Goal: Information Seeking & Learning: Learn about a topic

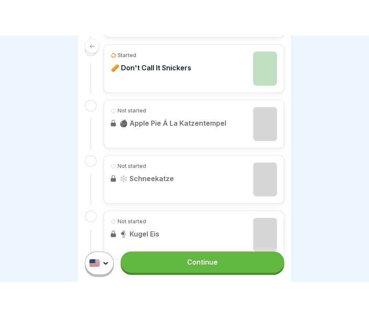
scroll to position [357, 0]
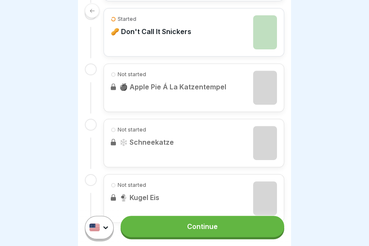
click at [265, 86] on div "Not started 🍎 Apple Pie Á La Katzentempel" at bounding box center [194, 87] width 181 height 49
click at [264, 91] on div "Not started 🍎 Apple Pie Á La Katzentempel" at bounding box center [194, 87] width 181 height 49
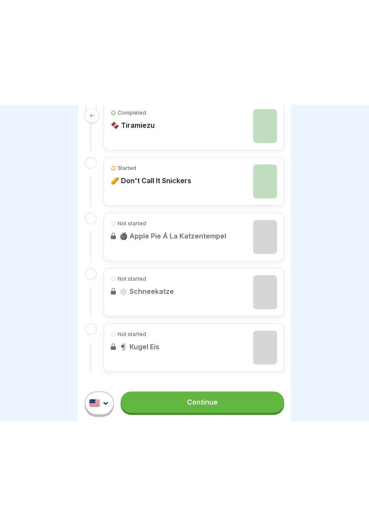
scroll to position [103, 0]
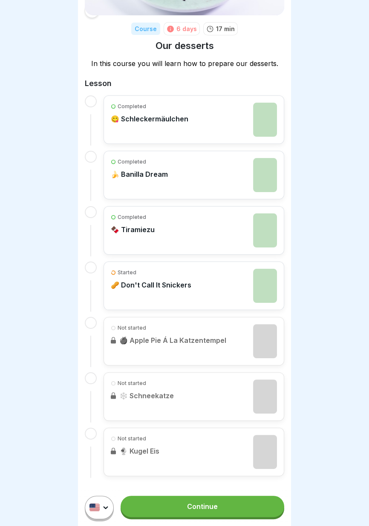
click at [214, 246] on div "Started 🥜 Don't Call It Snickers" at bounding box center [194, 286] width 166 height 34
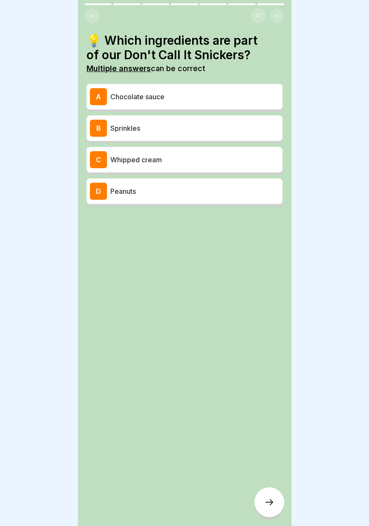
click at [193, 187] on p "Peanuts" at bounding box center [194, 191] width 169 height 10
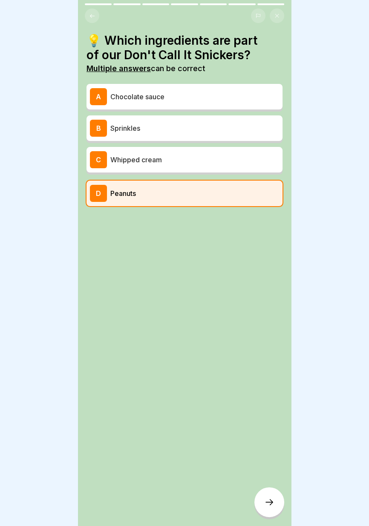
click at [207, 98] on p "Chocolate sauce" at bounding box center [194, 97] width 169 height 10
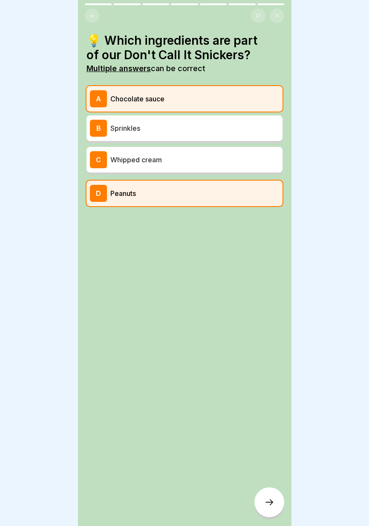
click at [270, 246] on icon at bounding box center [269, 502] width 10 height 10
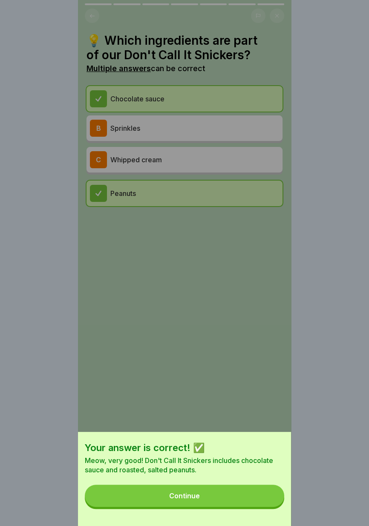
click at [233, 246] on button "Continue" at bounding box center [184, 496] width 199 height 22
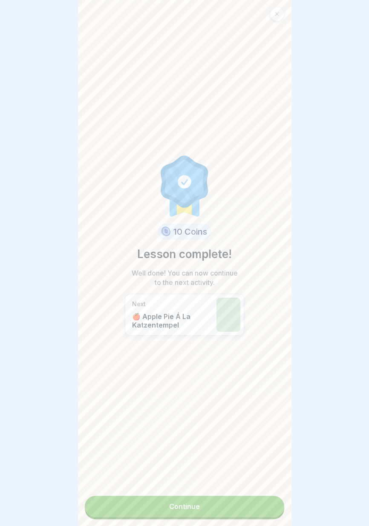
click at [236, 246] on link "Continue" at bounding box center [184, 506] width 199 height 21
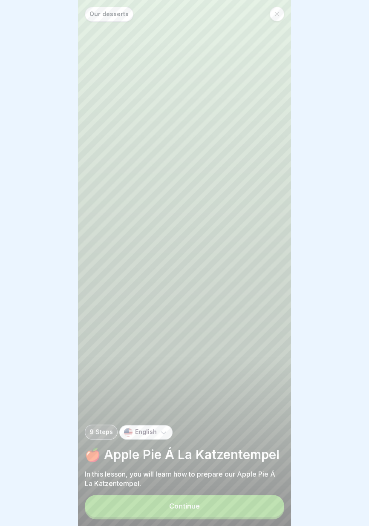
click at [230, 246] on button "Continue" at bounding box center [184, 506] width 199 height 22
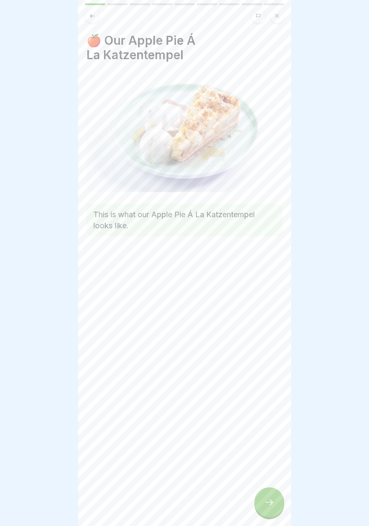
click at [269, 246] on icon at bounding box center [269, 502] width 8 height 6
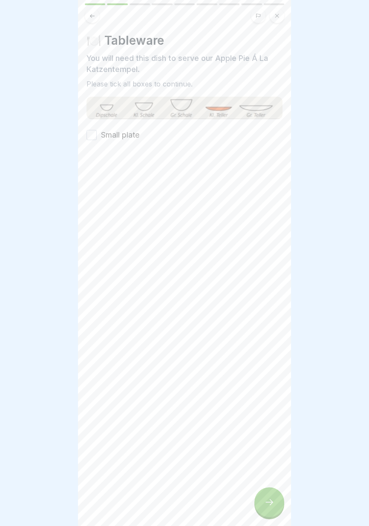
click at [368, 246] on div at bounding box center [184, 263] width 369 height 526
click at [93, 131] on button "Small plate" at bounding box center [91, 135] width 10 height 10
click at [268, 246] on icon at bounding box center [269, 502] width 10 height 10
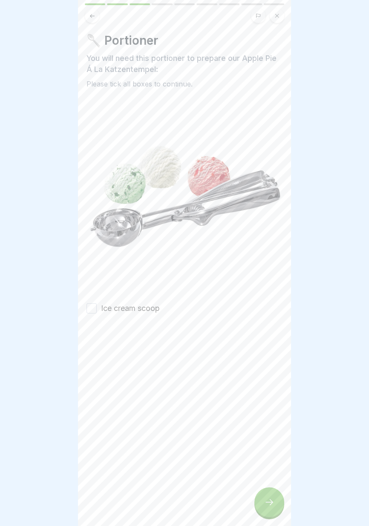
click at [90, 246] on button "Ice cream scoop" at bounding box center [91, 308] width 10 height 10
click at [274, 246] on icon at bounding box center [269, 502] width 10 height 10
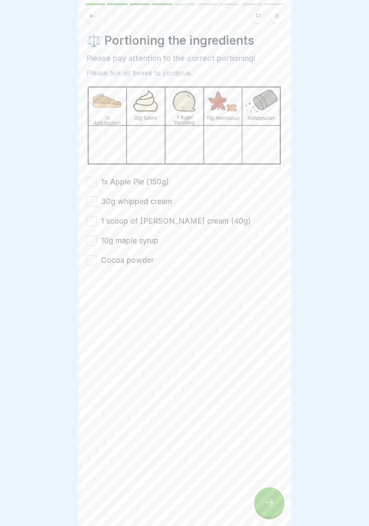
click at [90, 178] on button "1x Apple Pie (150g)" at bounding box center [91, 182] width 10 height 10
click at [92, 199] on button "30g whipped cream" at bounding box center [91, 201] width 10 height 10
click at [91, 213] on div "1x Apple Pie (150g) 30g whipped cream 1 scoop of vanilla ice cream (40g) 10g ma…" at bounding box center [184, 220] width 196 height 89
click at [92, 225] on button "1 scoop of vanilla ice cream (40g)" at bounding box center [91, 221] width 10 height 10
click at [92, 222] on button "1 scoop of vanilla ice cream (40g)" at bounding box center [91, 221] width 10 height 10
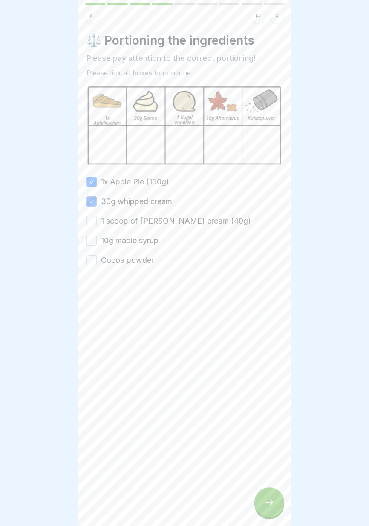
click at [92, 239] on button "10g maple syrup" at bounding box center [91, 241] width 10 height 10
click at [91, 246] on button "Cocoa powder" at bounding box center [91, 260] width 10 height 10
click at [92, 220] on button "1 scoop of vanilla ice cream (40g)" at bounding box center [91, 221] width 10 height 10
click at [273, 246] on div at bounding box center [269, 502] width 30 height 30
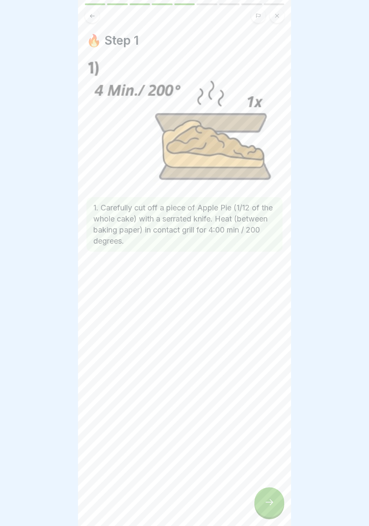
click at [274, 246] on div at bounding box center [269, 502] width 30 height 30
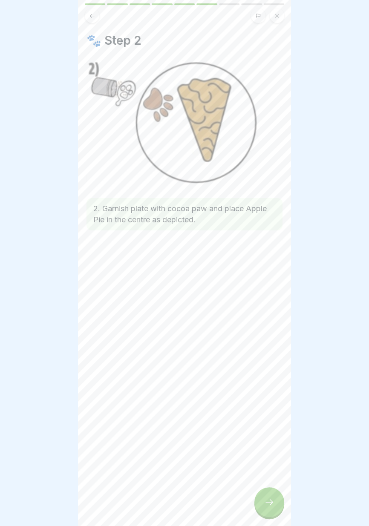
click at [276, 246] on div at bounding box center [269, 502] width 30 height 30
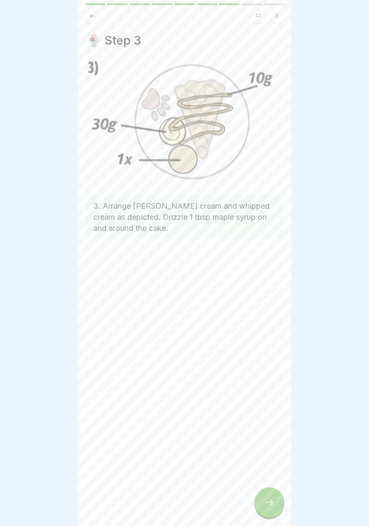
click at [273, 246] on icon at bounding box center [269, 502] width 10 height 10
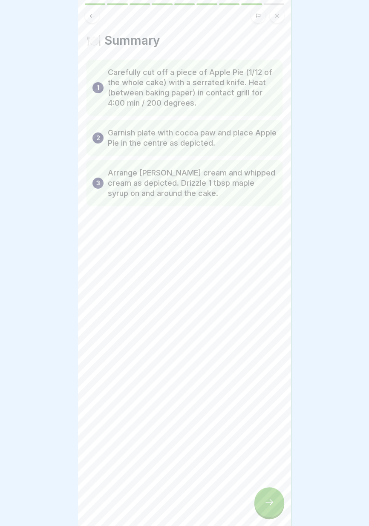
click at [275, 246] on div at bounding box center [269, 502] width 30 height 30
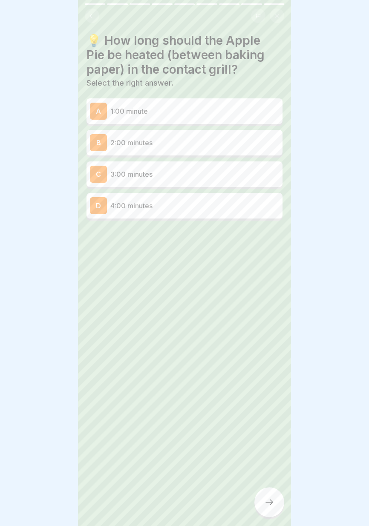
click at [236, 111] on p "1:00 minute" at bounding box center [194, 111] width 169 height 10
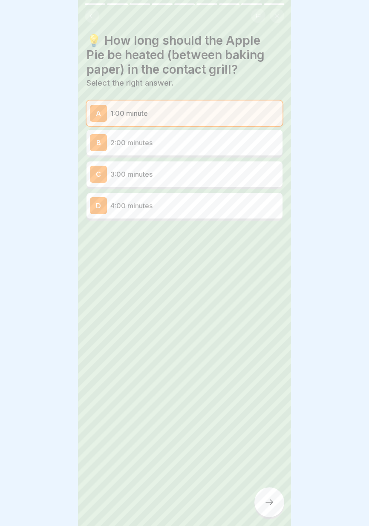
click at [271, 246] on icon at bounding box center [269, 502] width 10 height 10
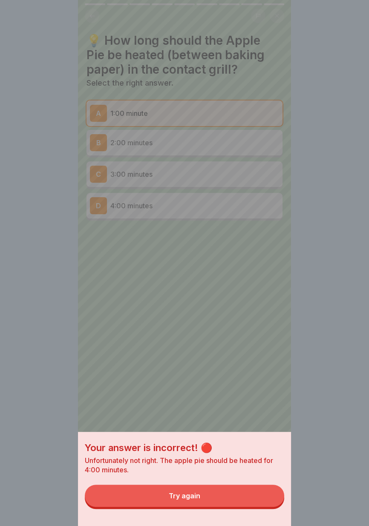
click at [227, 246] on button "Try again" at bounding box center [184, 496] width 199 height 22
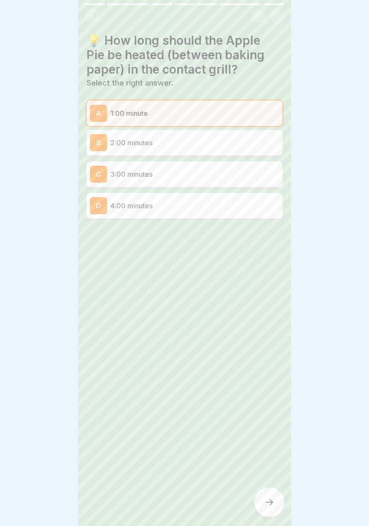
click at [221, 214] on div "D 4:00 minutes" at bounding box center [184, 205] width 189 height 17
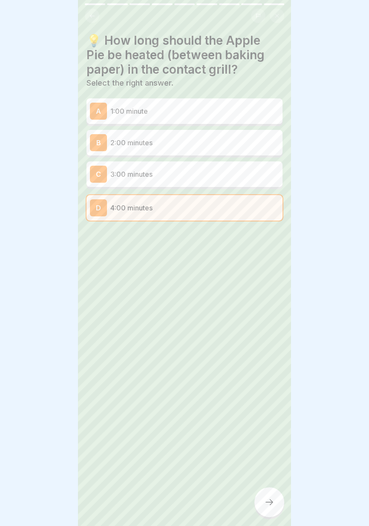
click at [272, 246] on icon at bounding box center [269, 502] width 8 height 6
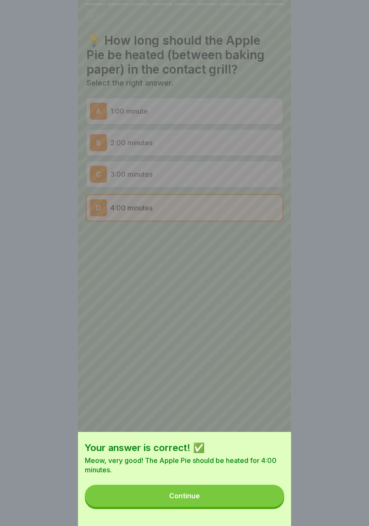
click at [247, 246] on button "Continue" at bounding box center [184, 496] width 199 height 22
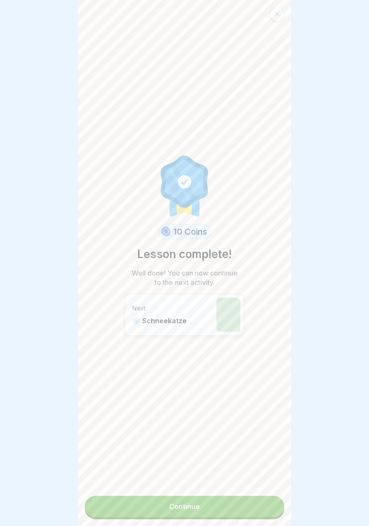
click at [233, 246] on link "Continue" at bounding box center [184, 506] width 199 height 21
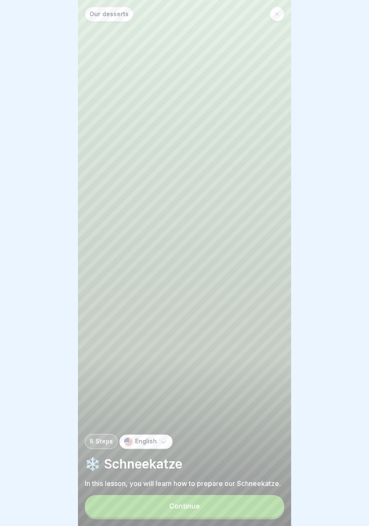
click at [236, 246] on button "Continue" at bounding box center [184, 506] width 199 height 22
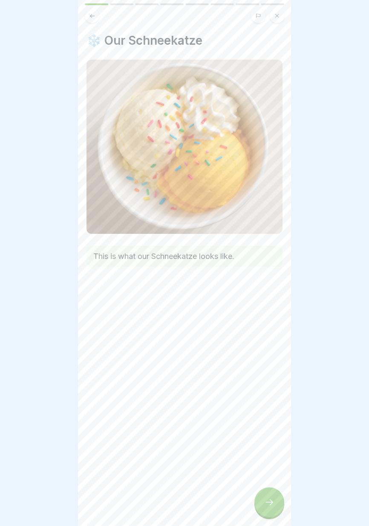
click at [270, 246] on icon at bounding box center [269, 502] width 8 height 6
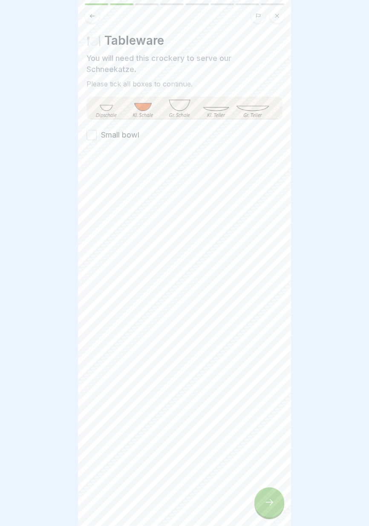
click at [97, 133] on button "Small bowl" at bounding box center [91, 135] width 10 height 10
click at [273, 246] on icon at bounding box center [269, 502] width 8 height 6
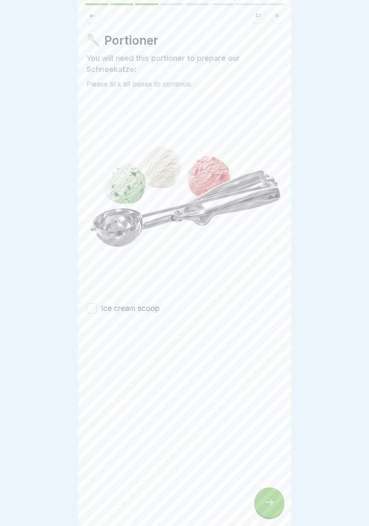
click at [87, 246] on button "Ice cream scoop" at bounding box center [91, 308] width 10 height 10
click at [272, 246] on icon at bounding box center [269, 502] width 10 height 10
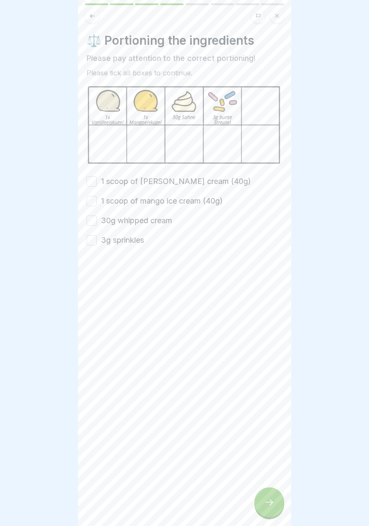
click at [88, 180] on button "1 scoop of vanilla ice cream (40g)" at bounding box center [91, 181] width 10 height 10
click at [90, 205] on button "1 scoop of mango ice cream (40g)" at bounding box center [91, 201] width 10 height 10
click at [90, 220] on button "30g whipped cream" at bounding box center [91, 221] width 10 height 10
click at [91, 239] on button "3g sprinkles" at bounding box center [91, 240] width 10 height 10
click at [274, 246] on icon at bounding box center [269, 502] width 10 height 10
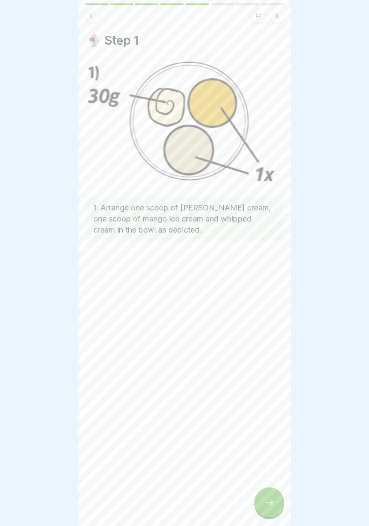
click at [271, 246] on icon at bounding box center [269, 502] width 8 height 6
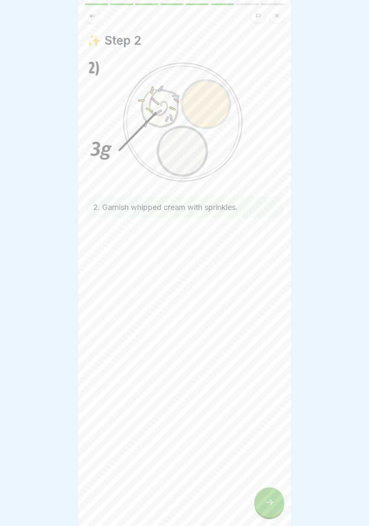
click at [273, 246] on icon at bounding box center [269, 502] width 10 height 10
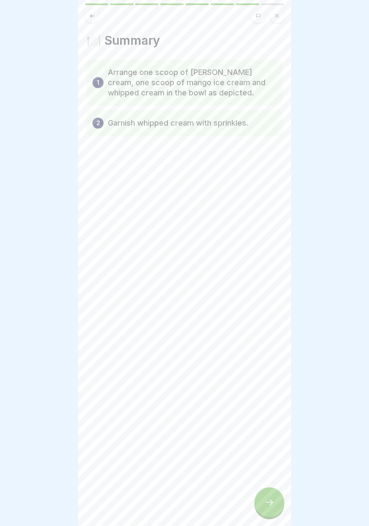
click at [273, 246] on icon at bounding box center [269, 502] width 10 height 10
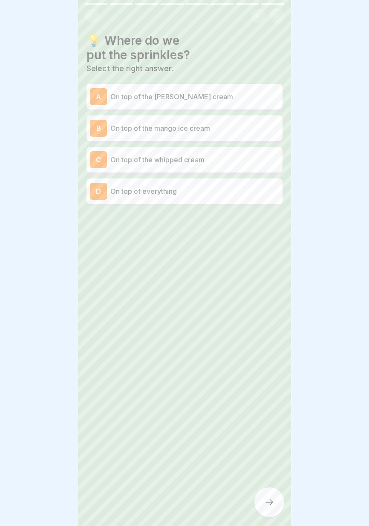
click at [223, 186] on div "D On top of everything" at bounding box center [184, 191] width 189 height 17
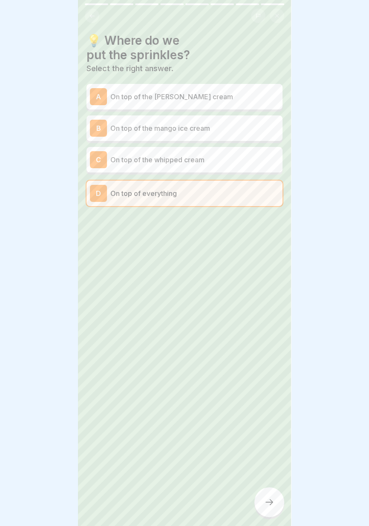
click at [272, 246] on icon at bounding box center [269, 502] width 8 height 6
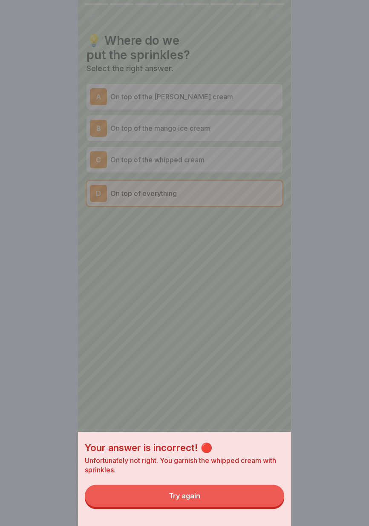
click at [215, 246] on button "Try again" at bounding box center [184, 496] width 199 height 22
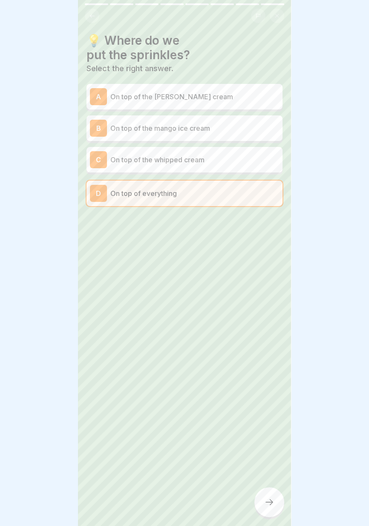
click at [219, 153] on div "C On top of the whipped cream" at bounding box center [184, 159] width 189 height 17
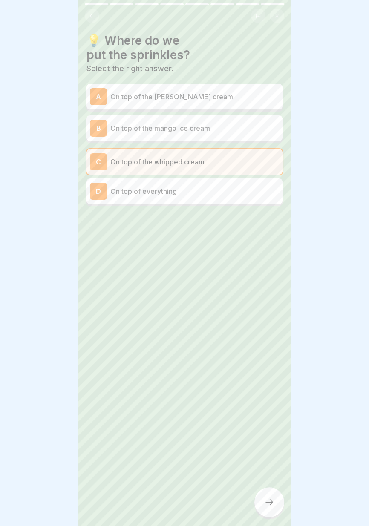
click at [269, 246] on icon at bounding box center [269, 502] width 10 height 10
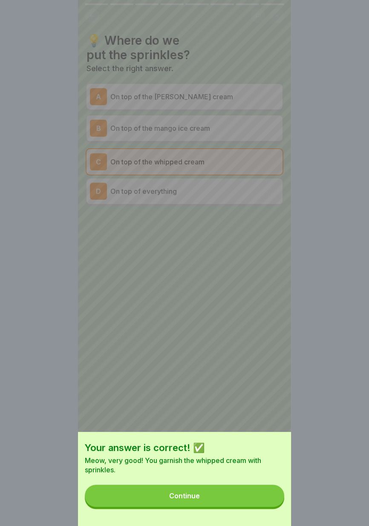
click at [237, 246] on button "Continue" at bounding box center [184, 496] width 199 height 22
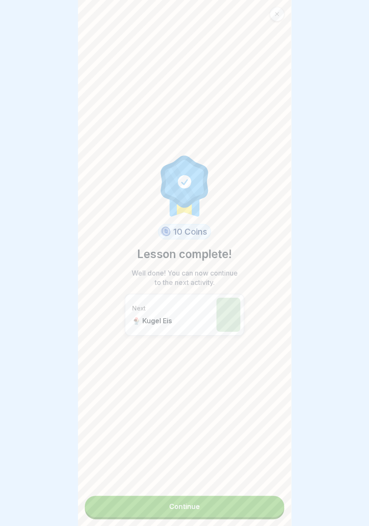
click at [233, 246] on link "Continue" at bounding box center [184, 506] width 199 height 21
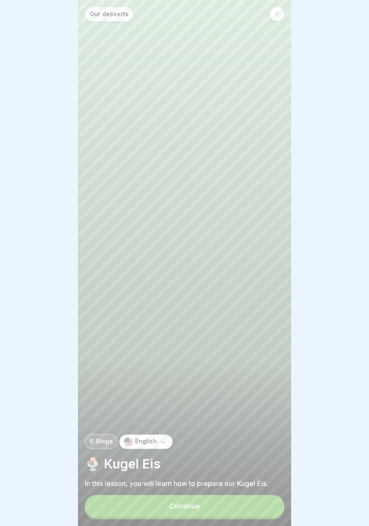
click at [234, 246] on button "Continue" at bounding box center [184, 506] width 199 height 22
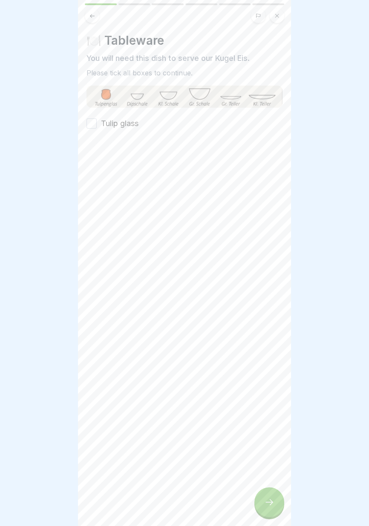
click at [93, 126] on button "Tulip glass" at bounding box center [91, 123] width 10 height 10
click at [268, 246] on icon at bounding box center [269, 502] width 10 height 10
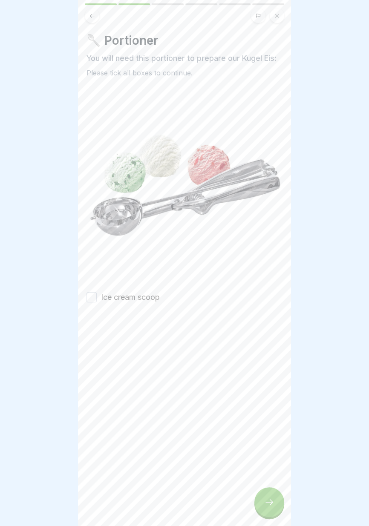
click at [145, 246] on label "Ice cream scoop" at bounding box center [130, 297] width 59 height 11
click at [97, 246] on button "Ice cream scoop" at bounding box center [91, 297] width 10 height 10
click at [271, 246] on icon at bounding box center [269, 502] width 10 height 10
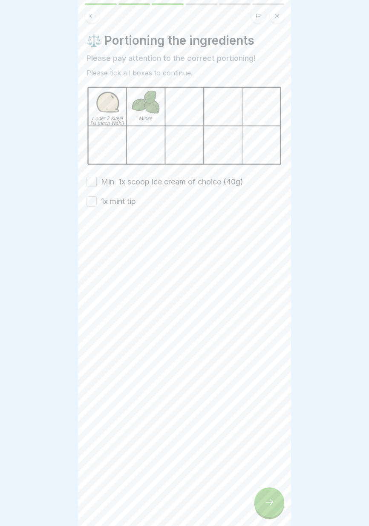
click at [92, 180] on button "Min. 1x scoop ice cream of choice (40g)" at bounding box center [91, 182] width 10 height 10
click at [92, 205] on button "1x mint tip" at bounding box center [91, 201] width 10 height 10
click at [274, 246] on div at bounding box center [269, 502] width 30 height 30
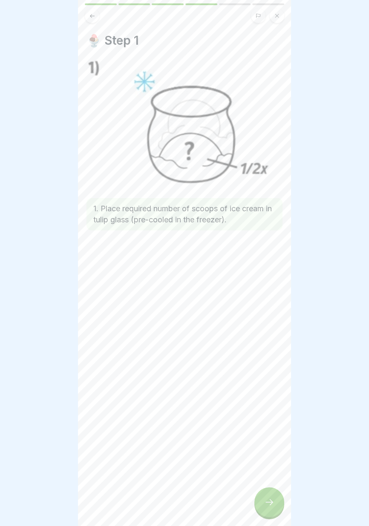
click at [271, 246] on icon at bounding box center [269, 502] width 10 height 10
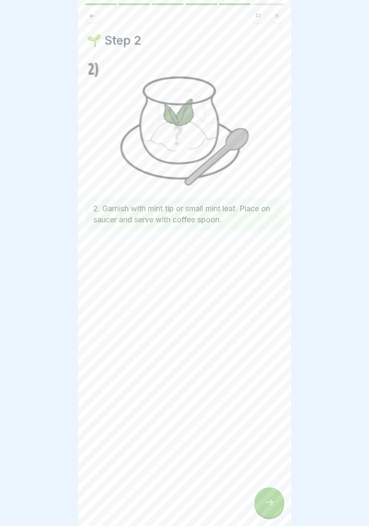
click at [273, 246] on icon at bounding box center [269, 502] width 10 height 10
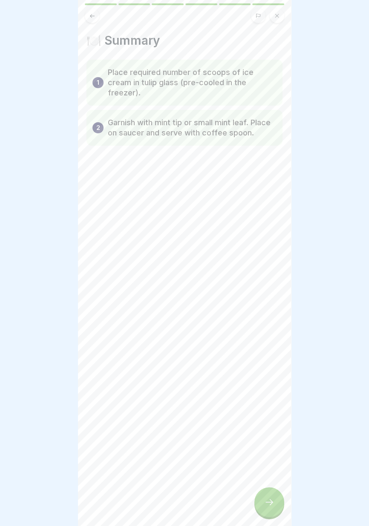
click at [273, 246] on icon at bounding box center [269, 502] width 10 height 10
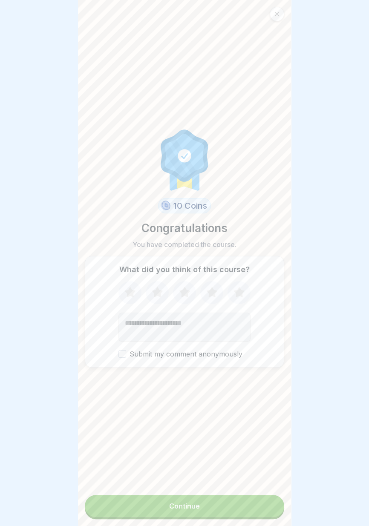
click at [245, 246] on button "Continue" at bounding box center [184, 506] width 199 height 22
click at [247, 246] on button "Continue" at bounding box center [184, 506] width 199 height 22
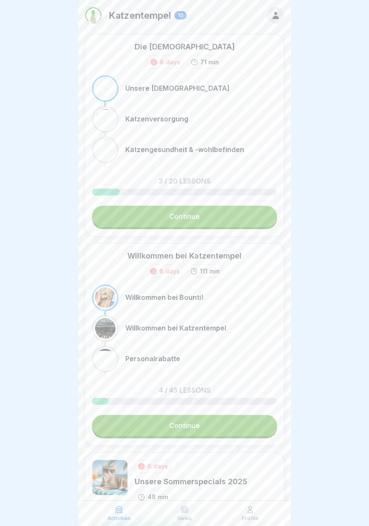
click at [234, 246] on div "Willkommen bei Katzentempel 6 days 111 min Willkommen bei Bounti! Willkommen be…" at bounding box center [184, 344] width 199 height 202
click at [274, 14] on icon at bounding box center [275, 15] width 9 height 9
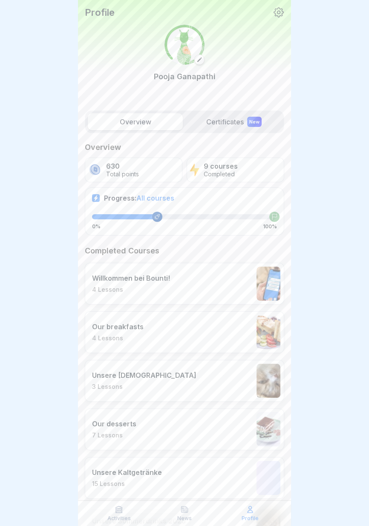
click at [155, 172] on div "630 Total points" at bounding box center [134, 170] width 98 height 25
click at [151, 171] on div "630 Total points" at bounding box center [134, 170] width 98 height 25
click at [226, 169] on p "9 courses" at bounding box center [221, 166] width 34 height 8
click at [229, 169] on p "9 courses" at bounding box center [221, 166] width 34 height 8
click at [233, 167] on p "9 courses" at bounding box center [221, 166] width 34 height 8
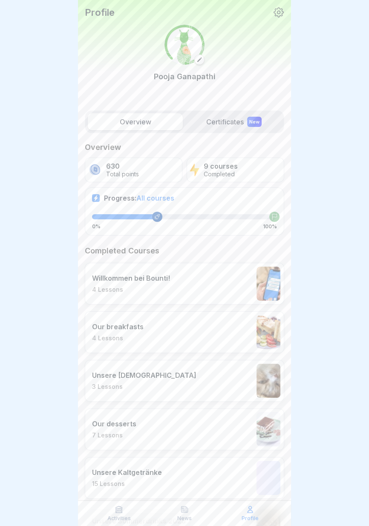
click at [251, 121] on div "New" at bounding box center [254, 122] width 14 height 10
click at [255, 122] on div "New" at bounding box center [254, 122] width 14 height 10
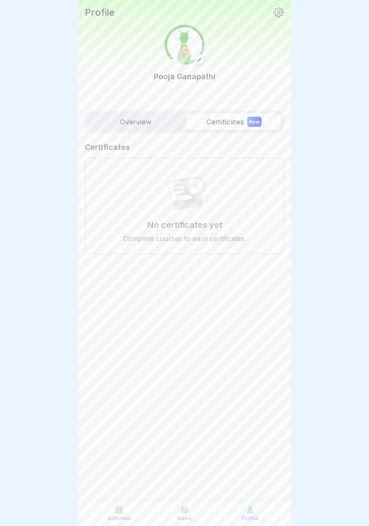
click at [137, 126] on label "Overview" at bounding box center [135, 121] width 95 height 17
click at [144, 125] on label "Overview" at bounding box center [135, 121] width 95 height 17
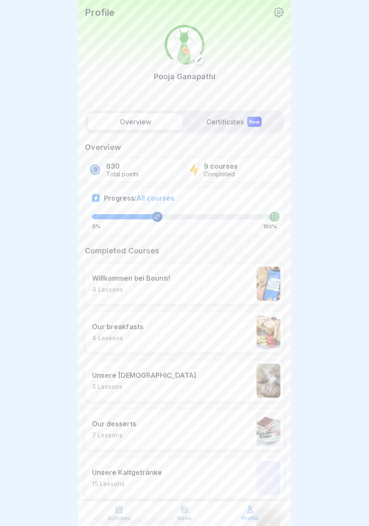
click at [162, 196] on span "All courses" at bounding box center [155, 198] width 38 height 9
click at [163, 198] on span "All courses" at bounding box center [155, 198] width 38 height 9
click at [117, 246] on icon at bounding box center [119, 509] width 9 height 9
click at [120, 246] on icon at bounding box center [119, 509] width 6 height 6
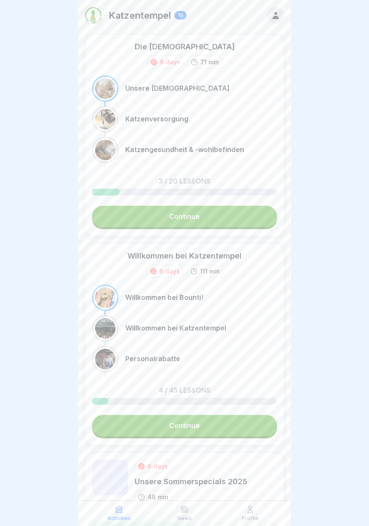
click at [120, 246] on icon at bounding box center [119, 509] width 9 height 9
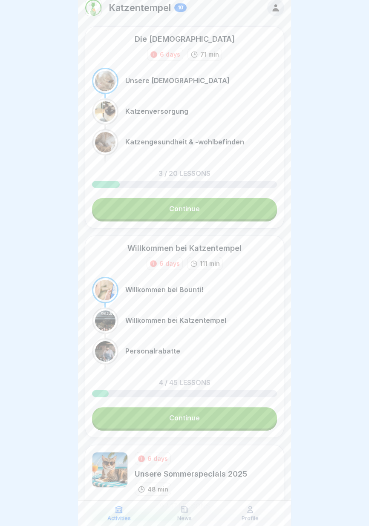
scroll to position [8, 0]
click at [212, 204] on link "Continue" at bounding box center [184, 208] width 185 height 21
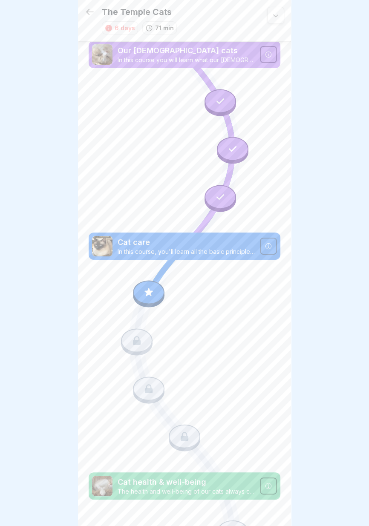
click at [147, 246] on icon at bounding box center [148, 292] width 8 height 8
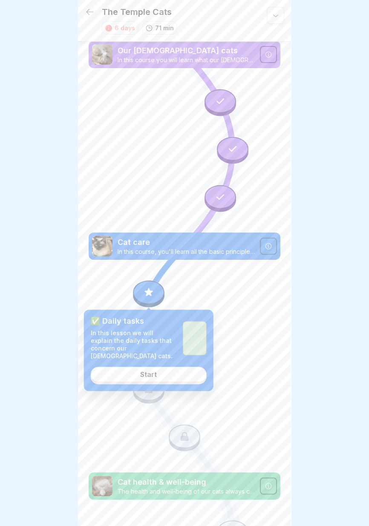
click at [167, 246] on link "Start" at bounding box center [149, 374] width 116 height 15
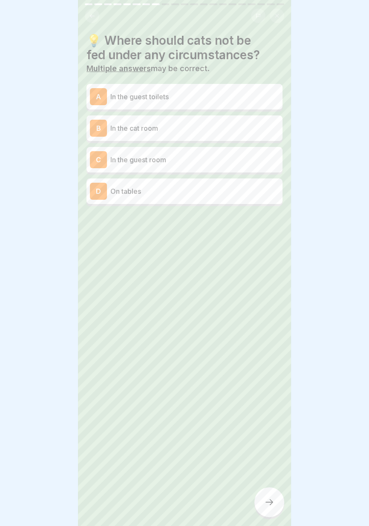
click at [218, 98] on p "In the guest toilets" at bounding box center [194, 97] width 169 height 10
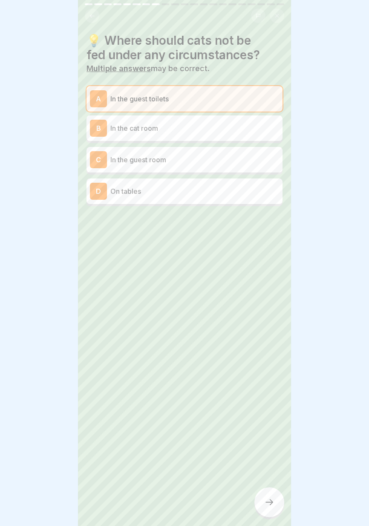
click at [197, 164] on p "In the guest room" at bounding box center [194, 160] width 169 height 10
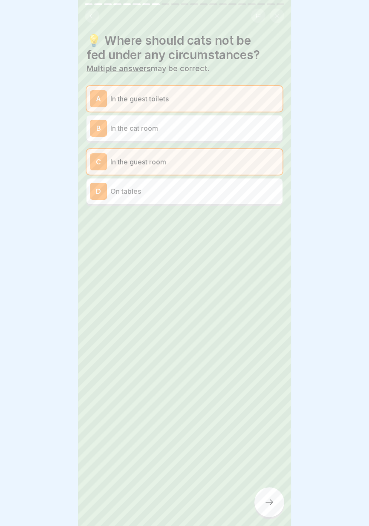
click at [189, 194] on p "On tables" at bounding box center [194, 191] width 169 height 10
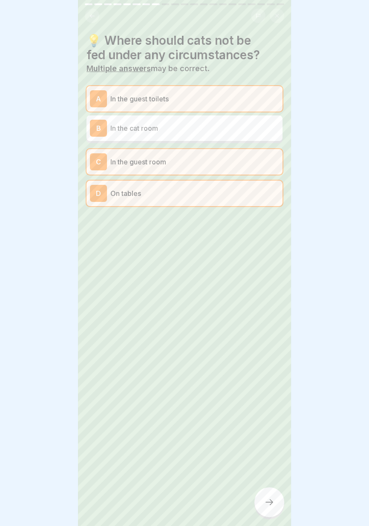
click at [271, 246] on icon at bounding box center [269, 502] width 10 height 10
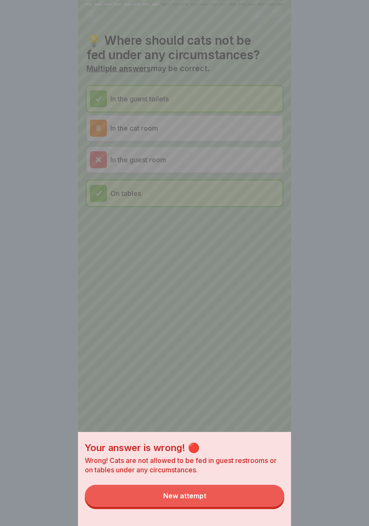
click at [218, 246] on button "New attempt" at bounding box center [184, 496] width 199 height 22
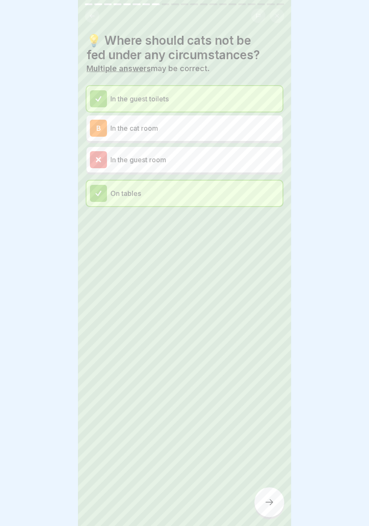
click at [268, 246] on div at bounding box center [269, 502] width 30 height 30
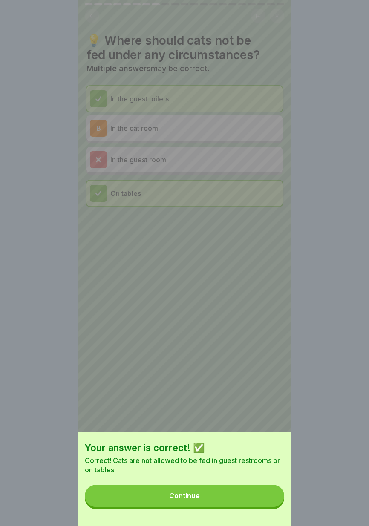
click at [239, 246] on button "Continue" at bounding box center [184, 496] width 199 height 22
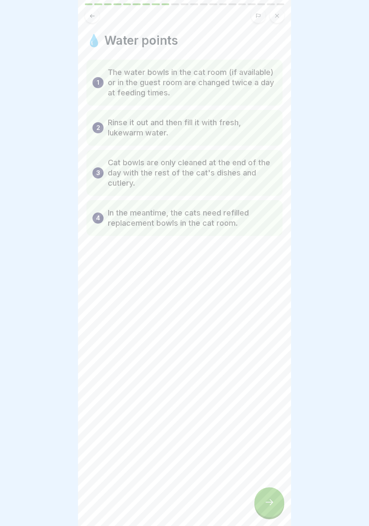
click at [270, 246] on icon at bounding box center [269, 502] width 10 height 10
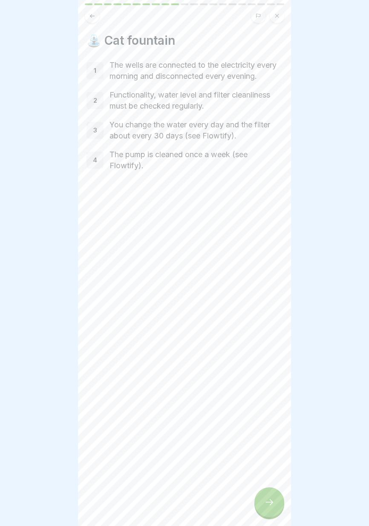
click at [270, 246] on div at bounding box center [269, 502] width 30 height 30
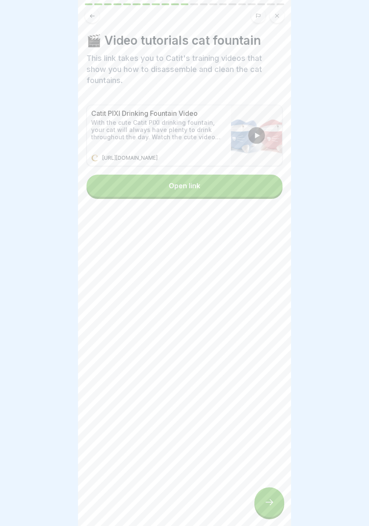
click at [273, 246] on icon at bounding box center [269, 502] width 10 height 10
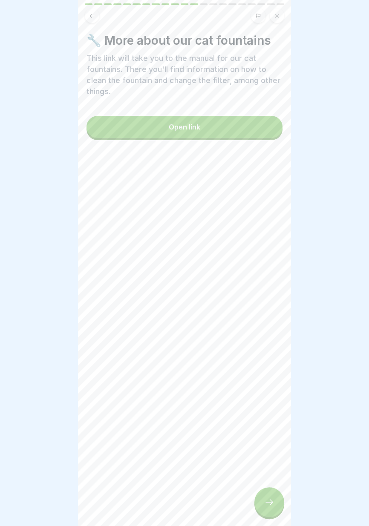
click at [273, 246] on icon at bounding box center [269, 502] width 10 height 10
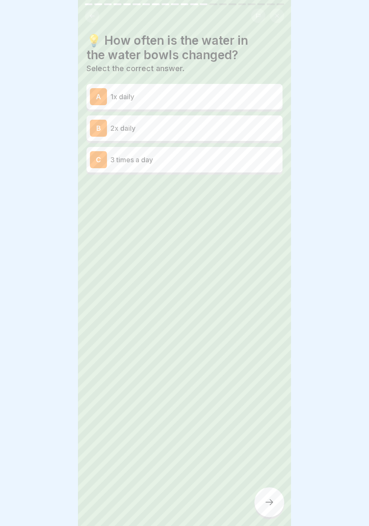
click at [242, 153] on div "C 3 times a day" at bounding box center [184, 159] width 189 height 17
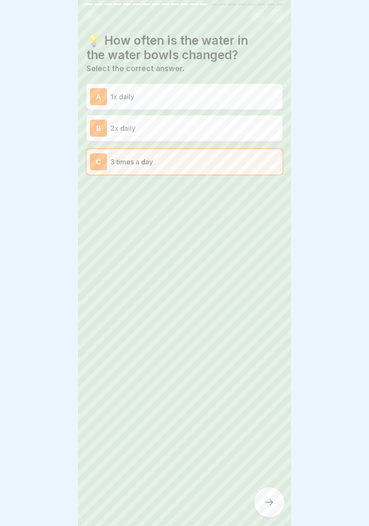
click at [273, 246] on icon at bounding box center [269, 502] width 10 height 10
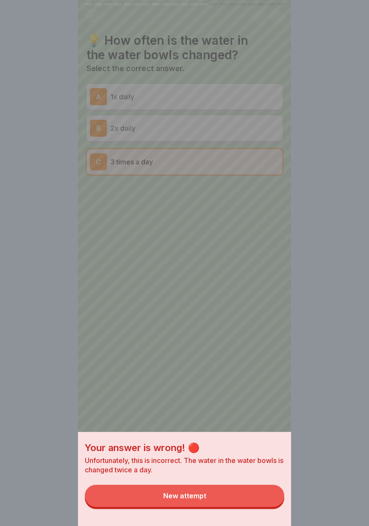
click at [232, 246] on button "New attempt" at bounding box center [184, 496] width 199 height 22
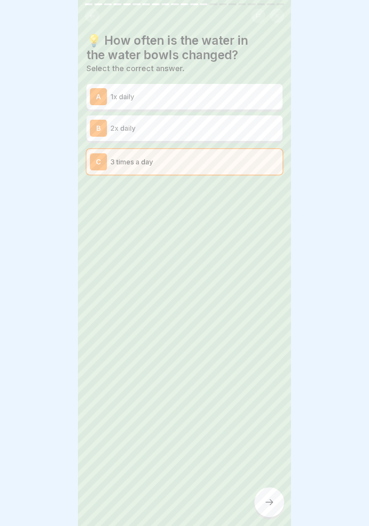
click at [240, 129] on p "2x daily" at bounding box center [194, 128] width 169 height 10
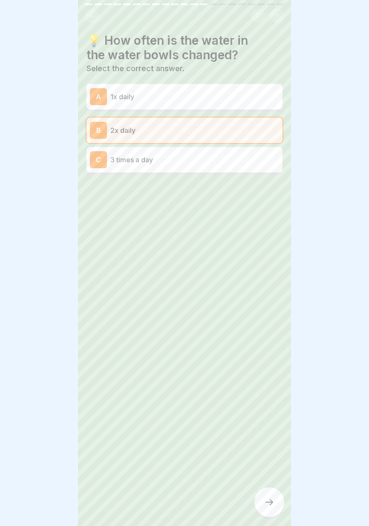
click at [273, 246] on icon at bounding box center [269, 502] width 10 height 10
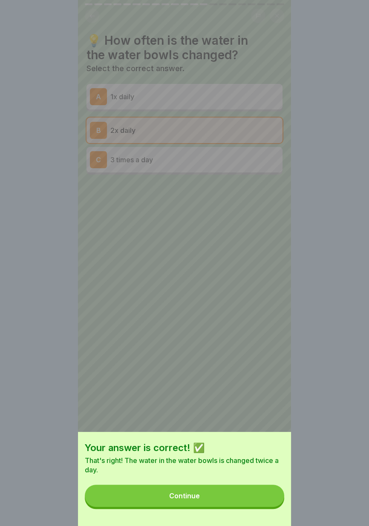
click at [255, 246] on button "Continue" at bounding box center [184, 496] width 199 height 22
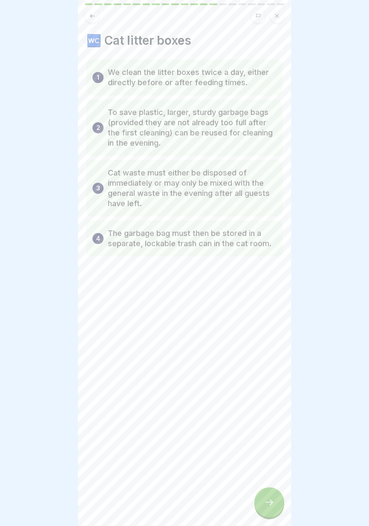
click at [274, 246] on icon at bounding box center [269, 502] width 10 height 10
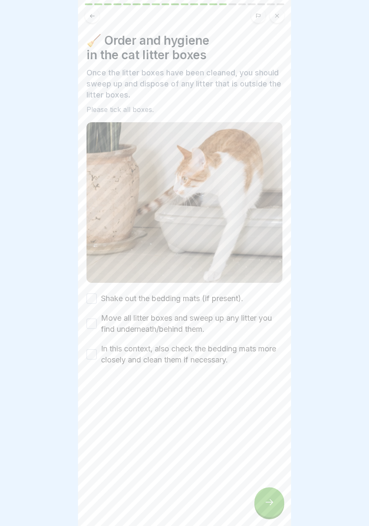
click at [194, 246] on font "Shake out the bedding mats (if present)." at bounding box center [172, 298] width 142 height 9
click at [97, 246] on button "Shake out the bedding mats (if present)." at bounding box center [91, 298] width 10 height 10
click at [193, 246] on font "Move all litter boxes and sweep up any litter you find underneath/behind them." at bounding box center [186, 323] width 171 height 20
click at [97, 246] on button "Move all litter boxes and sweep up any litter you find underneath/behind them." at bounding box center [91, 324] width 10 height 10
click at [193, 246] on font "In this context, also check the bedding mats more closely and clean them if nec…" at bounding box center [188, 354] width 175 height 20
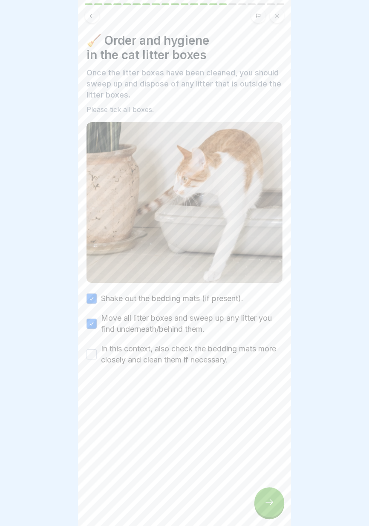
click at [97, 246] on button "In this context, also check the bedding mats more closely and clean them if nec…" at bounding box center [91, 354] width 10 height 10
click at [267, 246] on icon at bounding box center [269, 502] width 10 height 10
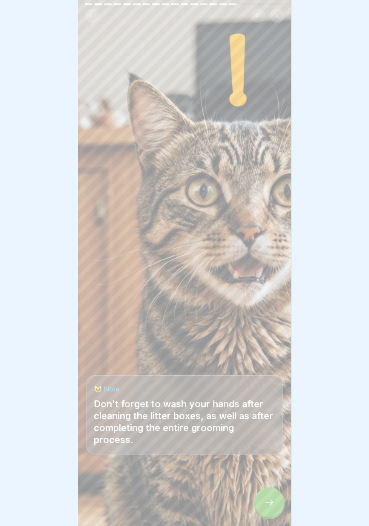
click at [270, 246] on icon at bounding box center [269, 502] width 8 height 6
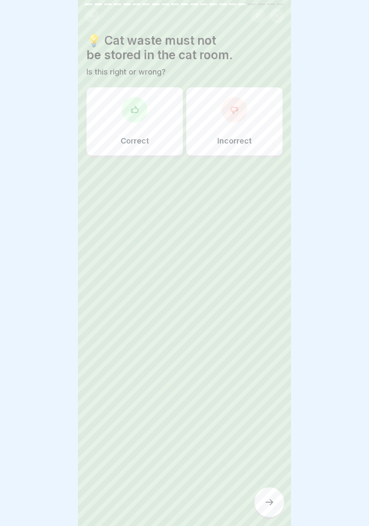
click at [161, 140] on div "Correct" at bounding box center [134, 121] width 96 height 68
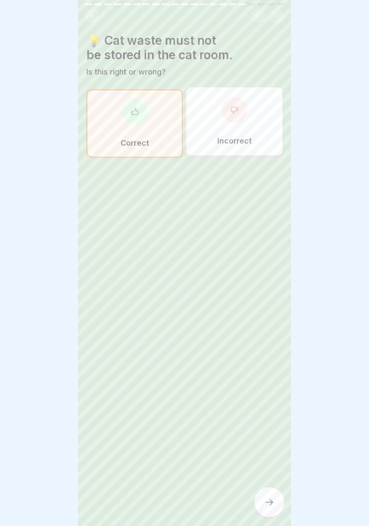
click at [270, 246] on icon at bounding box center [269, 502] width 10 height 10
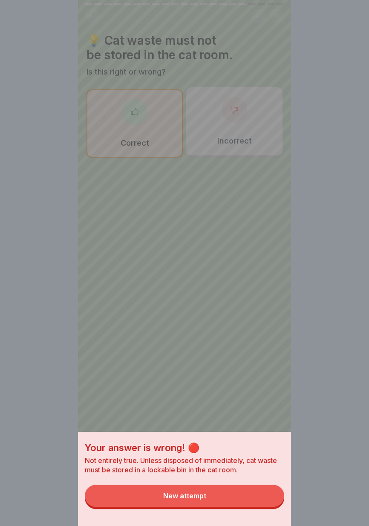
click at [230, 246] on button "New attempt" at bounding box center [184, 496] width 199 height 22
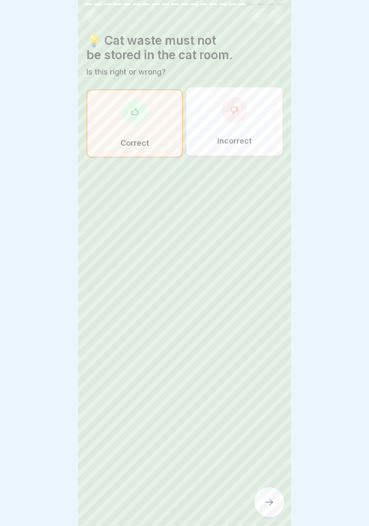
click at [243, 141] on font "Incorrect" at bounding box center [234, 140] width 35 height 9
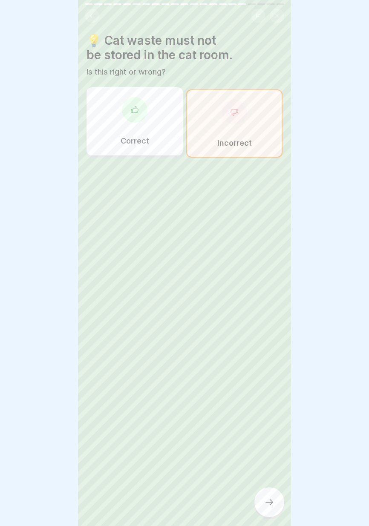
click at [272, 246] on div at bounding box center [269, 502] width 30 height 30
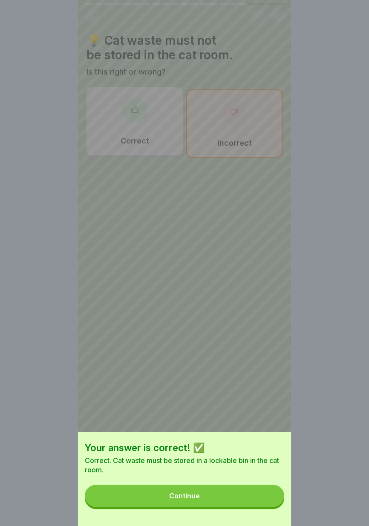
click at [245, 246] on button "Continue" at bounding box center [184, 496] width 199 height 22
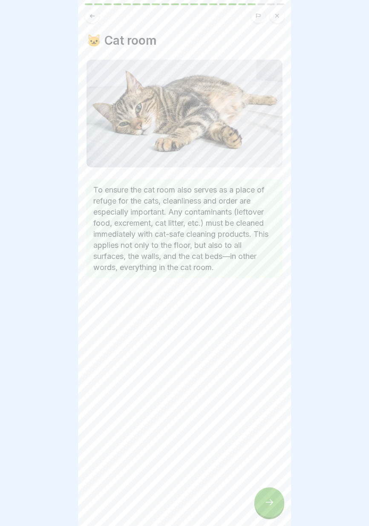
click at [272, 246] on icon at bounding box center [269, 502] width 10 height 10
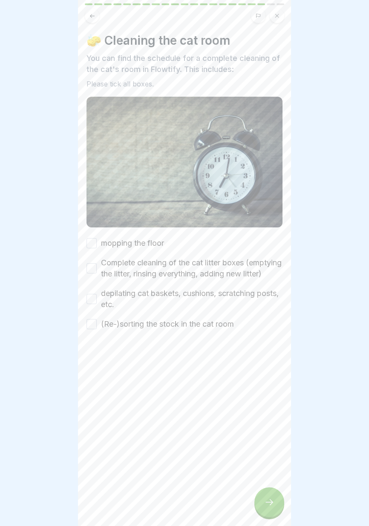
click at [149, 242] on font "mopping the floor" at bounding box center [132, 243] width 63 height 9
click at [97, 242] on button "mopping the floor" at bounding box center [91, 243] width 10 height 10
click at [143, 246] on font "Complete cleaning of the cat litter boxes (emptying the litter, rinsing everyth…" at bounding box center [191, 268] width 181 height 20
click at [97, 246] on button "Complete cleaning of the cat litter boxes (emptying the litter, rinsing everyth…" at bounding box center [91, 268] width 10 height 10
click at [147, 246] on font "(Re-)sorting the stock in the cat room" at bounding box center [167, 323] width 133 height 9
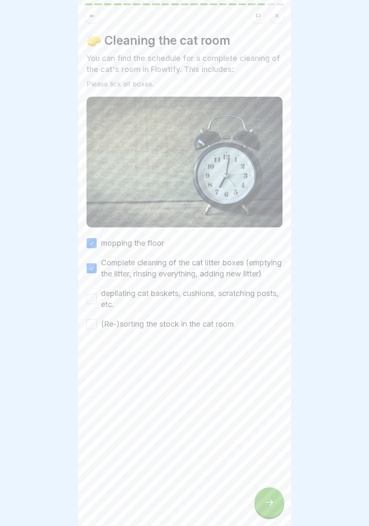
click at [97, 246] on button "(Re-)sorting the stock in the cat room" at bounding box center [91, 324] width 10 height 10
click at [152, 246] on font "depilating cat baskets, cushions, scratching posts, etc." at bounding box center [190, 299] width 178 height 20
click at [97, 246] on button "depilating cat baskets, cushions, scratching posts, etc." at bounding box center [91, 299] width 10 height 10
click at [273, 246] on icon at bounding box center [269, 502] width 10 height 10
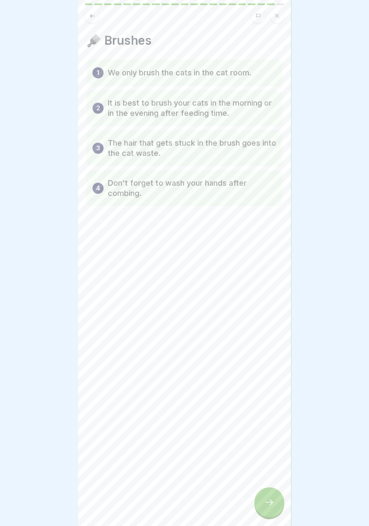
click at [272, 246] on icon at bounding box center [269, 502] width 8 height 6
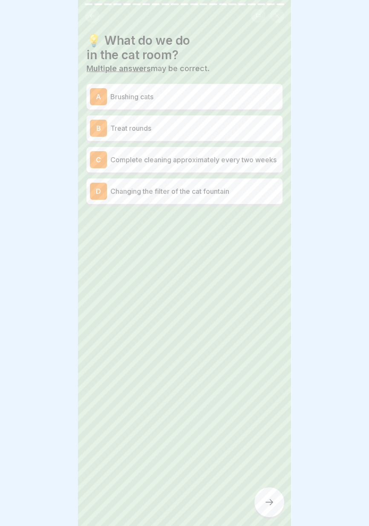
click at [222, 101] on p "Brushing cats" at bounding box center [194, 97] width 169 height 10
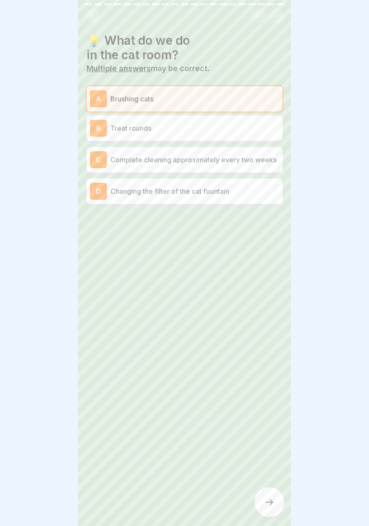
click at [220, 167] on div "C Complete cleaning approximately every two weeks" at bounding box center [184, 159] width 189 height 17
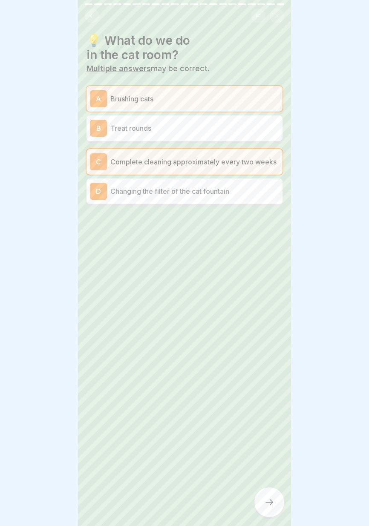
click at [267, 246] on icon at bounding box center [269, 502] width 10 height 10
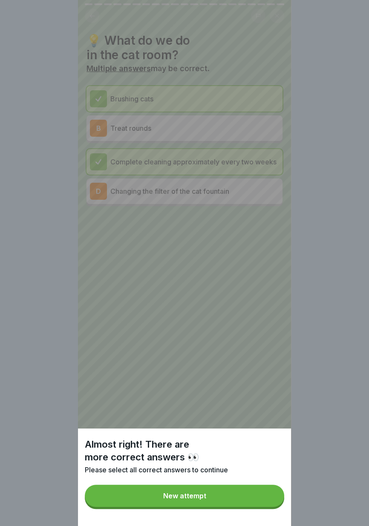
click at [206, 246] on button "New attempt" at bounding box center [184, 496] width 199 height 22
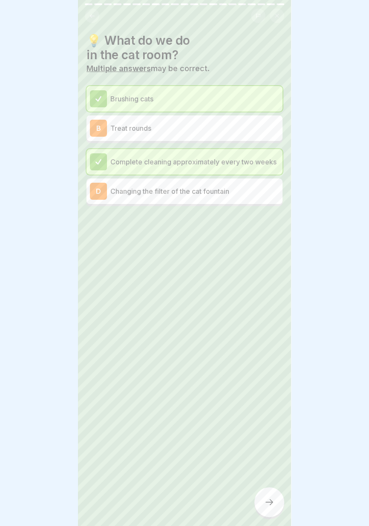
click at [211, 129] on p "Treat rounds" at bounding box center [194, 128] width 169 height 10
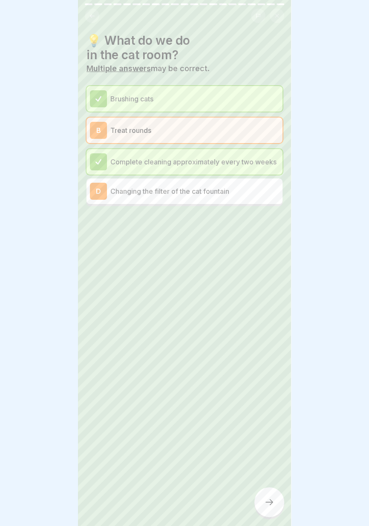
click at [196, 190] on font "Changing the filter of the cat fountain" at bounding box center [169, 191] width 119 height 9
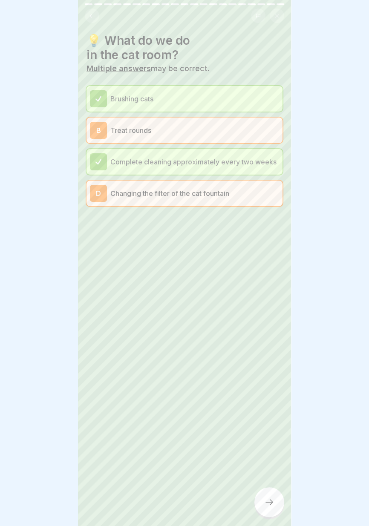
click at [268, 246] on icon at bounding box center [269, 502] width 10 height 10
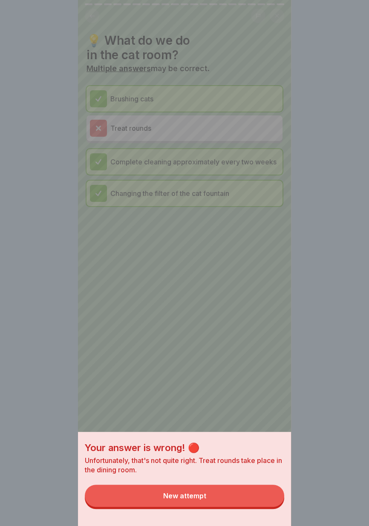
click at [213, 246] on button "New attempt" at bounding box center [184, 496] width 199 height 22
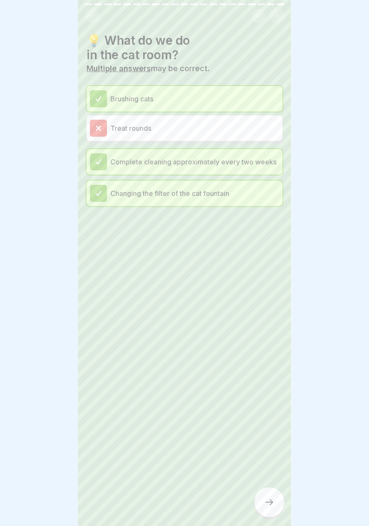
click at [218, 126] on p "Treat rounds" at bounding box center [194, 128] width 169 height 10
click at [265, 246] on icon at bounding box center [269, 502] width 10 height 10
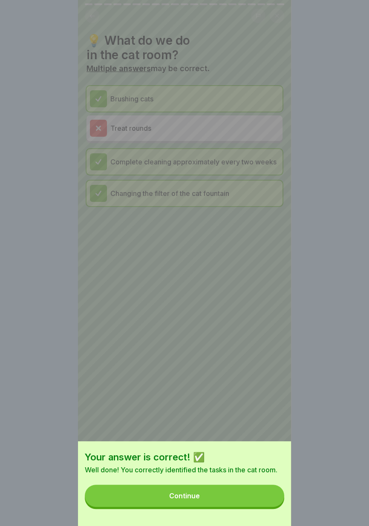
click at [223, 246] on button "Continue" at bounding box center [184, 496] width 199 height 22
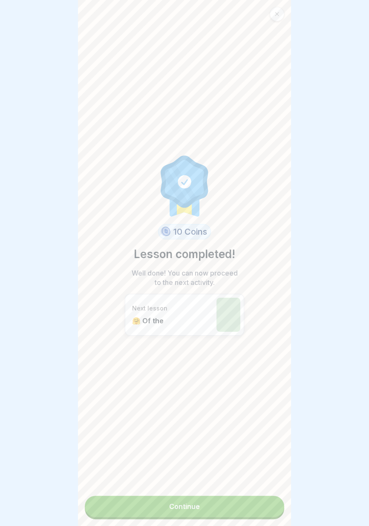
click at [202, 246] on link "Continue" at bounding box center [184, 506] width 199 height 21
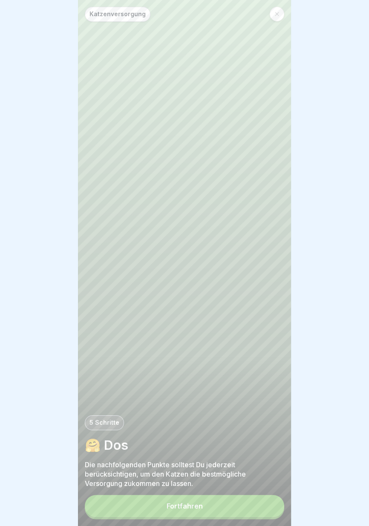
click at [204, 246] on button "Fortfahren" at bounding box center [184, 506] width 199 height 22
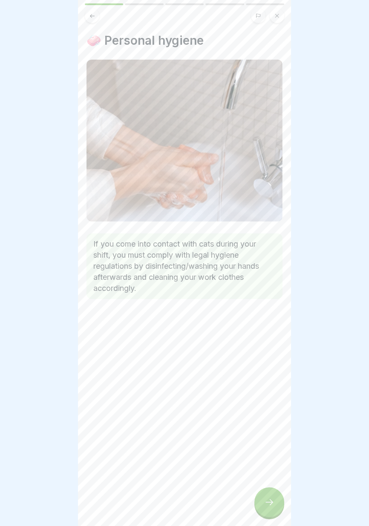
click at [260, 246] on div at bounding box center [269, 502] width 30 height 30
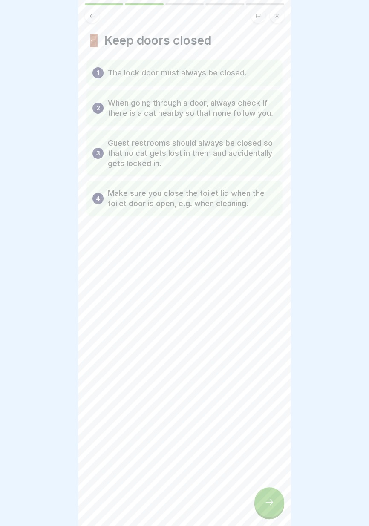
click at [262, 246] on div at bounding box center [269, 502] width 30 height 30
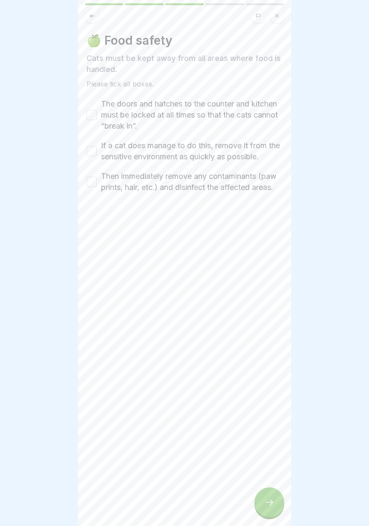
click at [212, 111] on font "The doors and hatches to the counter and kitchen must be locked at all times so…" at bounding box center [189, 114] width 177 height 31
click at [97, 111] on button "The doors and hatches to the counter and kitchen must be locked at all times so…" at bounding box center [91, 115] width 10 height 10
click at [177, 184] on font "Then immediately remove any contaminants (paw prints, hair, etc.) and disinfect…" at bounding box center [188, 182] width 175 height 20
click at [97, 184] on button "Then immediately remove any contaminants (paw prints, hair, etc.) and disinfect…" at bounding box center [91, 182] width 10 height 10
click at [89, 154] on button "If a cat does manage to do this, remove it from the sensitive environment as qu…" at bounding box center [91, 151] width 10 height 10
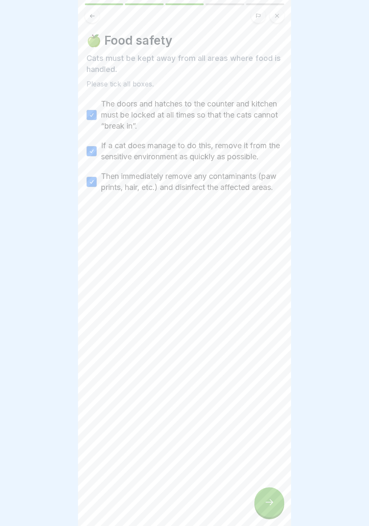
click at [265, 246] on icon at bounding box center [269, 502] width 10 height 10
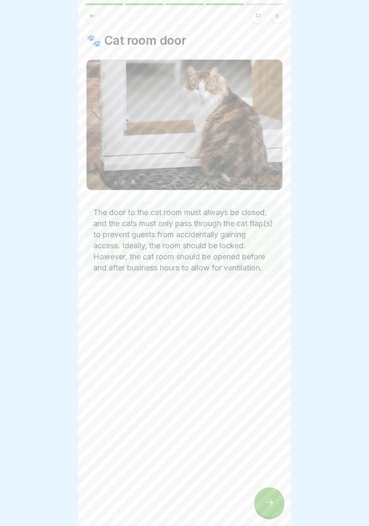
click at [265, 246] on icon at bounding box center [269, 502] width 10 height 10
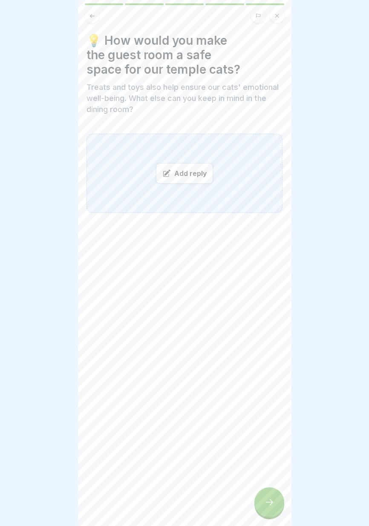
click at [267, 246] on icon at bounding box center [269, 502] width 10 height 10
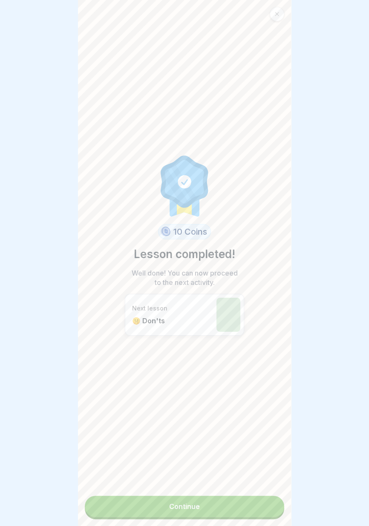
click at [224, 246] on link "Continue" at bounding box center [184, 506] width 199 height 21
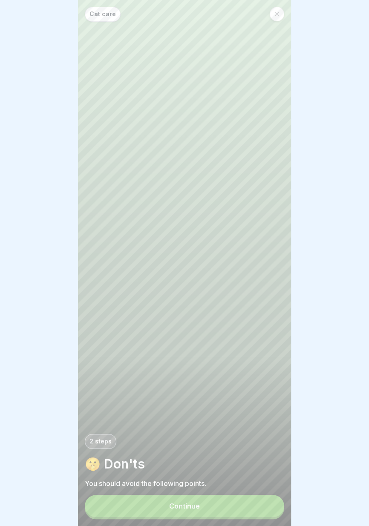
click at [224, 246] on button "Continue" at bounding box center [184, 506] width 199 height 22
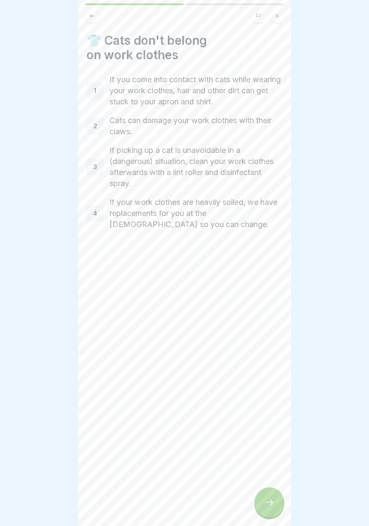
click at [269, 246] on icon at bounding box center [269, 502] width 10 height 10
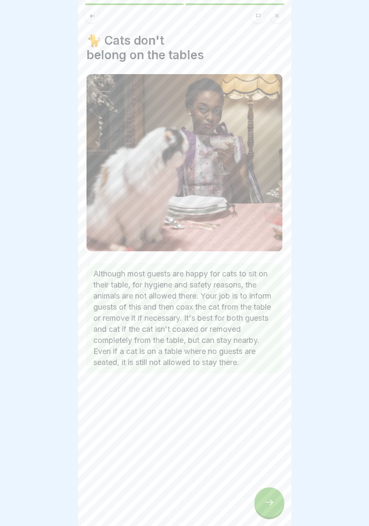
click at [260, 246] on div at bounding box center [269, 502] width 30 height 30
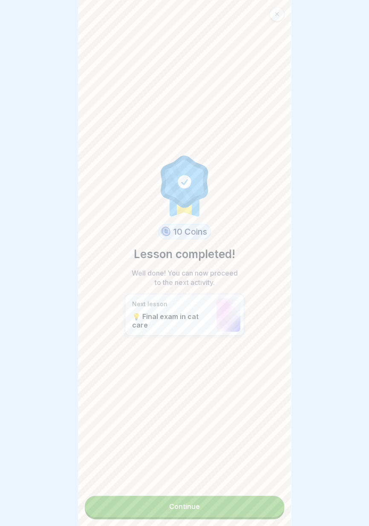
click at [245, 246] on link "Continue" at bounding box center [184, 506] width 199 height 21
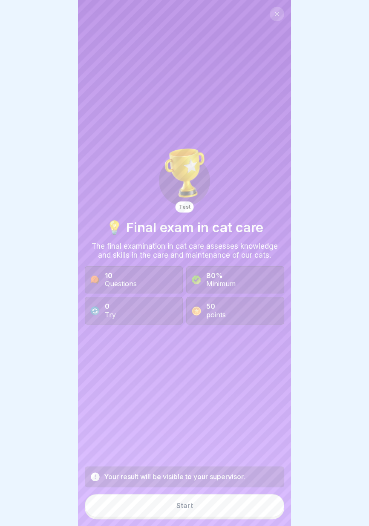
click at [233, 246] on div "Test 💡 Final exam in cat care The final examination in cat care assesses knowle…" at bounding box center [184, 234] width 199 height 455
click at [223, 246] on button "Start" at bounding box center [184, 505] width 199 height 23
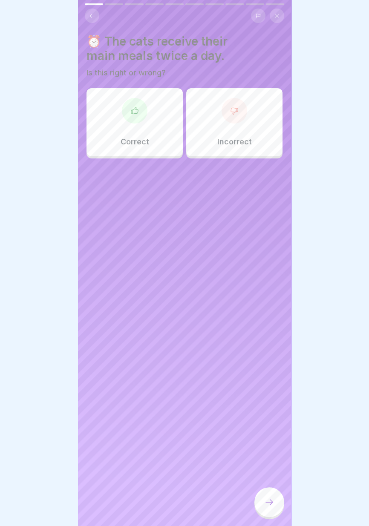
click at [160, 134] on div "Correct" at bounding box center [134, 122] width 96 height 68
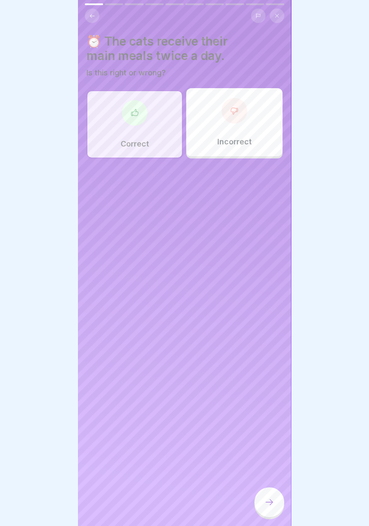
click at [271, 246] on icon at bounding box center [269, 502] width 8 height 6
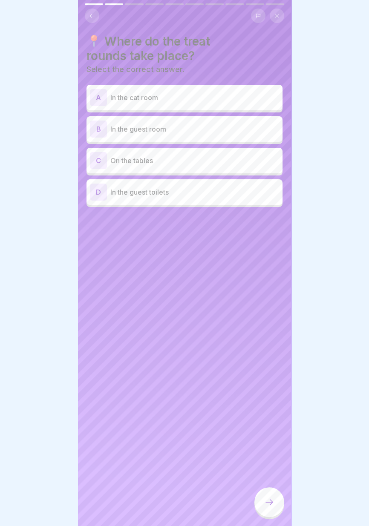
click at [262, 129] on p "In the guest room" at bounding box center [194, 129] width 169 height 10
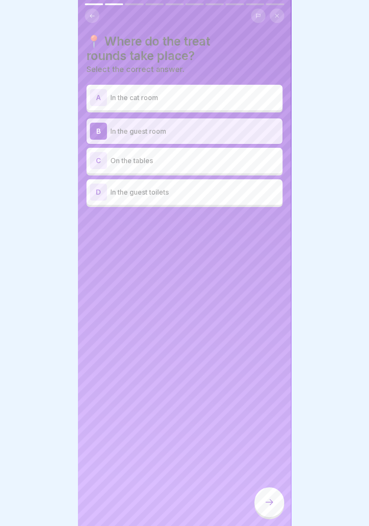
click at [197, 91] on div "A In the cat room" at bounding box center [184, 97] width 189 height 17
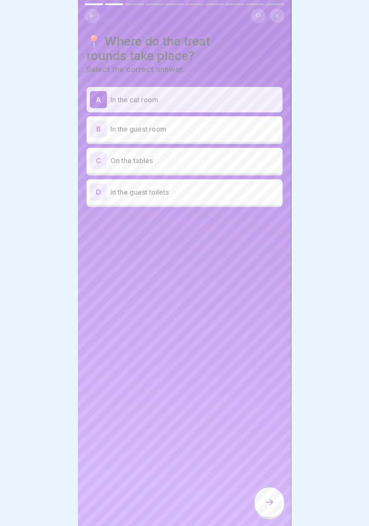
click at [91, 16] on icon at bounding box center [92, 16] width 6 height 6
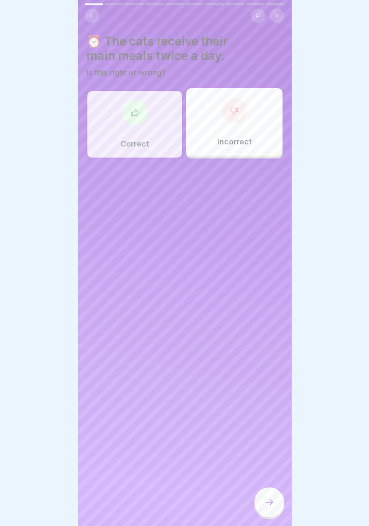
click at [92, 15] on icon at bounding box center [92, 16] width 6 height 6
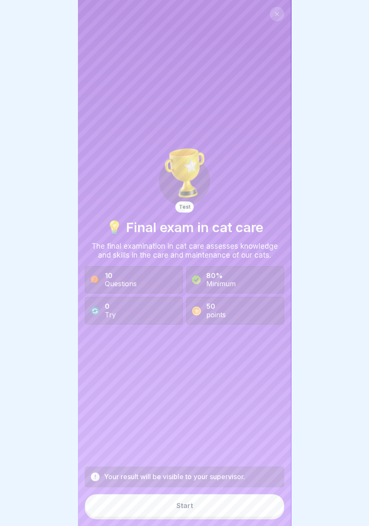
click at [278, 16] on icon at bounding box center [276, 14] width 5 height 5
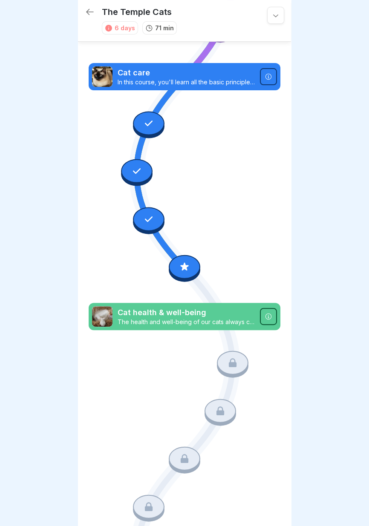
scroll to position [175, 0]
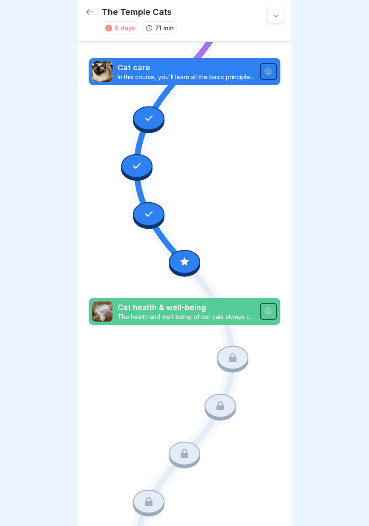
click at [149, 114] on icon at bounding box center [148, 117] width 11 height 11
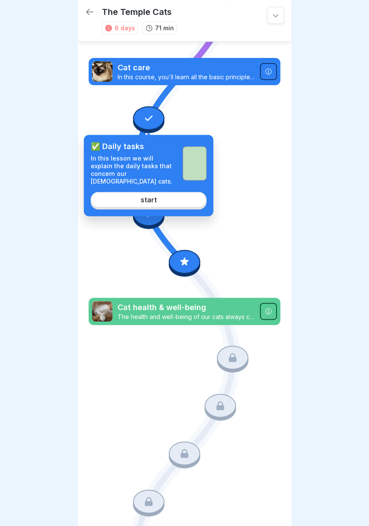
click at [160, 192] on link "start" at bounding box center [149, 199] width 116 height 15
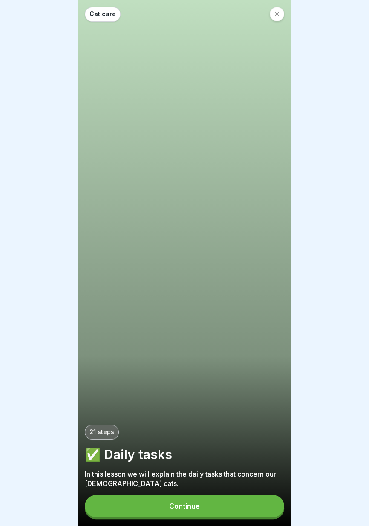
click at [208, 506] on button "Continue" at bounding box center [184, 506] width 199 height 22
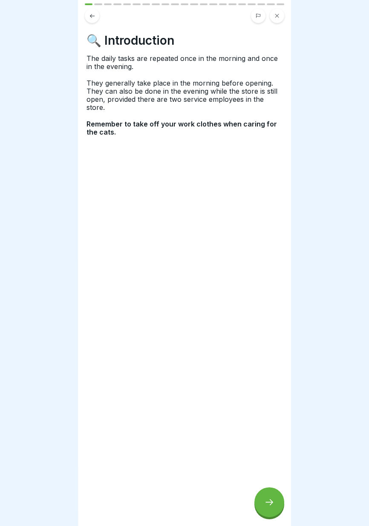
click at [269, 501] on icon at bounding box center [269, 502] width 10 height 10
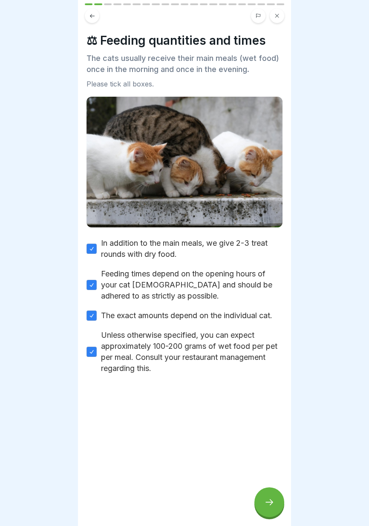
click at [260, 512] on div at bounding box center [269, 502] width 30 height 30
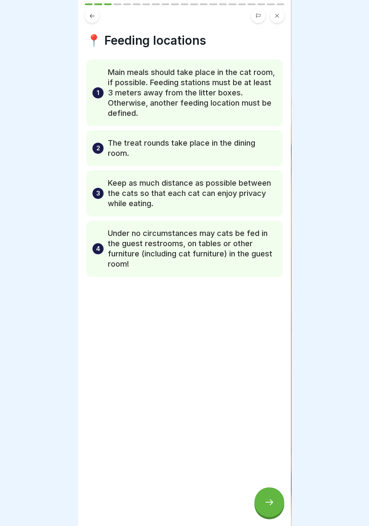
click at [277, 14] on icon at bounding box center [276, 15] width 5 height 5
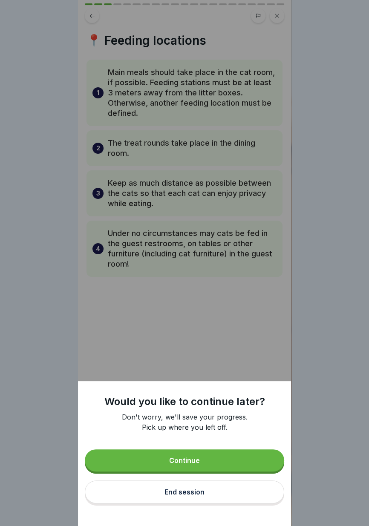
click at [204, 501] on button "End session" at bounding box center [184, 491] width 199 height 23
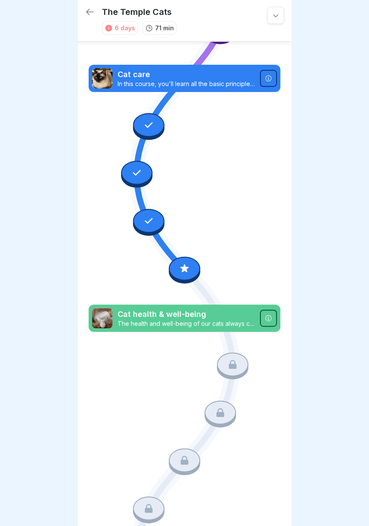
scroll to position [175, 0]
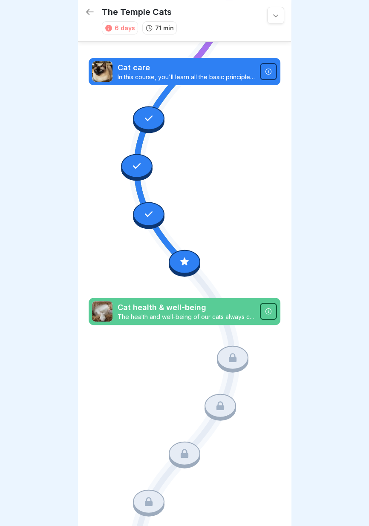
click at [185, 262] on icon at bounding box center [184, 261] width 8 height 8
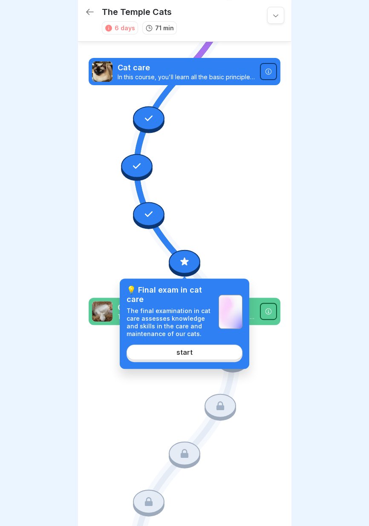
click at [199, 354] on link "start" at bounding box center [185, 352] width 116 height 15
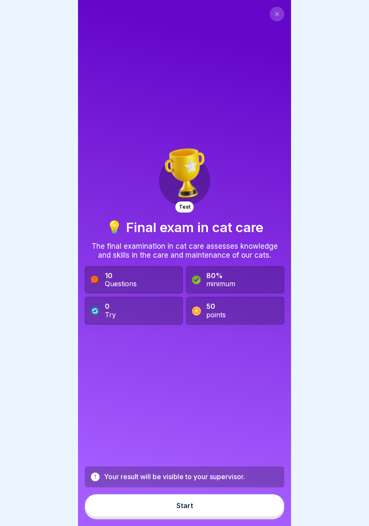
click at [208, 509] on button "Start" at bounding box center [184, 505] width 199 height 23
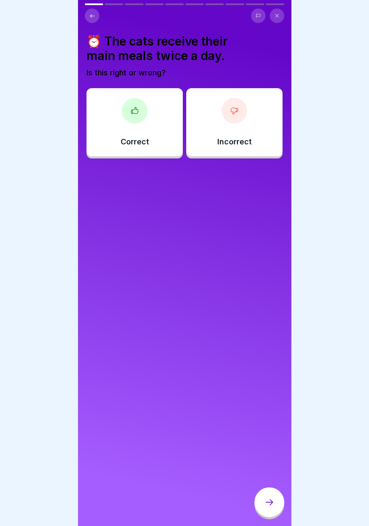
click at [155, 138] on div "Correct" at bounding box center [134, 122] width 96 height 68
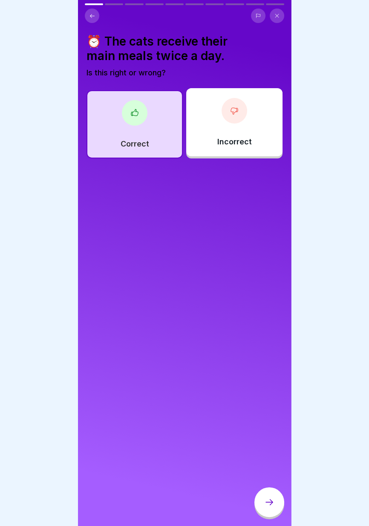
click at [153, 140] on div "Correct" at bounding box center [134, 124] width 96 height 68
click at [144, 129] on div "Correct" at bounding box center [134, 124] width 96 height 68
click at [267, 502] on icon at bounding box center [269, 502] width 10 height 10
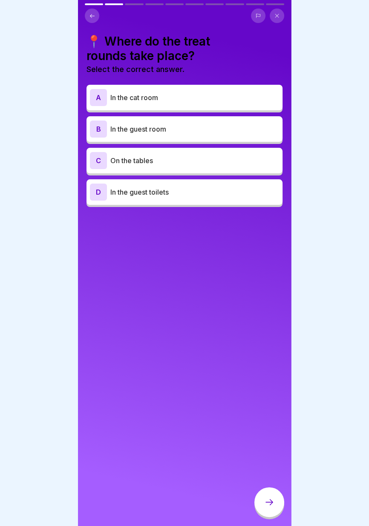
click at [224, 125] on p "In the guest room" at bounding box center [194, 129] width 169 height 10
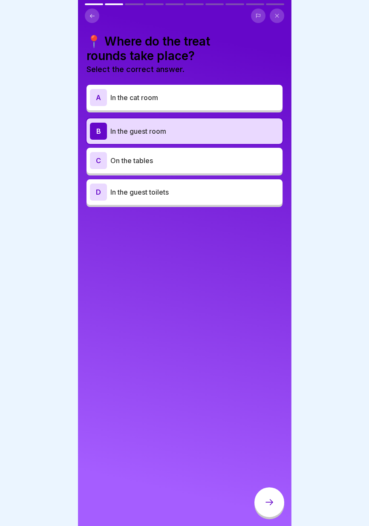
click at [265, 500] on icon at bounding box center [269, 502] width 10 height 10
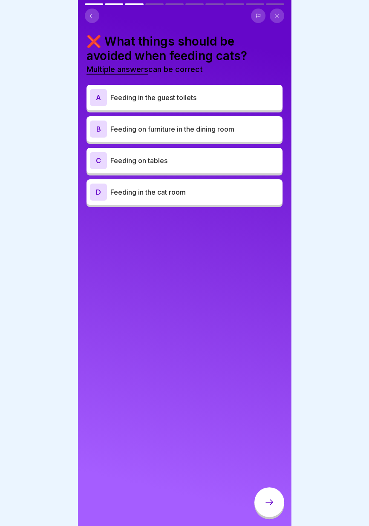
click at [195, 162] on p "Feeding on tables" at bounding box center [194, 160] width 169 height 10
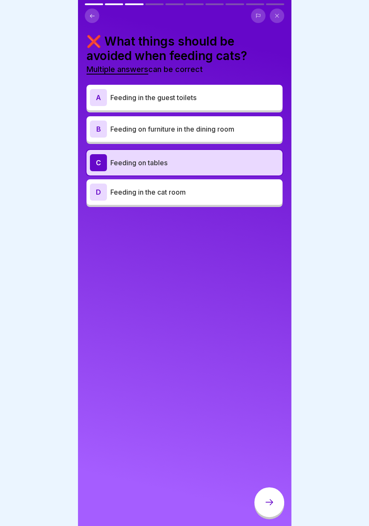
click at [222, 102] on p "Feeding in the guest toilets" at bounding box center [194, 97] width 169 height 10
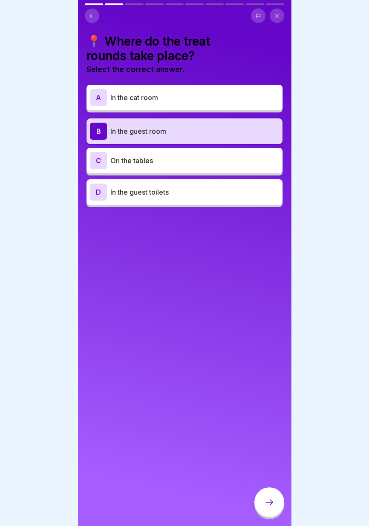
click at [186, 145] on div "A In the cat room B In the guest room C On the tables D In the guest toilets" at bounding box center [184, 147] width 196 height 120
click at [268, 511] on div at bounding box center [269, 502] width 30 height 30
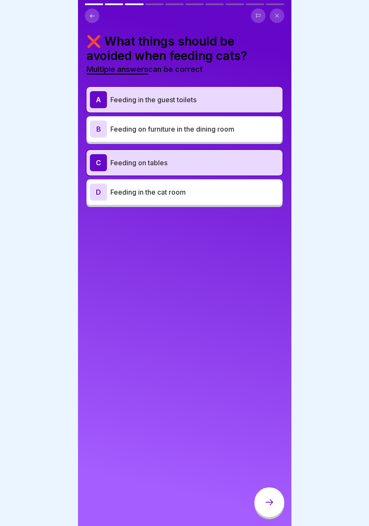
click at [252, 129] on p "Feeding on furniture in the dining room" at bounding box center [194, 129] width 169 height 10
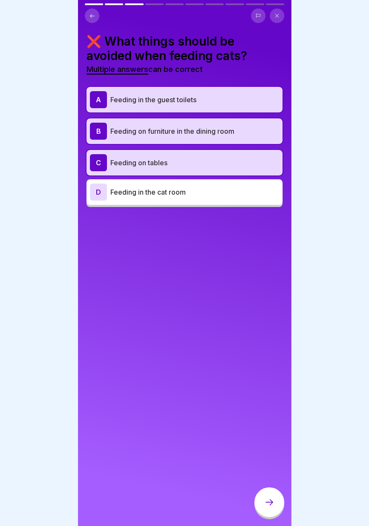
click at [271, 507] on icon at bounding box center [269, 502] width 10 height 10
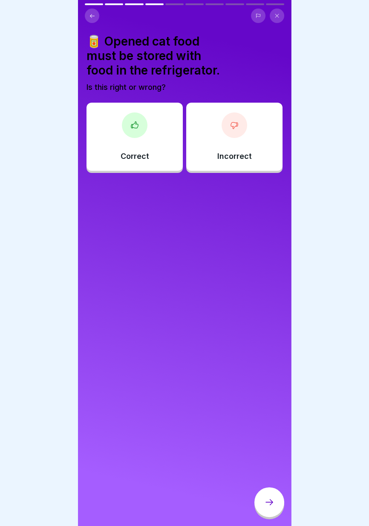
click at [247, 145] on div "Incorrect" at bounding box center [234, 137] width 96 height 68
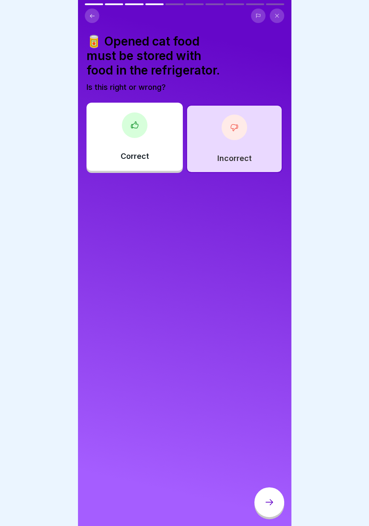
click at [250, 156] on font "Incorrect" at bounding box center [234, 158] width 35 height 9
click at [270, 504] on icon at bounding box center [269, 502] width 8 height 6
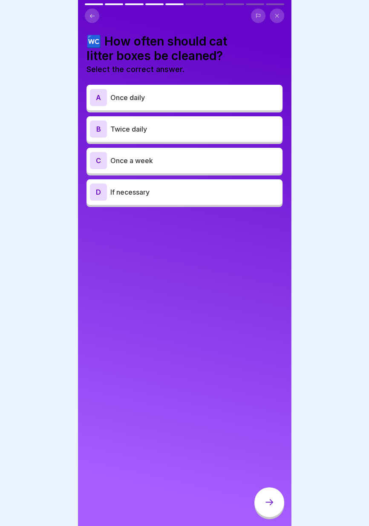
click at [240, 101] on p "Once daily" at bounding box center [194, 97] width 169 height 10
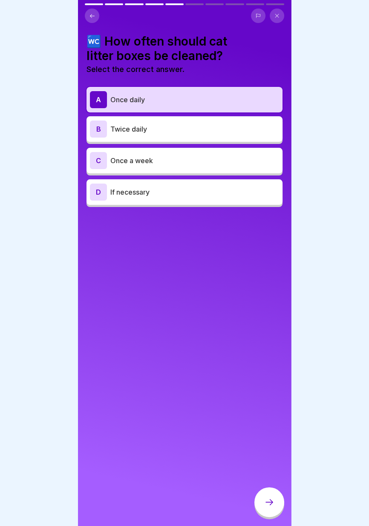
click at [267, 498] on icon at bounding box center [269, 502] width 10 height 10
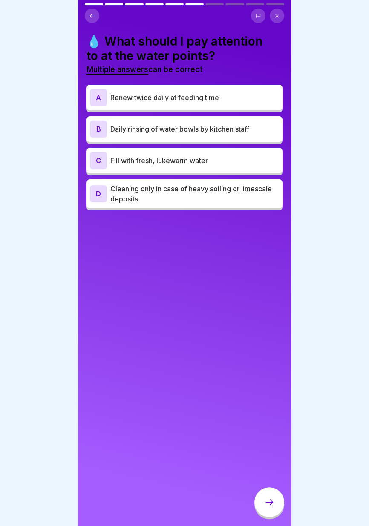
click at [227, 100] on p "Renew twice daily at feeding time" at bounding box center [194, 97] width 169 height 10
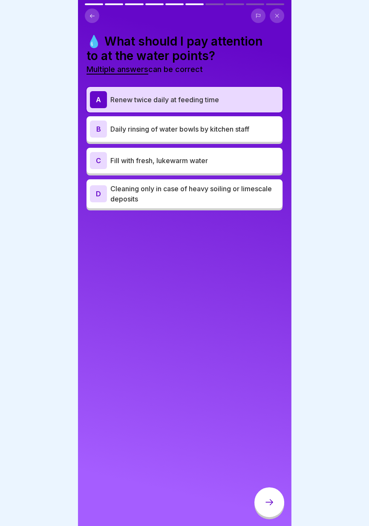
click at [222, 130] on font "Daily rinsing of water bowls by kitchen staff" at bounding box center [179, 129] width 139 height 9
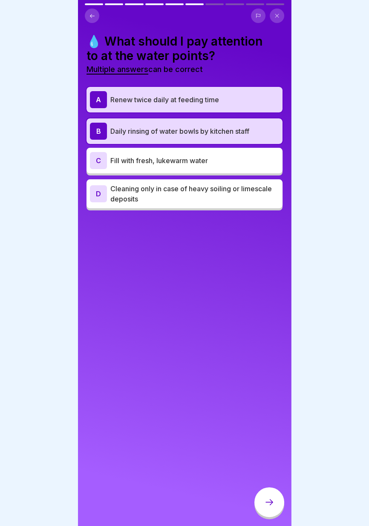
click at [228, 161] on p "Fill with fresh, lukewarm water" at bounding box center [194, 160] width 169 height 10
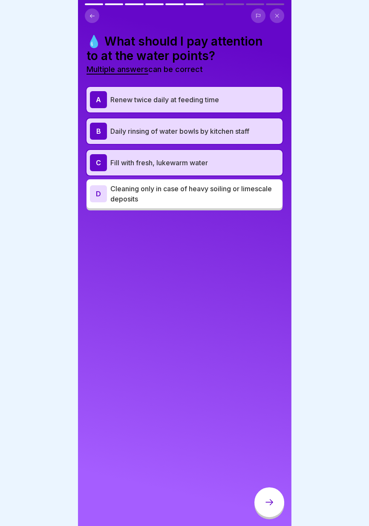
click at [269, 502] on icon at bounding box center [269, 502] width 8 height 6
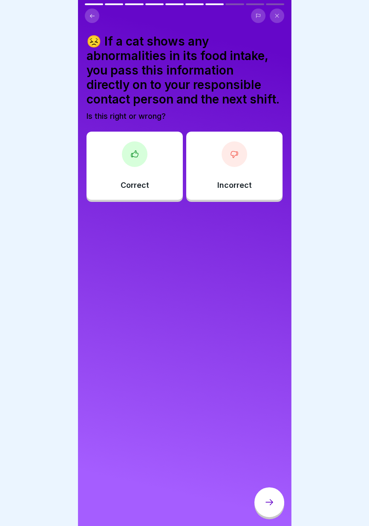
click at [161, 184] on div "Correct" at bounding box center [134, 166] width 96 height 68
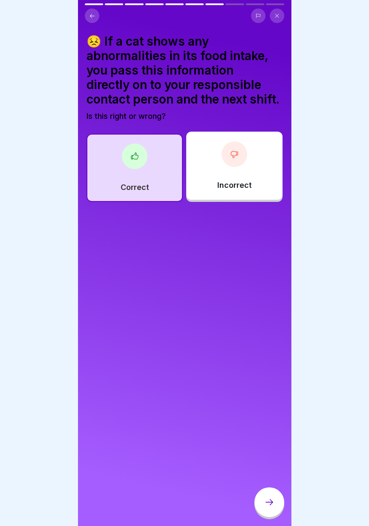
click at [269, 504] on icon at bounding box center [269, 502] width 10 height 10
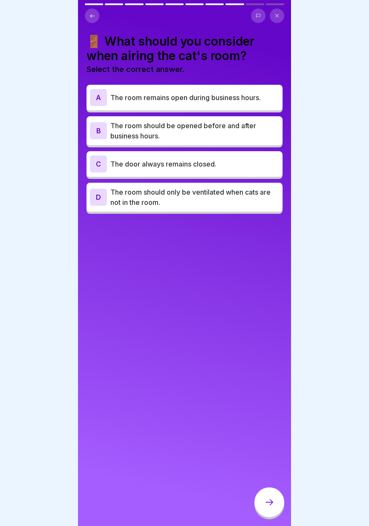
click at [242, 130] on p "The room should be opened before and after business hours." at bounding box center [194, 131] width 169 height 20
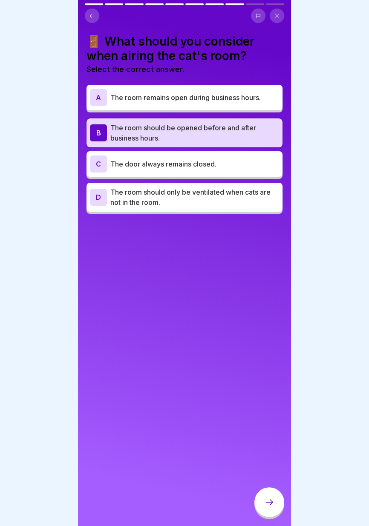
click at [244, 100] on font "The room remains open during business hours." at bounding box center [185, 97] width 150 height 9
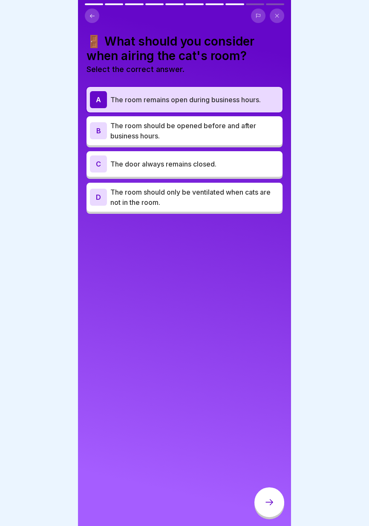
click at [236, 200] on p "The room should only be ventilated when cats are not in the room." at bounding box center [194, 197] width 169 height 20
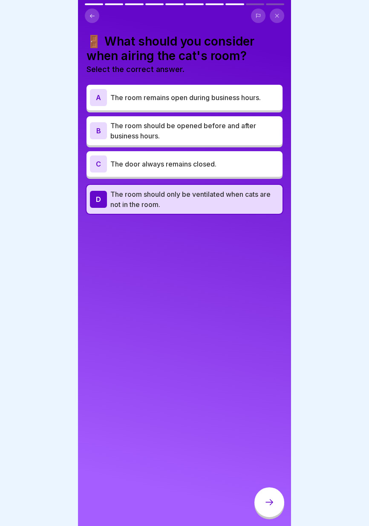
click at [233, 133] on p "The room should be opened before and after business hours." at bounding box center [194, 131] width 169 height 20
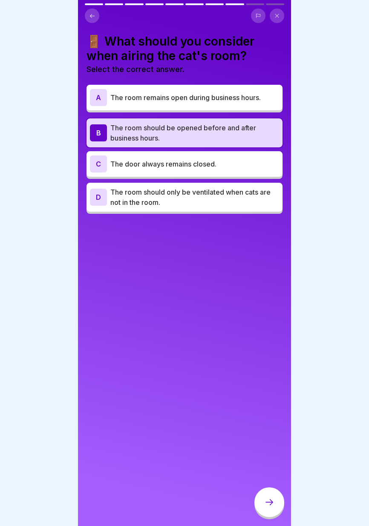
click at [245, 98] on font "The room remains open during business hours." at bounding box center [185, 97] width 150 height 9
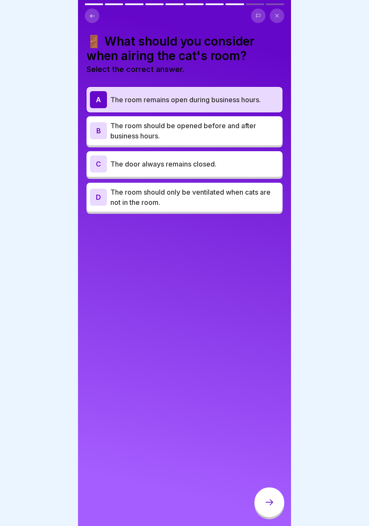
click at [271, 507] on icon at bounding box center [269, 502] width 10 height 10
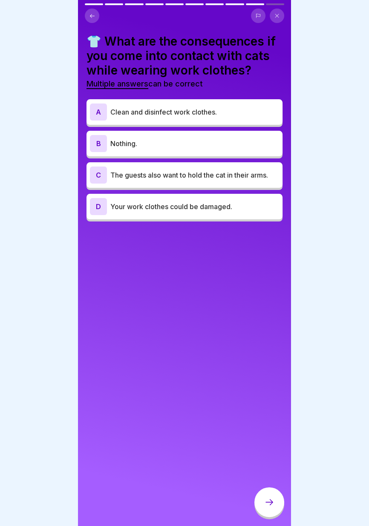
click at [228, 114] on p "Clean and disinfect work clothes." at bounding box center [194, 112] width 169 height 10
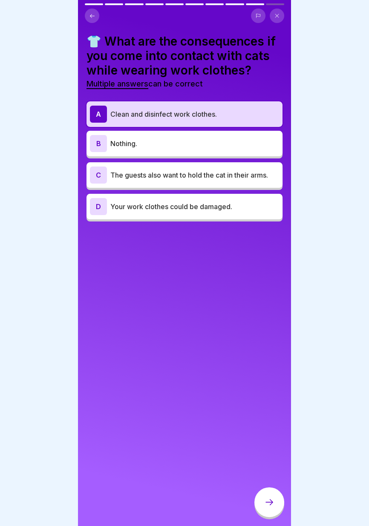
click at [268, 501] on icon at bounding box center [269, 502] width 10 height 10
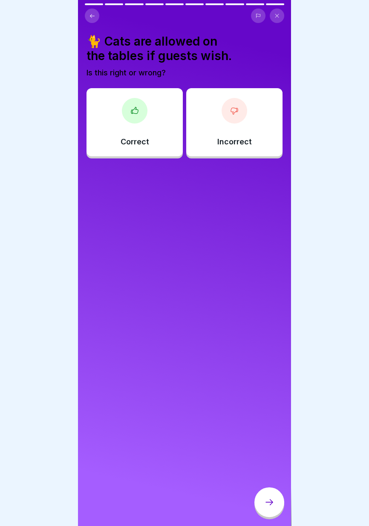
click at [217, 136] on div "Incorrect" at bounding box center [234, 122] width 96 height 68
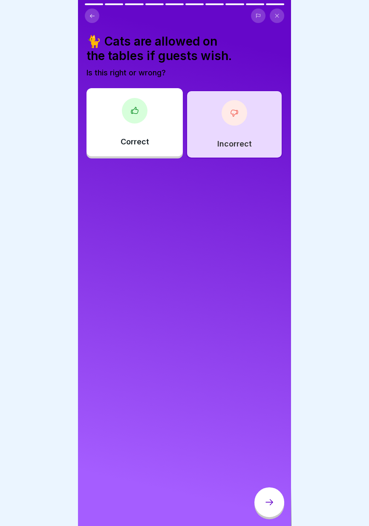
click at [267, 507] on icon at bounding box center [269, 502] width 10 height 10
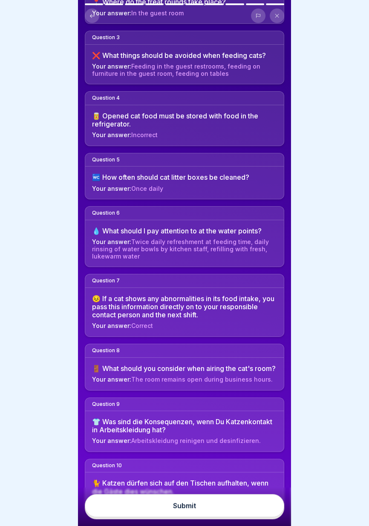
scroll to position [194, 0]
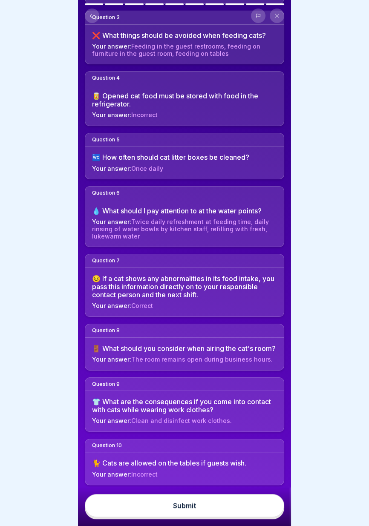
click at [210, 509] on button "Submit" at bounding box center [184, 505] width 199 height 23
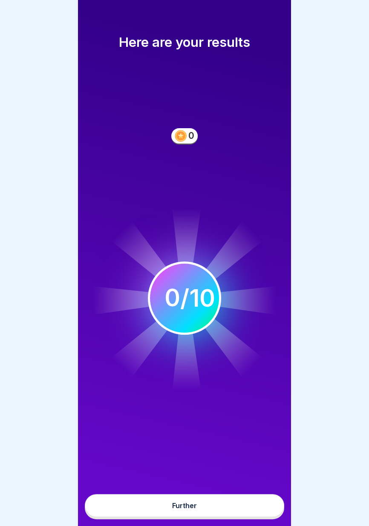
click at [198, 505] on button "Further" at bounding box center [184, 505] width 199 height 23
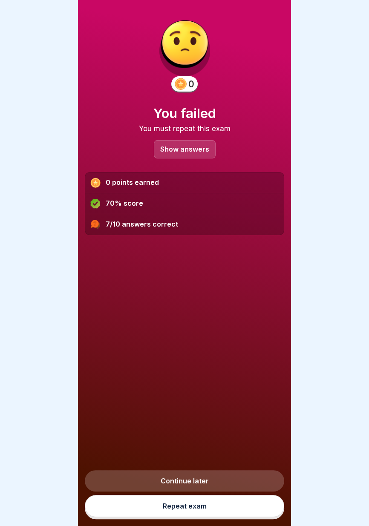
click at [187, 145] on font "Show answers" at bounding box center [184, 149] width 49 height 9
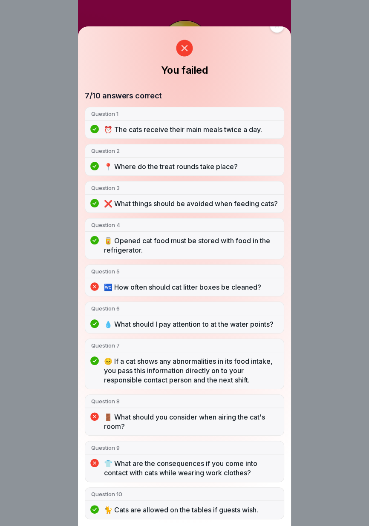
scroll to position [0, 0]
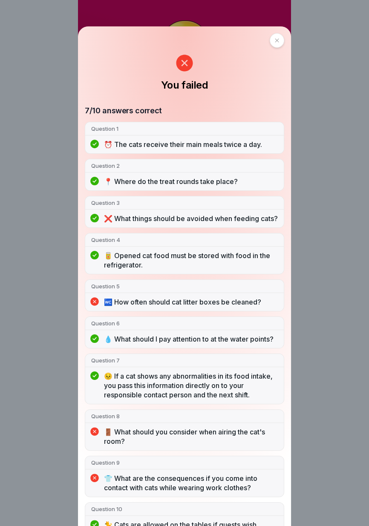
click at [278, 41] on icon at bounding box center [277, 40] width 4 height 4
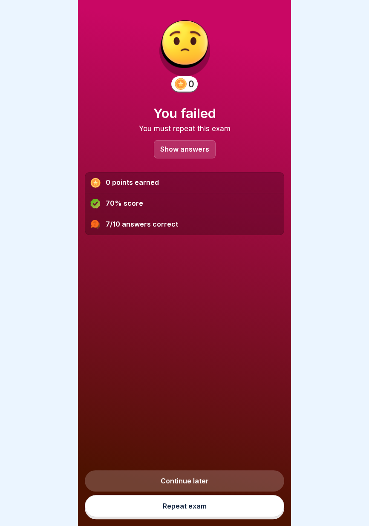
click at [195, 506] on font "Repeat exam" at bounding box center [185, 506] width 44 height 9
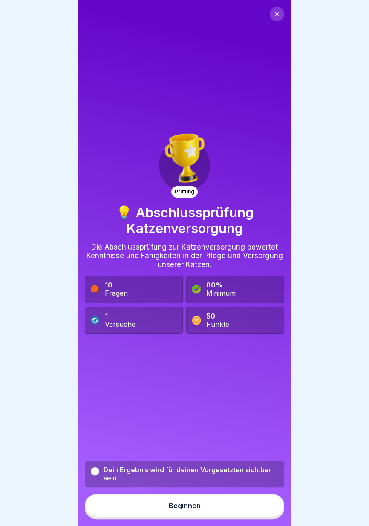
click at [204, 504] on button "Beginnen" at bounding box center [184, 505] width 199 height 23
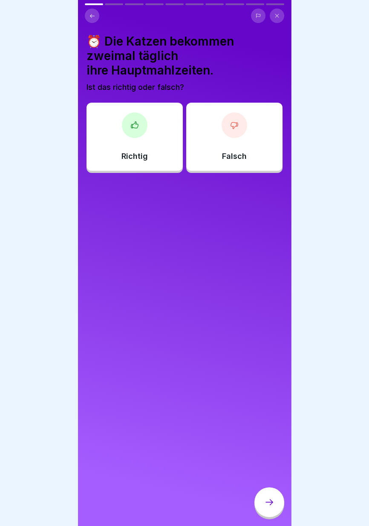
click at [152, 154] on div "Richtig" at bounding box center [134, 137] width 96 height 68
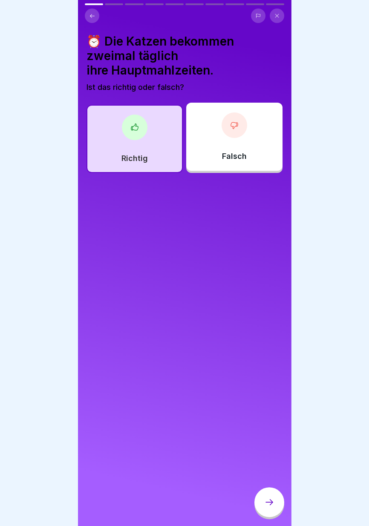
click at [270, 501] on icon at bounding box center [269, 502] width 10 height 10
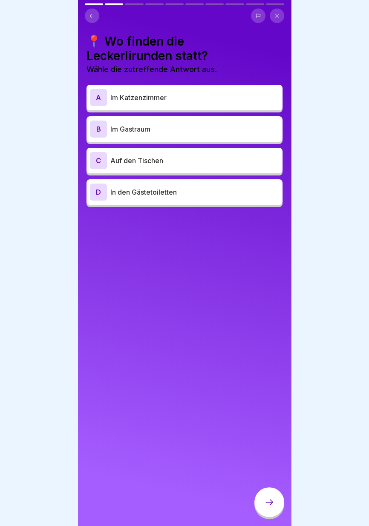
click at [230, 324] on div "📍 Wo finden die Leckerlirunden statt? Wähle die zutreffende Antwort aus. A Im K…" at bounding box center [184, 263] width 213 height 526
click at [276, 18] on icon at bounding box center [276, 15] width 5 height 5
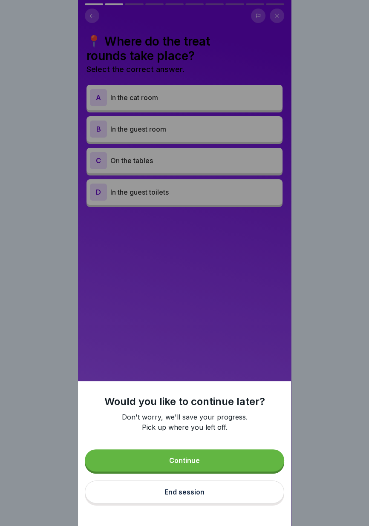
click at [203, 496] on font "End session" at bounding box center [184, 492] width 40 height 9
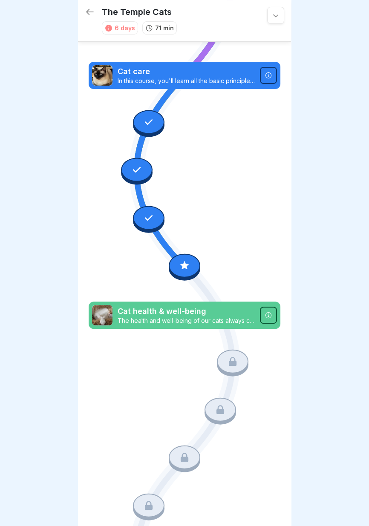
scroll to position [175, 0]
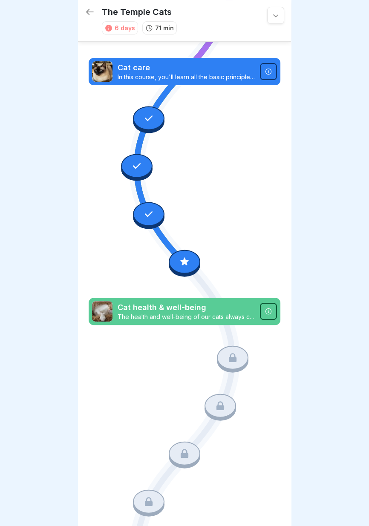
click at [232, 359] on icon at bounding box center [232, 357] width 8 height 9
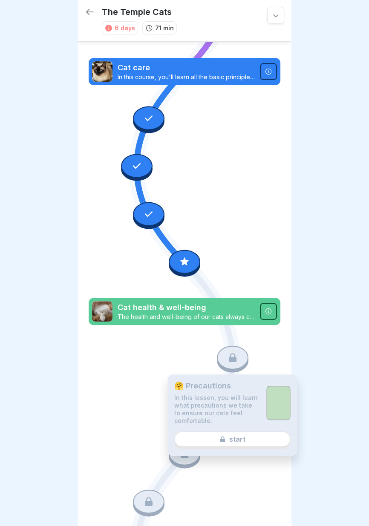
click at [236, 437] on div "🤗 Precautions In this lesson, you will learn what precautions we take to ensure…" at bounding box center [231, 414] width 129 height 81
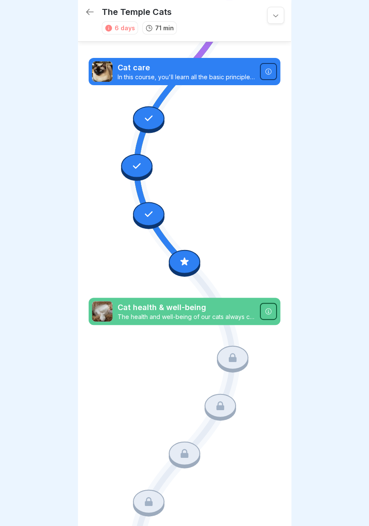
click at [268, 311] on icon at bounding box center [268, 311] width 6 height 6
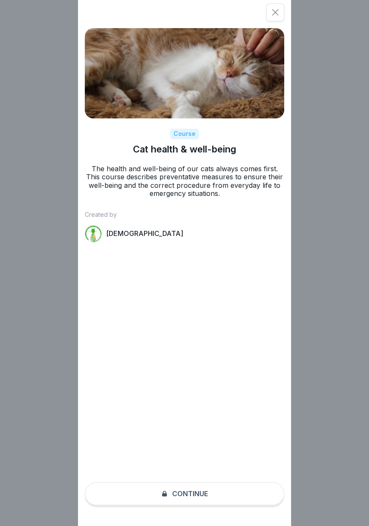
click at [210, 498] on div "Course Cat health & well-being The health and well-being of our cats always com…" at bounding box center [184, 263] width 213 height 526
click at [202, 494] on div "Course Cat health & well-being The health and well-being of our cats always com…" at bounding box center [184, 263] width 213 height 526
click at [201, 489] on div "Course Cat health & well-being The health and well-being of our cats always com…" at bounding box center [184, 263] width 213 height 526
click at [201, 492] on div "Course Cat health & well-being The health and well-being of our cats always com…" at bounding box center [184, 263] width 213 height 526
click at [198, 494] on div "Course Cat health & well-being The health and well-being of our cats always com…" at bounding box center [184, 263] width 213 height 526
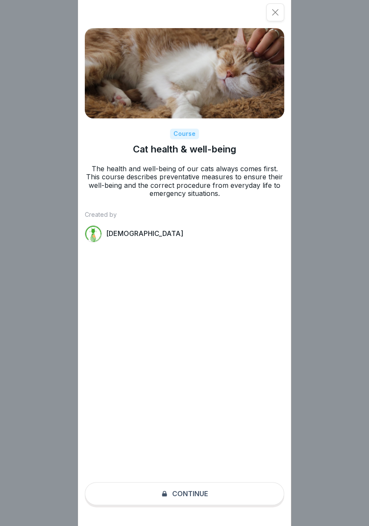
click at [273, 13] on icon at bounding box center [275, 12] width 9 height 9
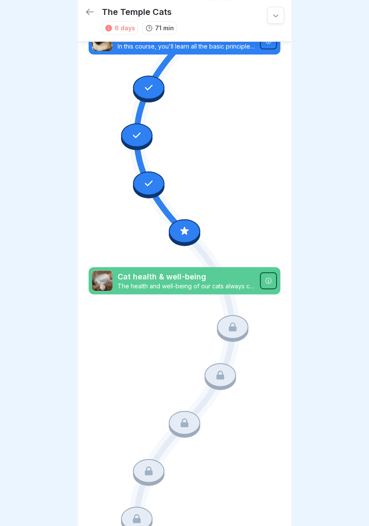
scroll to position [212, 0]
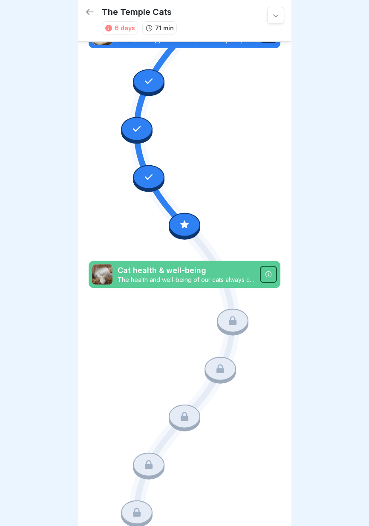
click at [94, 11] on icon at bounding box center [90, 12] width 10 height 10
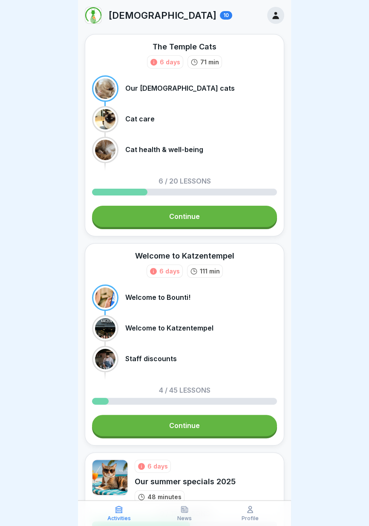
click at [247, 337] on div "Welcome to Katzentempel" at bounding box center [184, 328] width 185 height 26
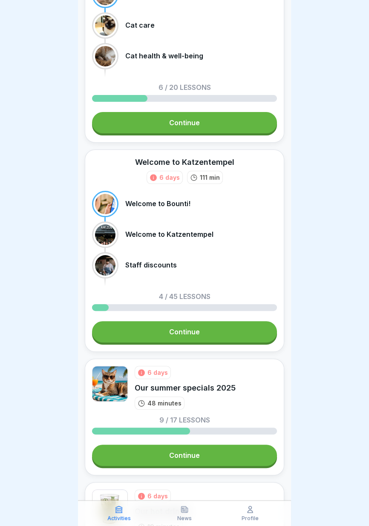
scroll to position [94, 0]
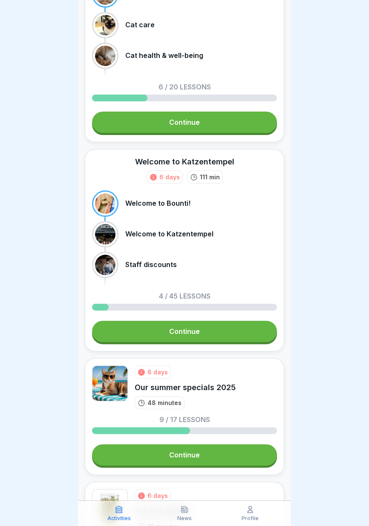
click at [225, 335] on link "Continue" at bounding box center [184, 331] width 185 height 21
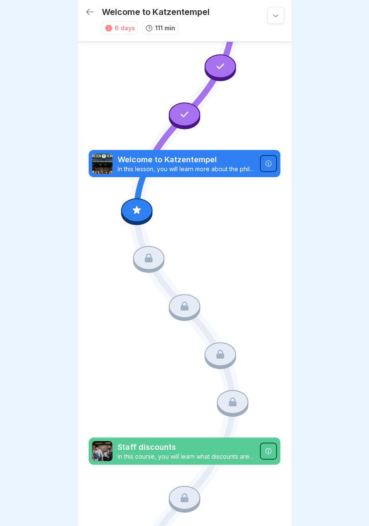
scroll to position [131, 0]
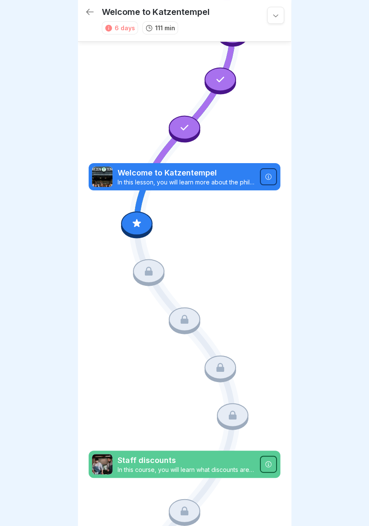
scroll to position [116, 0]
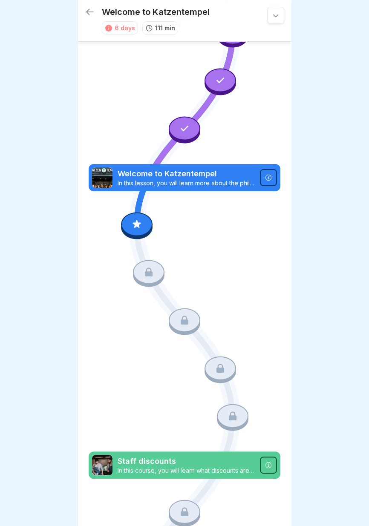
click at [130, 222] on div at bounding box center [137, 225] width 32 height 24
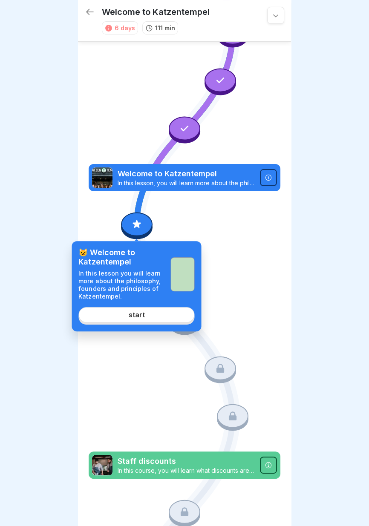
click at [142, 316] on font "start" at bounding box center [136, 315] width 16 height 9
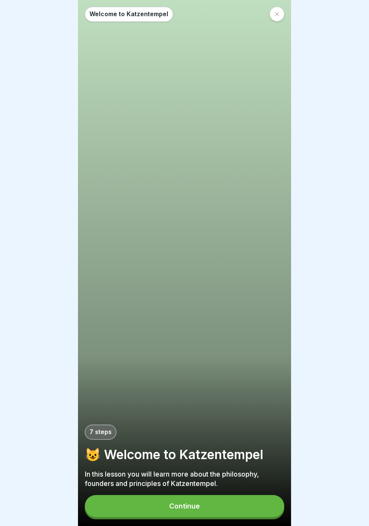
click at [210, 509] on button "Continue" at bounding box center [184, 506] width 199 height 22
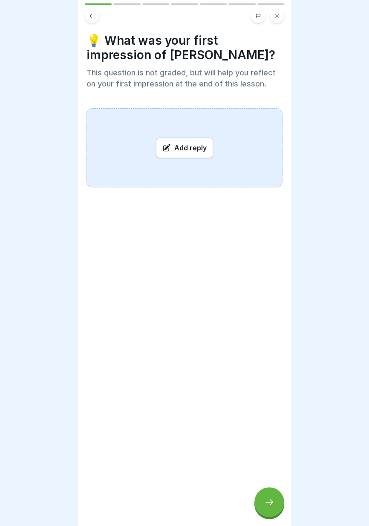
click at [271, 502] on icon at bounding box center [269, 502] width 8 height 6
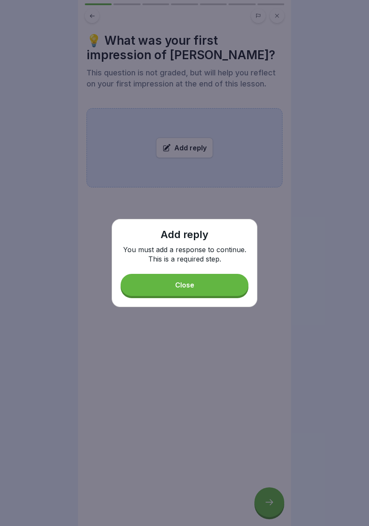
click at [214, 278] on button "Close" at bounding box center [185, 285] width 128 height 22
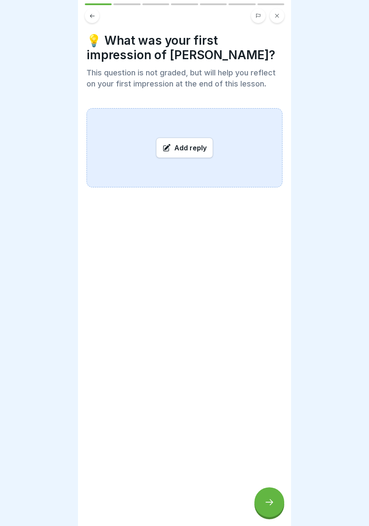
click at [187, 149] on font "Add reply" at bounding box center [190, 148] width 32 height 9
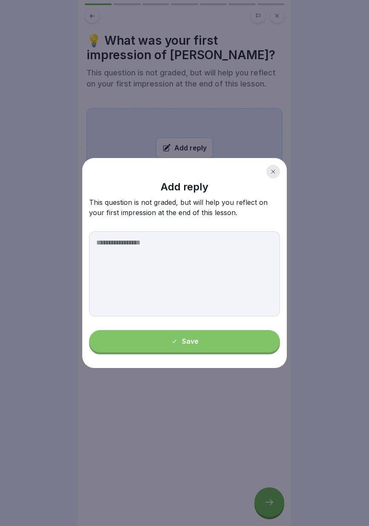
click at [188, 473] on div at bounding box center [184, 263] width 369 height 526
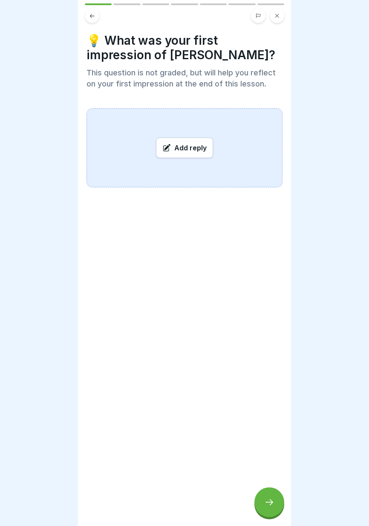
click at [180, 470] on div "💡 What was your first impression of [PERSON_NAME]? This question is not graded,…" at bounding box center [184, 263] width 213 height 526
click at [187, 148] on font "Add reply" at bounding box center [190, 148] width 32 height 9
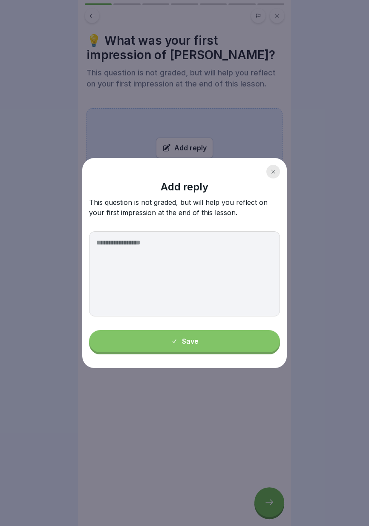
click at [178, 473] on div at bounding box center [184, 263] width 369 height 526
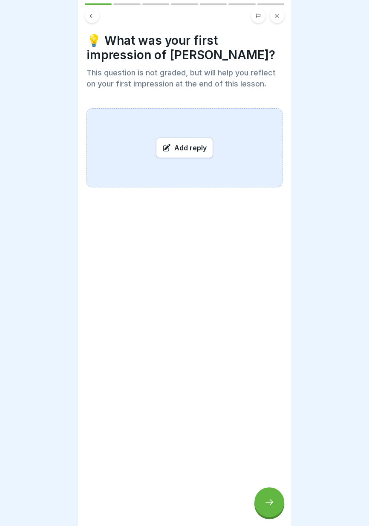
click at [182, 147] on font "Add reply" at bounding box center [190, 148] width 32 height 9
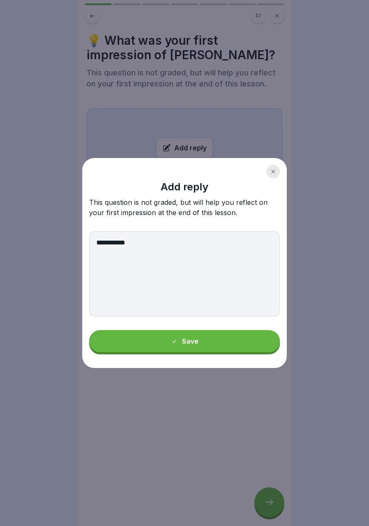
type textarea "**********"
click at [353, 508] on div at bounding box center [184, 263] width 369 height 526
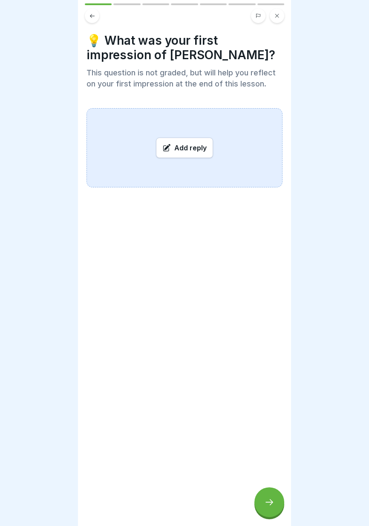
click at [353, 508] on div at bounding box center [184, 263] width 369 height 526
click at [367, 525] on div at bounding box center [184, 263] width 369 height 526
click at [197, 144] on font "Add reply" at bounding box center [190, 148] width 32 height 9
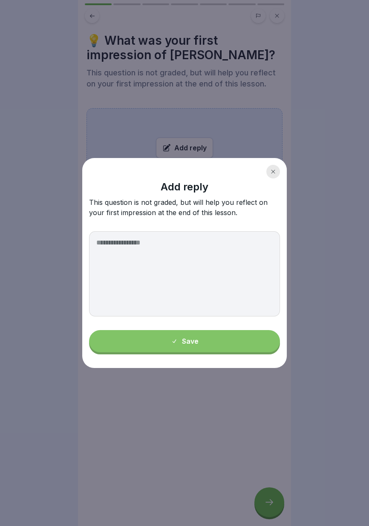
click at [185, 454] on div at bounding box center [184, 263] width 369 height 526
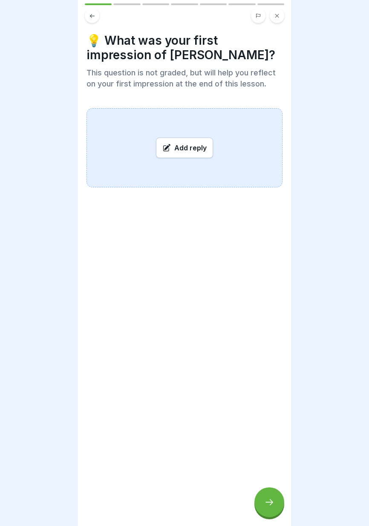
click at [192, 150] on font "Add reply" at bounding box center [190, 148] width 32 height 9
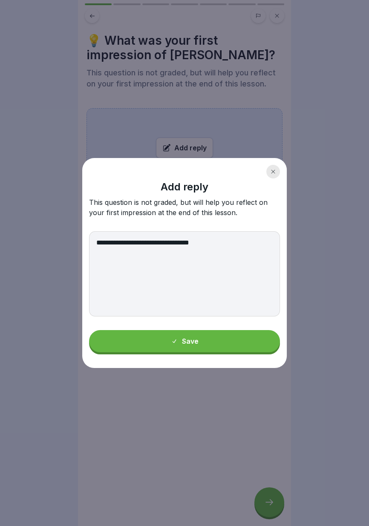
type textarea "**********"
click at [195, 345] on button "Save" at bounding box center [184, 341] width 191 height 22
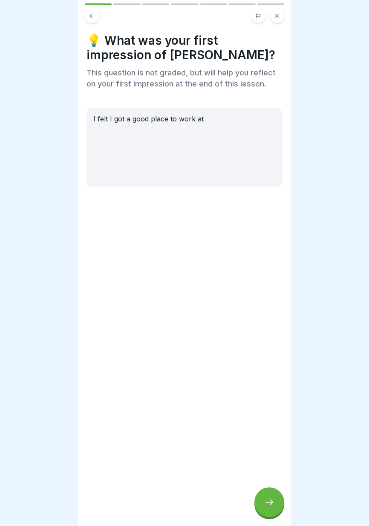
click at [267, 506] on icon at bounding box center [269, 502] width 10 height 10
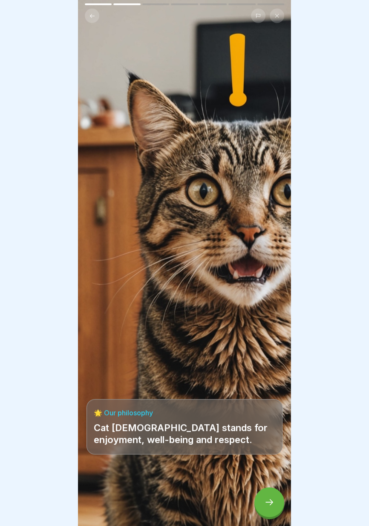
click at [265, 502] on icon at bounding box center [269, 502] width 10 height 10
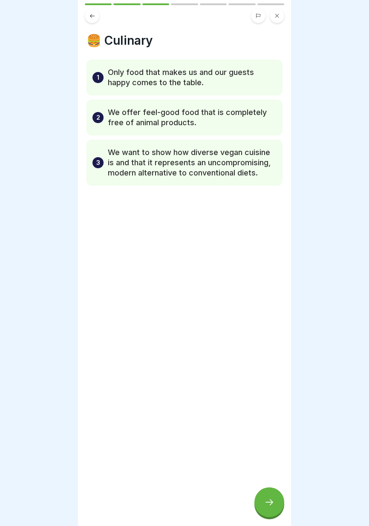
click at [267, 500] on icon at bounding box center [269, 502] width 10 height 10
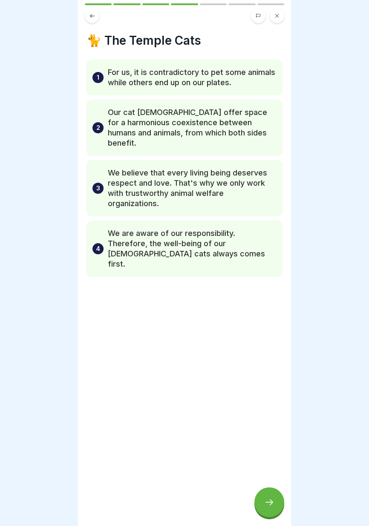
click at [265, 501] on icon at bounding box center [269, 502] width 10 height 10
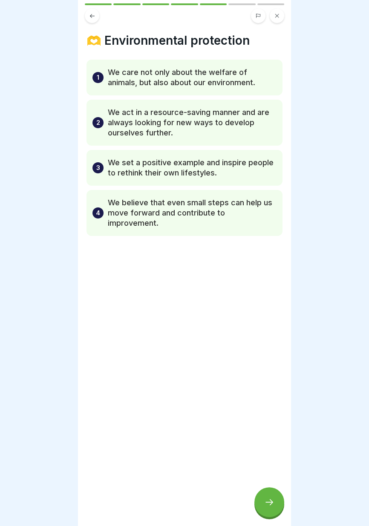
click at [269, 504] on icon at bounding box center [269, 502] width 10 height 10
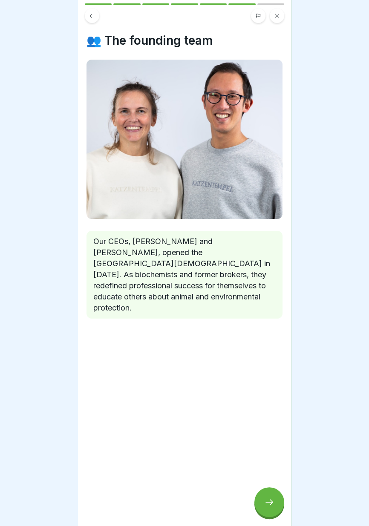
click at [267, 501] on icon at bounding box center [269, 502] width 10 height 10
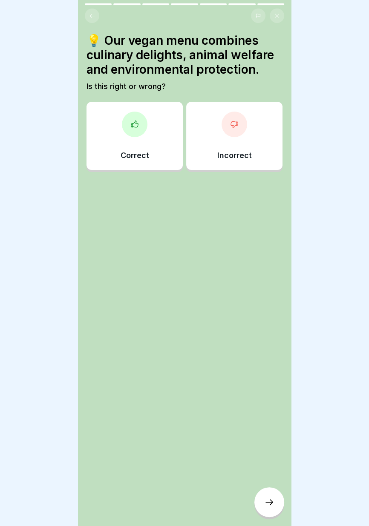
click at [140, 145] on div "Correct" at bounding box center [134, 136] width 96 height 68
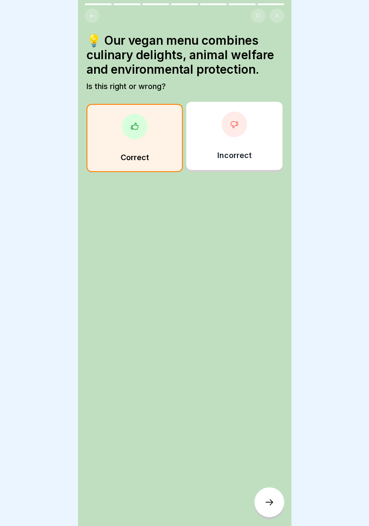
click at [269, 505] on icon at bounding box center [269, 502] width 10 height 10
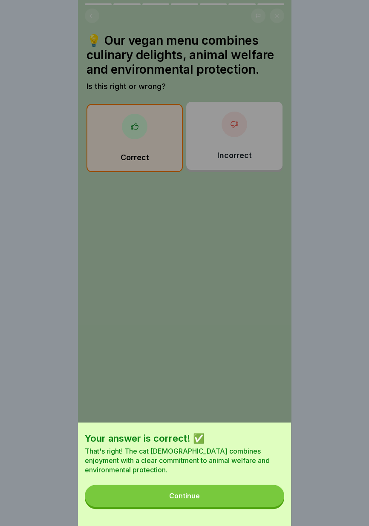
click at [219, 495] on button "Continue" at bounding box center [184, 496] width 199 height 22
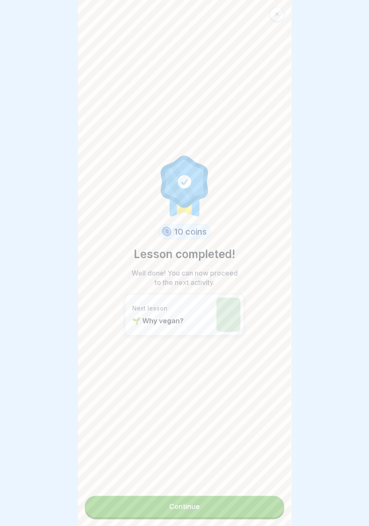
click at [209, 508] on link "Continue" at bounding box center [184, 506] width 199 height 21
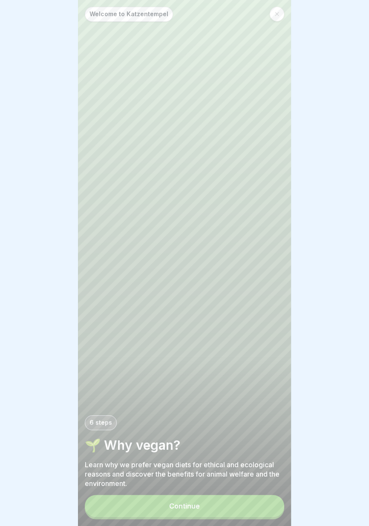
click at [208, 507] on button "Continue" at bounding box center [184, 506] width 199 height 22
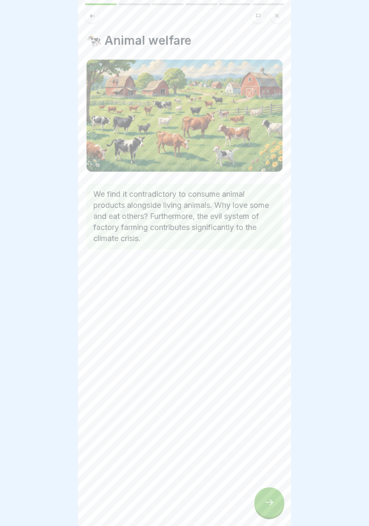
click at [259, 497] on div at bounding box center [269, 502] width 30 height 30
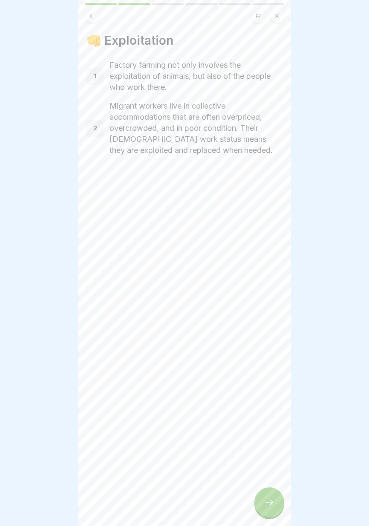
click at [258, 495] on div at bounding box center [269, 502] width 30 height 30
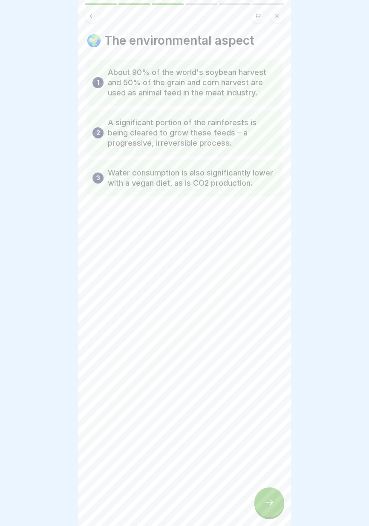
click at [256, 496] on div at bounding box center [269, 502] width 30 height 30
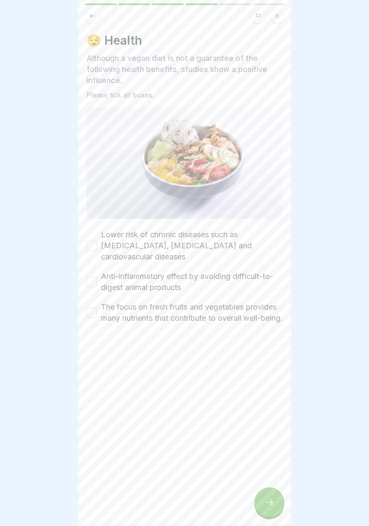
click at [257, 495] on div at bounding box center [269, 502] width 30 height 30
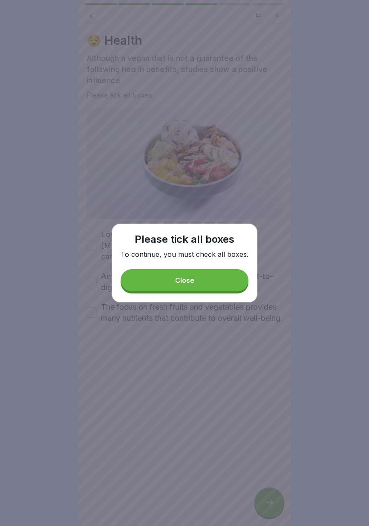
click at [209, 279] on button "Close" at bounding box center [185, 280] width 128 height 22
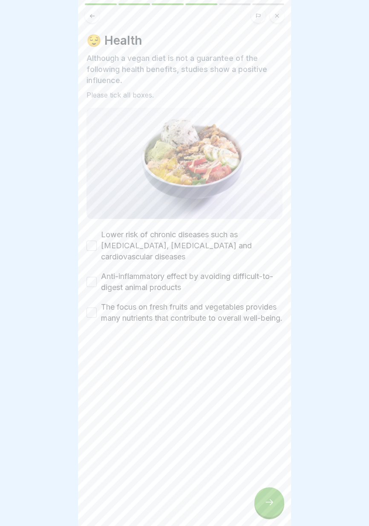
click at [92, 245] on button "Lower risk of chronic diseases such as high blood pressure, type 2 diabetes and…" at bounding box center [91, 246] width 10 height 10
click at [89, 283] on button "Anti-inflammatory effect by avoiding difficult-to-digest animal products" at bounding box center [91, 282] width 10 height 10
click at [96, 318] on button "The focus on fresh fruits and vegetables provides many nutrients that contribut…" at bounding box center [91, 313] width 10 height 10
click at [276, 506] on div at bounding box center [269, 502] width 30 height 30
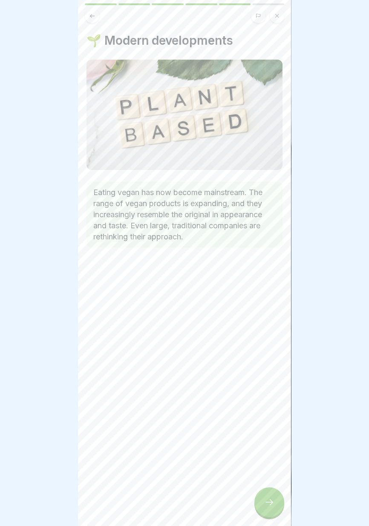
click at [256, 495] on div "🌱 Modern developments Eating vegan has now become mainstream. The range of vega…" at bounding box center [184, 263] width 213 height 526
click at [272, 510] on div at bounding box center [269, 502] width 30 height 30
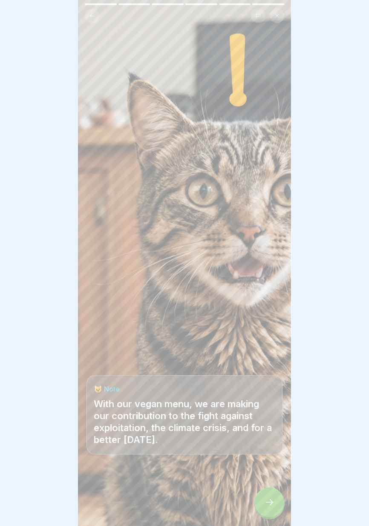
click at [268, 499] on icon at bounding box center [269, 502] width 10 height 10
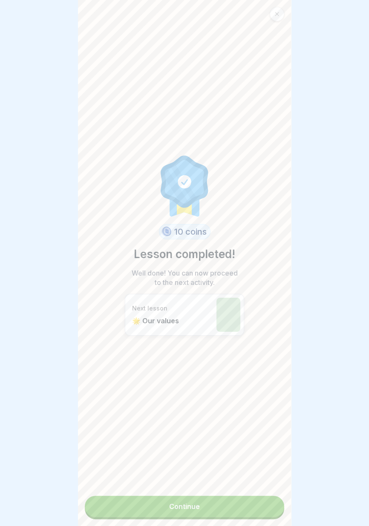
click at [250, 509] on link "Continue" at bounding box center [184, 506] width 199 height 21
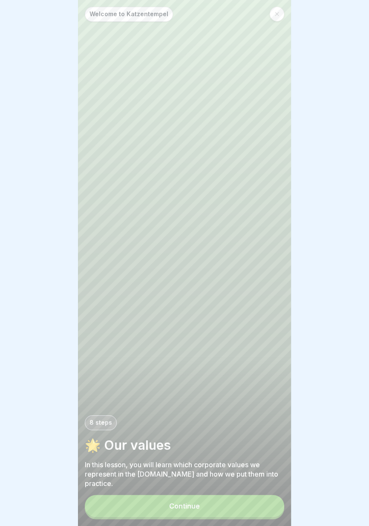
click at [241, 510] on button "Continue" at bounding box center [184, 506] width 199 height 22
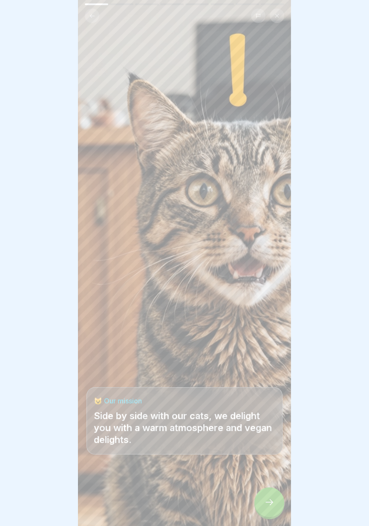
click at [266, 503] on icon at bounding box center [269, 502] width 10 height 10
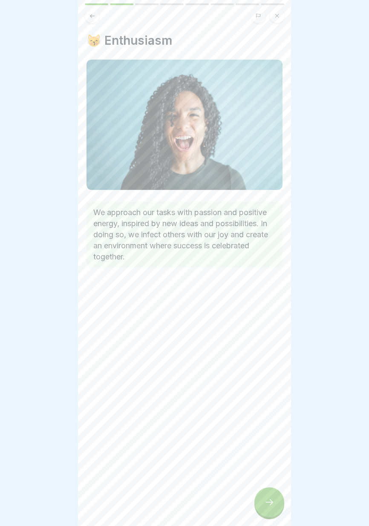
click at [264, 505] on div at bounding box center [269, 502] width 30 height 30
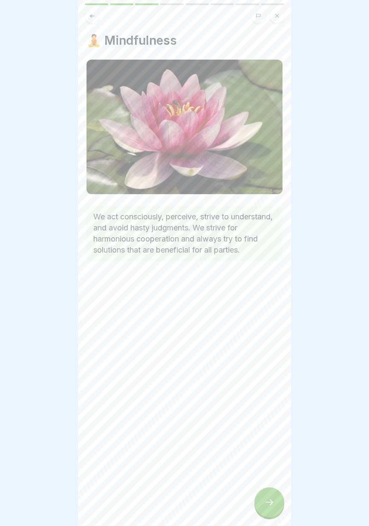
click at [265, 503] on icon at bounding box center [269, 502] width 10 height 10
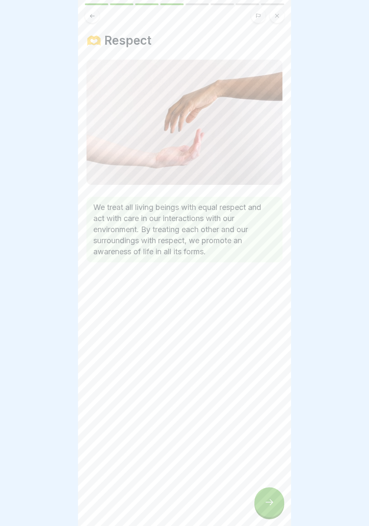
click at [264, 502] on div at bounding box center [269, 502] width 30 height 30
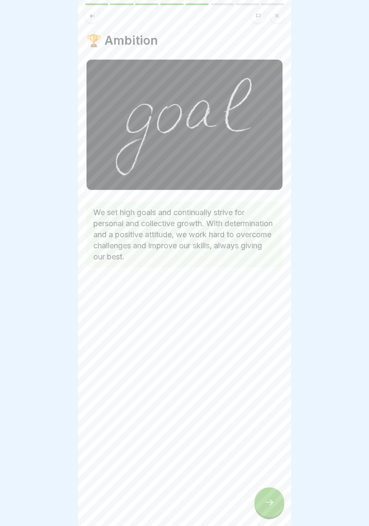
click at [264, 503] on icon at bounding box center [269, 502] width 10 height 10
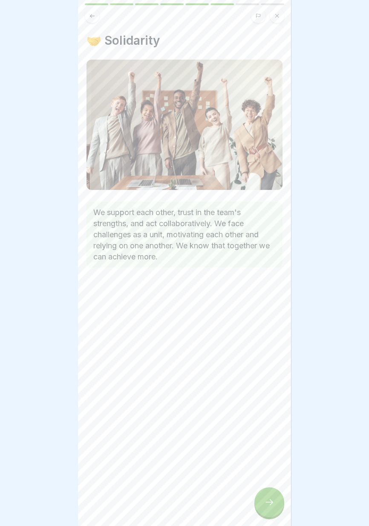
click at [263, 503] on div at bounding box center [269, 502] width 30 height 30
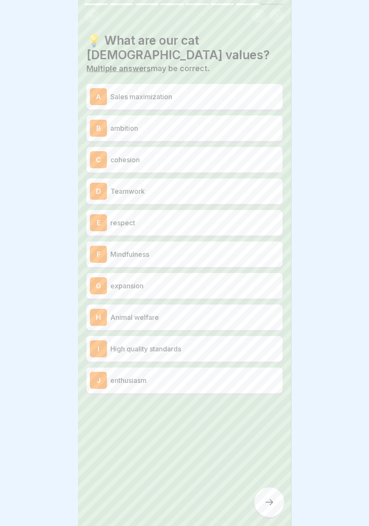
click at [239, 187] on p "Teamwork" at bounding box center [194, 191] width 169 height 10
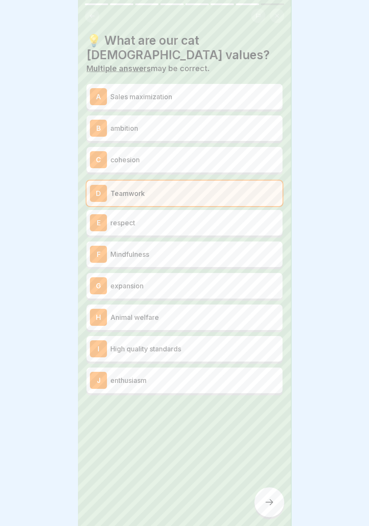
click at [237, 220] on p "respect" at bounding box center [194, 223] width 169 height 10
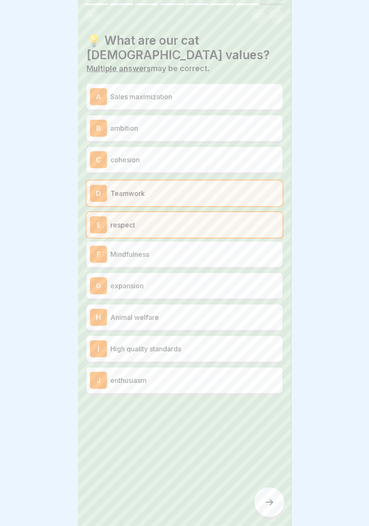
click at [234, 312] on p "Animal welfare" at bounding box center [194, 317] width 169 height 10
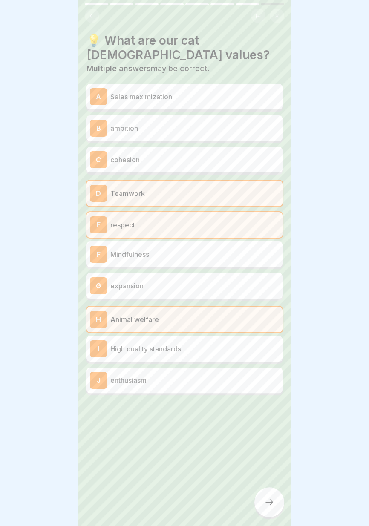
click at [235, 345] on p "High quality standards" at bounding box center [194, 349] width 169 height 10
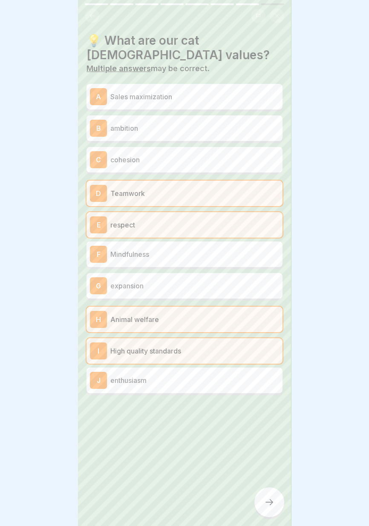
click at [234, 377] on p "enthusiasm" at bounding box center [194, 380] width 169 height 10
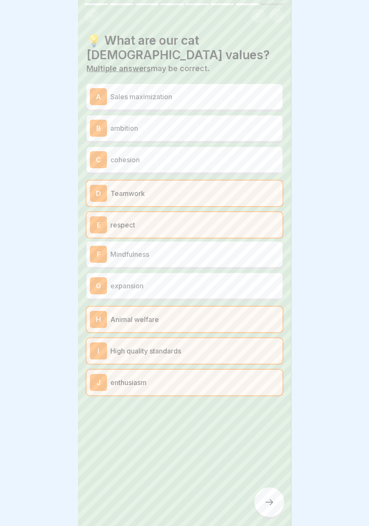
click at [231, 254] on p "Mindfulness" at bounding box center [194, 254] width 169 height 10
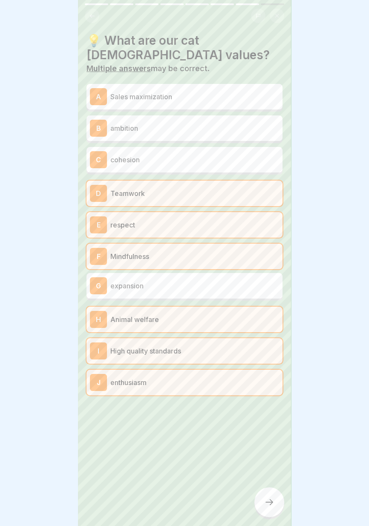
click at [243, 128] on p "ambition" at bounding box center [194, 128] width 169 height 10
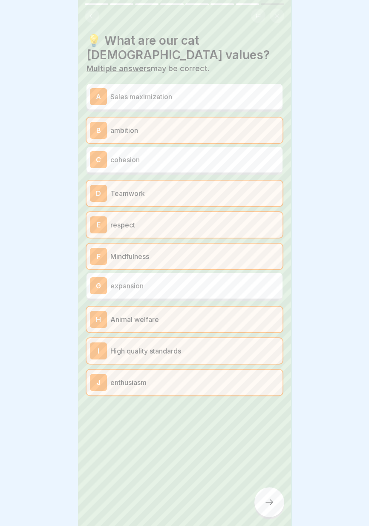
click at [270, 502] on icon at bounding box center [269, 502] width 10 height 10
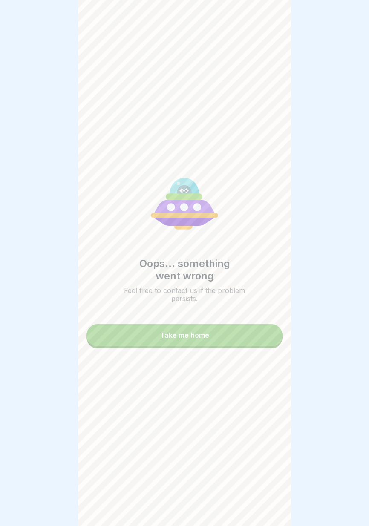
click at [253, 334] on button "Take me home" at bounding box center [184, 335] width 196 height 22
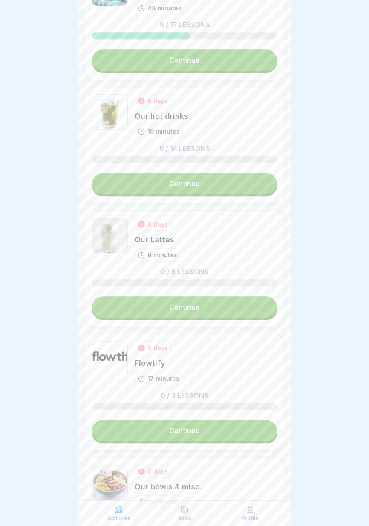
scroll to position [499, 0]
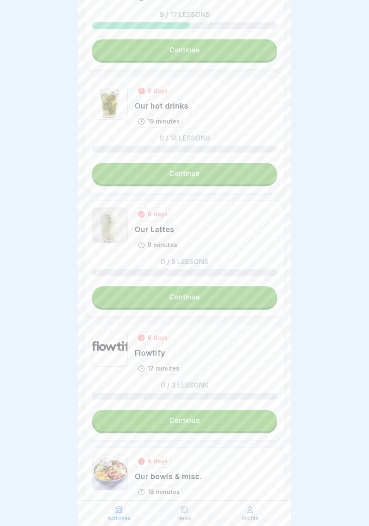
click at [231, 302] on link "Continue" at bounding box center [184, 296] width 185 height 21
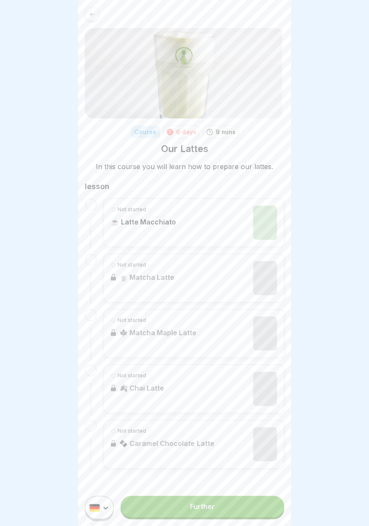
click at [225, 506] on link "Further" at bounding box center [203, 506] width 164 height 21
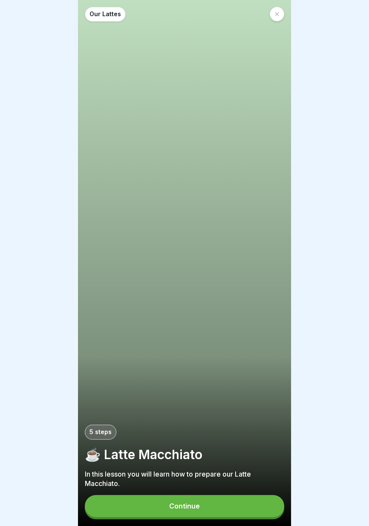
click at [234, 496] on button "Continue" at bounding box center [184, 506] width 199 height 22
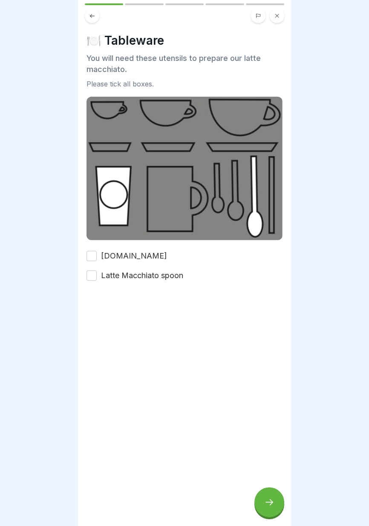
click at [151, 254] on font "[DOMAIN_NAME]" at bounding box center [134, 255] width 66 height 9
click at [97, 254] on button "[DOMAIN_NAME]" at bounding box center [91, 256] width 10 height 10
click at [153, 278] on font "Latte Macchiato spoon" at bounding box center [142, 275] width 82 height 9
click at [97, 278] on button "Latte Macchiato spoon" at bounding box center [91, 275] width 10 height 10
click at [267, 501] on icon at bounding box center [269, 502] width 10 height 10
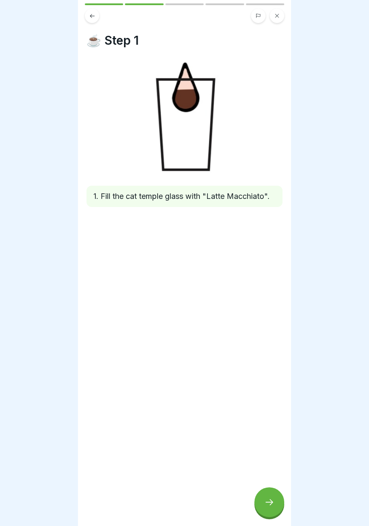
click at [263, 520] on div "☕️ Step 1 1. Fill the cat temple glass with "Latte Macchiato"." at bounding box center [184, 263] width 213 height 526
click at [267, 511] on div at bounding box center [269, 502] width 30 height 30
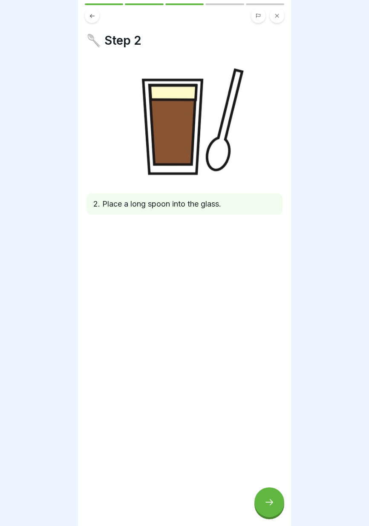
click at [269, 506] on icon at bounding box center [269, 502] width 10 height 10
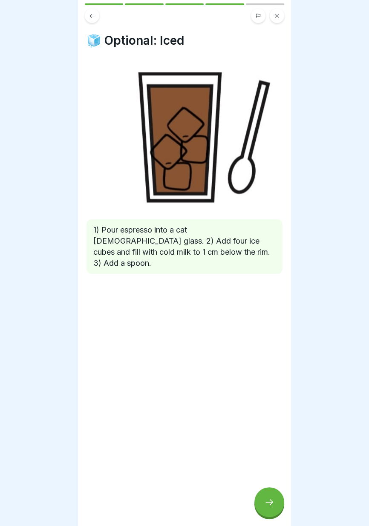
click at [268, 506] on icon at bounding box center [269, 502] width 10 height 10
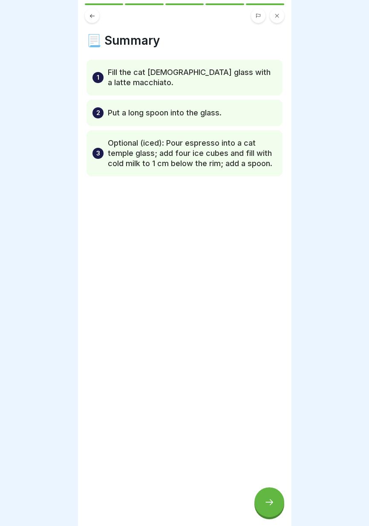
click at [268, 506] on icon at bounding box center [269, 502] width 10 height 10
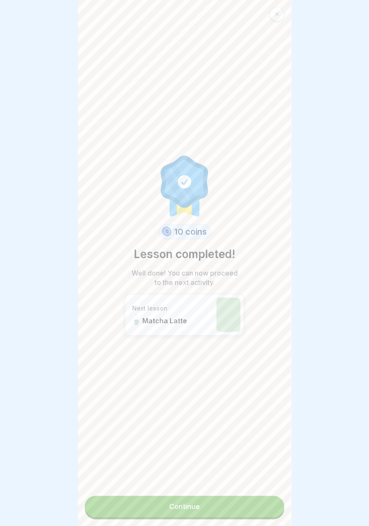
click at [239, 511] on link "Continue" at bounding box center [184, 506] width 199 height 21
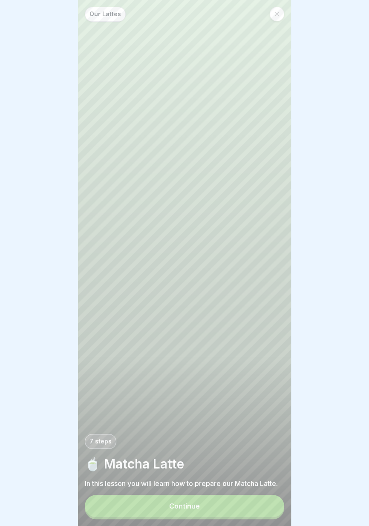
click at [234, 507] on button "Continue" at bounding box center [184, 506] width 199 height 22
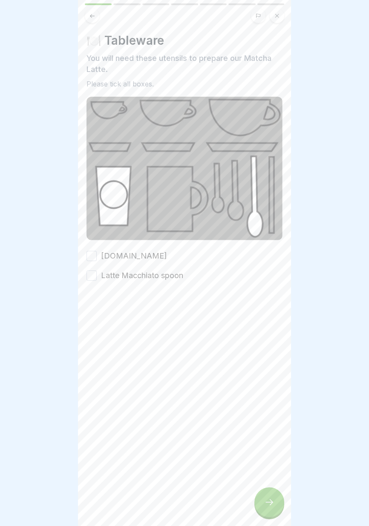
click at [152, 256] on font "[DOMAIN_NAME]" at bounding box center [134, 255] width 66 height 9
click at [97, 256] on button "[DOMAIN_NAME]" at bounding box center [91, 256] width 10 height 10
click at [158, 277] on font "Latte Macchiato spoon" at bounding box center [142, 275] width 82 height 9
click at [97, 277] on button "Latte Macchiato spoon" at bounding box center [91, 275] width 10 height 10
click at [265, 505] on icon at bounding box center [269, 502] width 10 height 10
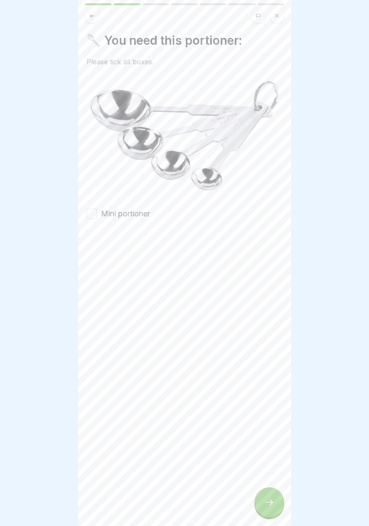
click at [143, 214] on font "Mini portioner" at bounding box center [125, 213] width 49 height 9
click at [97, 214] on button "Mini portioner" at bounding box center [91, 214] width 10 height 10
click at [270, 509] on div at bounding box center [269, 502] width 30 height 30
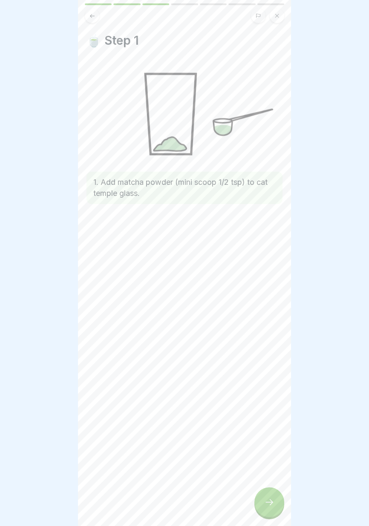
click at [267, 512] on div at bounding box center [269, 502] width 30 height 30
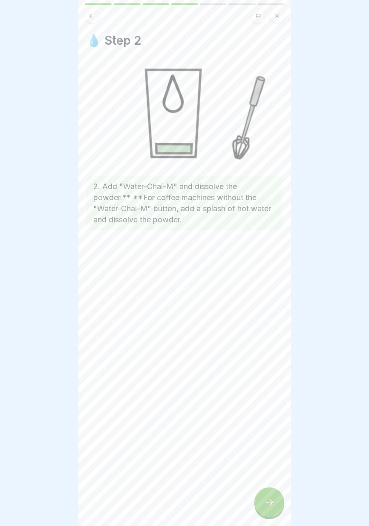
click at [267, 512] on div at bounding box center [269, 502] width 30 height 30
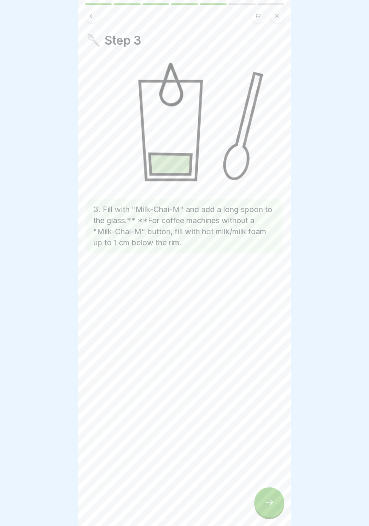
click at [267, 510] on div at bounding box center [269, 502] width 30 height 30
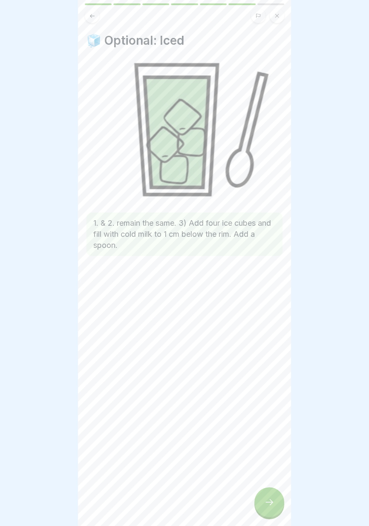
click at [266, 511] on div at bounding box center [269, 502] width 30 height 30
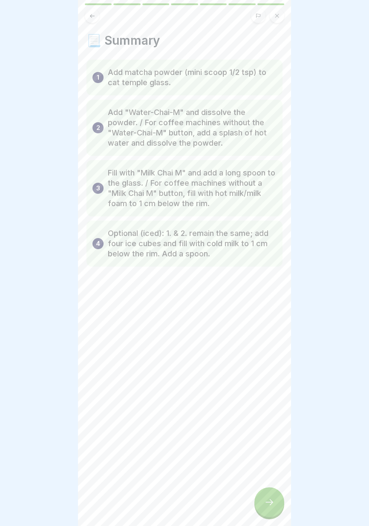
click at [267, 511] on div at bounding box center [269, 502] width 30 height 30
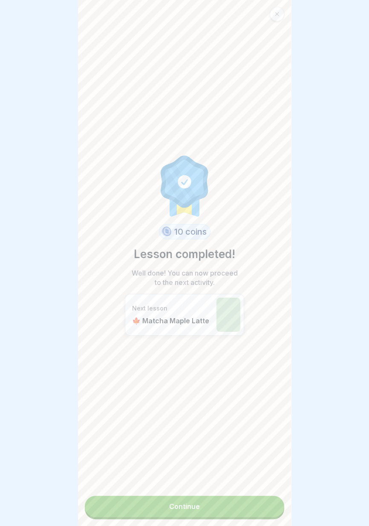
click at [259, 511] on link "Continue" at bounding box center [184, 506] width 199 height 21
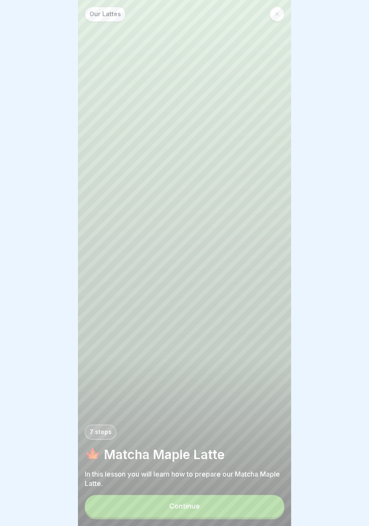
click at [249, 514] on button "Continue" at bounding box center [184, 506] width 199 height 22
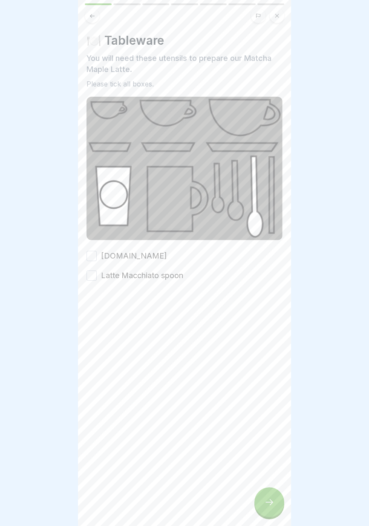
click at [156, 254] on font "[DOMAIN_NAME]" at bounding box center [134, 255] width 66 height 9
click at [97, 254] on button "[DOMAIN_NAME]" at bounding box center [91, 256] width 10 height 10
click at [160, 279] on font "Latte Macchiato spoon" at bounding box center [142, 275] width 82 height 9
click at [97, 279] on button "Latte Macchiato spoon" at bounding box center [91, 275] width 10 height 10
click at [268, 506] on icon at bounding box center [269, 502] width 10 height 10
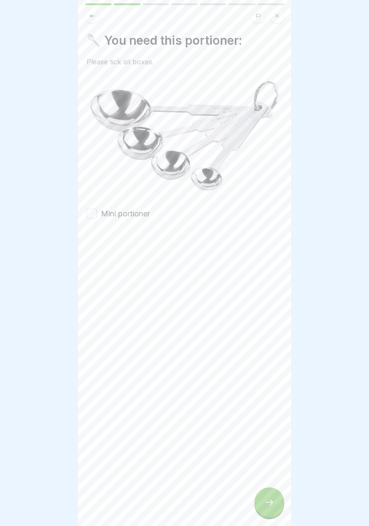
click at [141, 214] on font "Mini portioner" at bounding box center [125, 213] width 49 height 9
click at [97, 214] on button "Mini portioner" at bounding box center [91, 214] width 10 height 10
click at [267, 506] on icon at bounding box center [269, 502] width 10 height 10
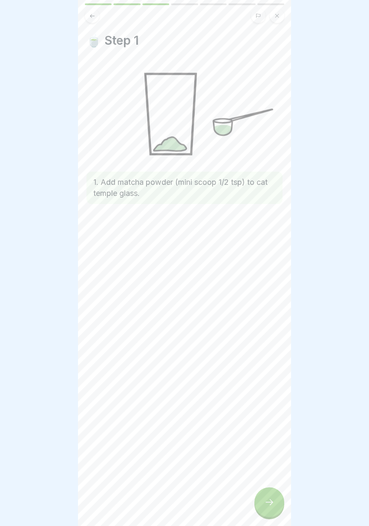
click at [267, 507] on icon at bounding box center [269, 502] width 10 height 10
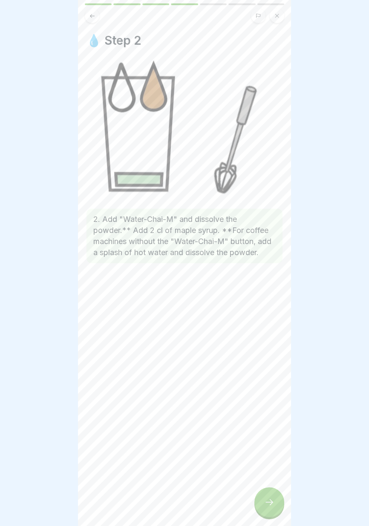
click at [266, 507] on div at bounding box center [269, 502] width 30 height 30
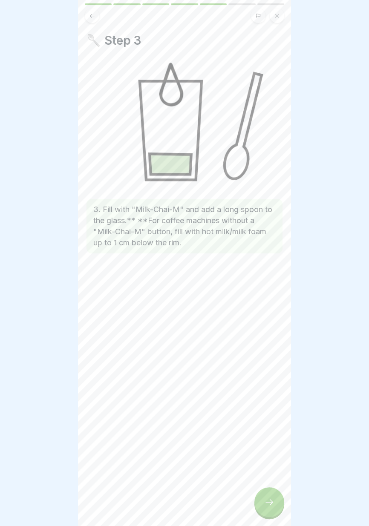
click at [265, 508] on div at bounding box center [269, 502] width 30 height 30
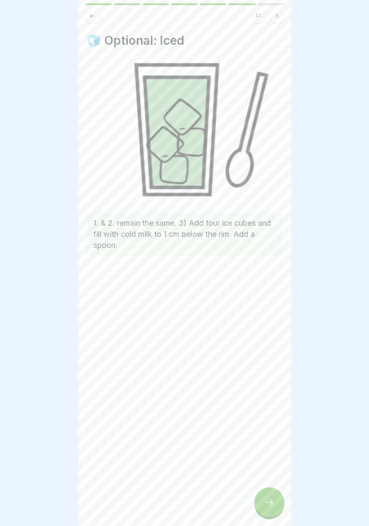
click at [265, 509] on div at bounding box center [269, 502] width 30 height 30
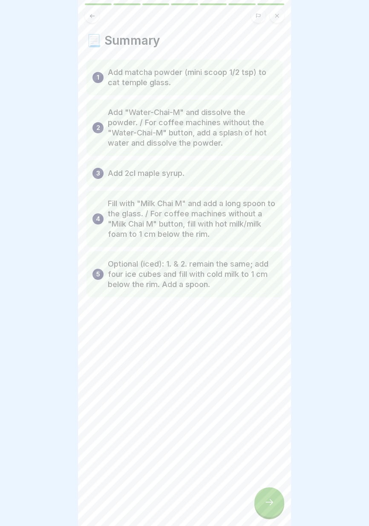
click at [265, 512] on div at bounding box center [269, 502] width 30 height 30
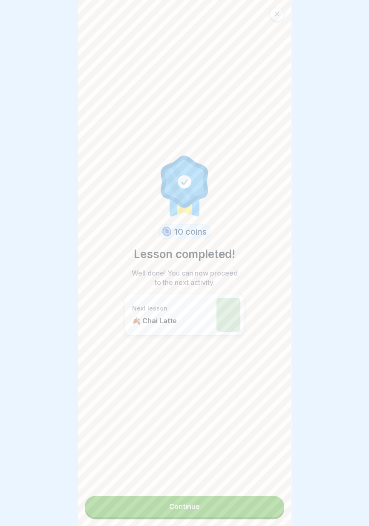
click at [248, 512] on link "Continue" at bounding box center [184, 506] width 199 height 21
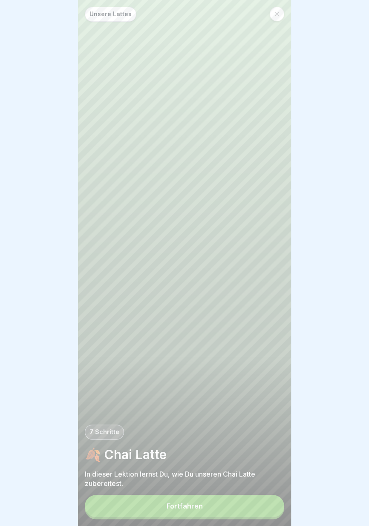
click at [245, 508] on button "Fortfahren" at bounding box center [184, 506] width 199 height 22
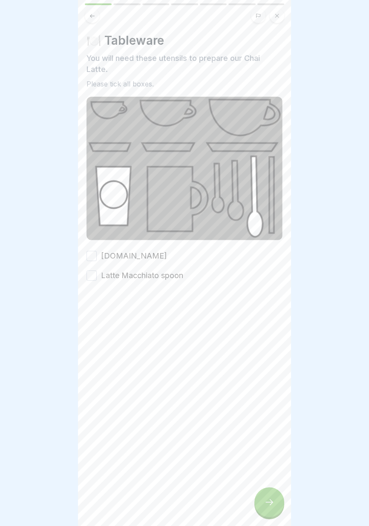
click at [247, 508] on div "🍽️ Tableware You will need these utensils to prepare our Chai Latte. Please tic…" at bounding box center [184, 263] width 213 height 526
click at [167, 273] on font "Latte Macchiato spoon" at bounding box center [142, 275] width 82 height 9
click at [97, 273] on button "Latte Macchiato spoon" at bounding box center [91, 275] width 10 height 10
click at [150, 254] on font "[DOMAIN_NAME]" at bounding box center [134, 255] width 66 height 9
click at [97, 254] on button "[DOMAIN_NAME]" at bounding box center [91, 256] width 10 height 10
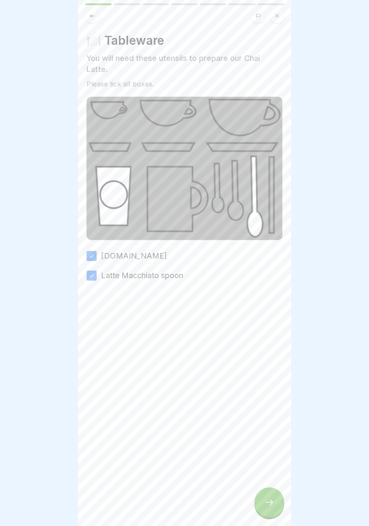
click at [273, 505] on icon at bounding box center [269, 502] width 10 height 10
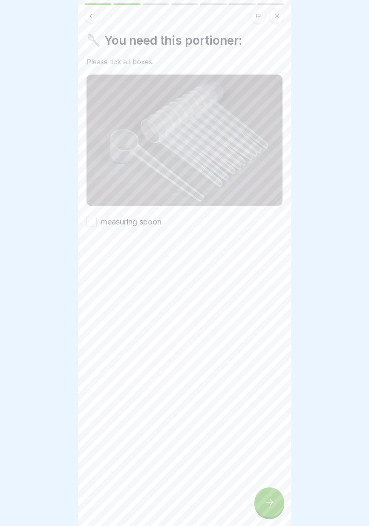
click at [150, 221] on font "measuring spoon" at bounding box center [131, 221] width 60 height 9
click at [97, 221] on button "measuring spoon" at bounding box center [91, 222] width 10 height 10
click at [268, 505] on icon at bounding box center [269, 502] width 10 height 10
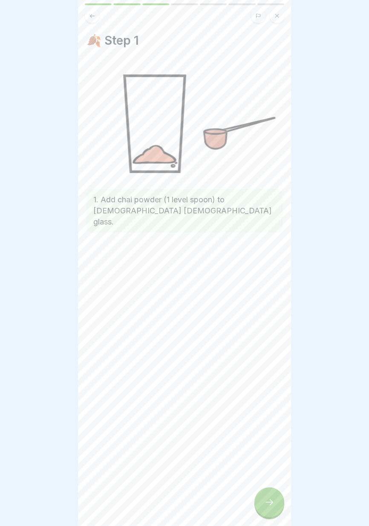
click at [268, 504] on icon at bounding box center [269, 502] width 10 height 10
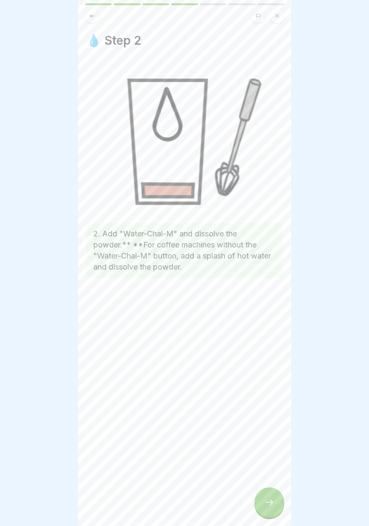
click at [268, 508] on div at bounding box center [269, 502] width 30 height 30
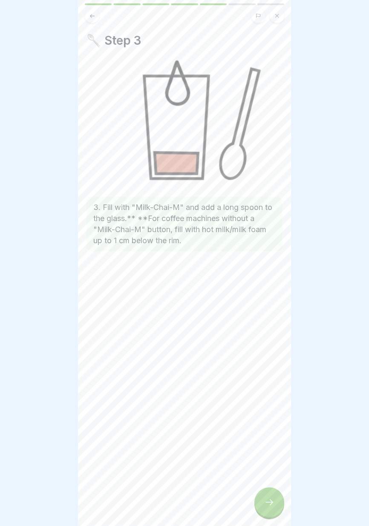
click at [268, 507] on icon at bounding box center [269, 502] width 10 height 10
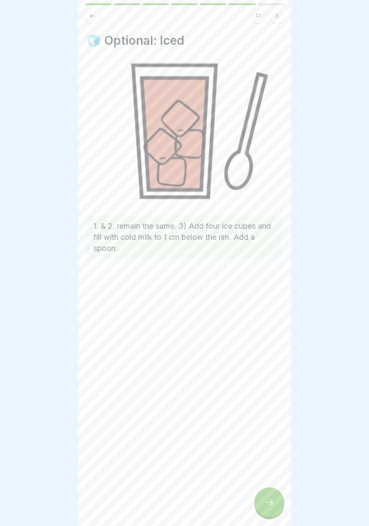
click at [268, 508] on div at bounding box center [269, 502] width 30 height 30
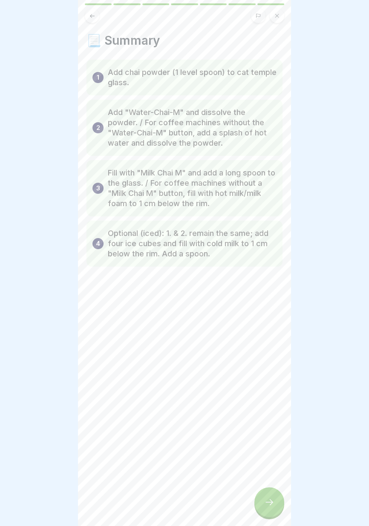
click at [268, 508] on div at bounding box center [269, 502] width 30 height 30
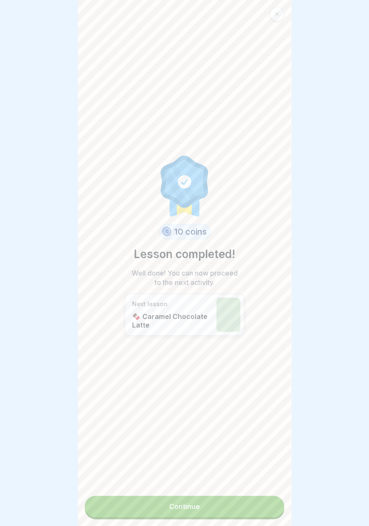
click at [256, 511] on link "Continue" at bounding box center [184, 506] width 199 height 21
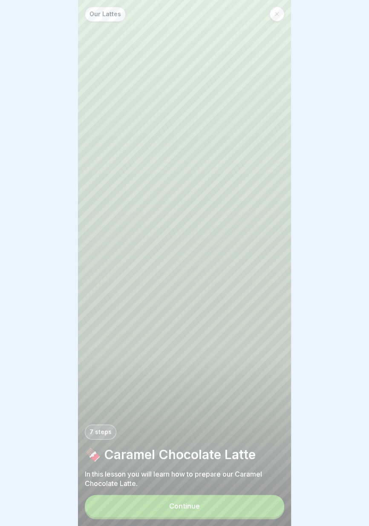
click at [253, 509] on button "Continue" at bounding box center [184, 506] width 199 height 22
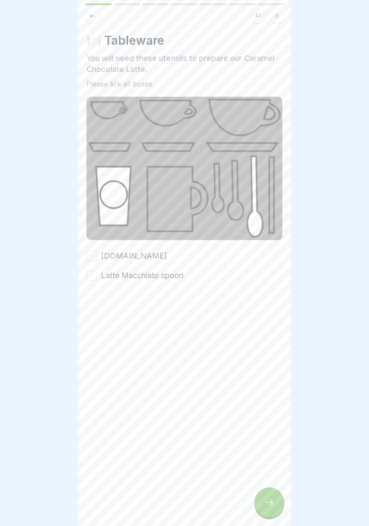
click at [158, 253] on div "[DOMAIN_NAME] Latte Macchiato spoon" at bounding box center [184, 265] width 196 height 31
click at [164, 276] on font "Latte Macchiato spoon" at bounding box center [142, 275] width 82 height 9
click at [97, 276] on button "Latte Macchiato spoon" at bounding box center [91, 275] width 10 height 10
click at [145, 261] on label "[DOMAIN_NAME]" at bounding box center [134, 255] width 66 height 11
click at [97, 261] on button "[DOMAIN_NAME]" at bounding box center [91, 256] width 10 height 10
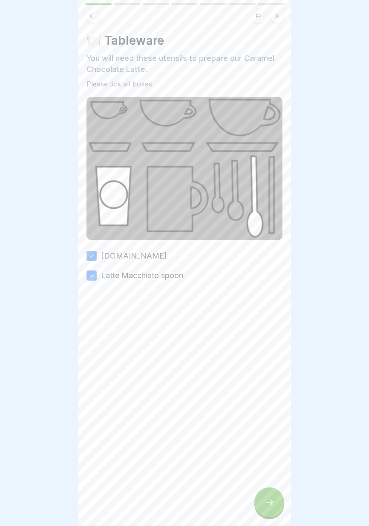
click at [267, 503] on icon at bounding box center [269, 502] width 10 height 10
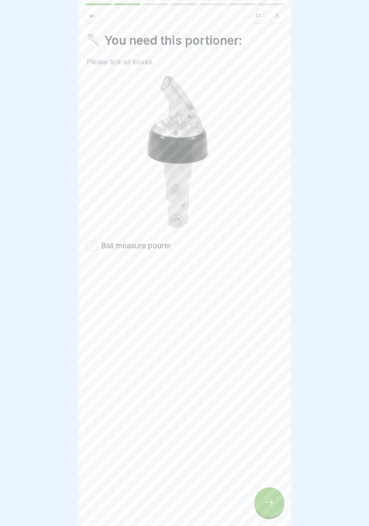
click at [162, 239] on div "🥄 You need this portioner: Please tick all boxes. Ball measure pourer" at bounding box center [184, 142] width 196 height 218
click at [165, 245] on font "Ball measure pourer" at bounding box center [136, 245] width 70 height 9
click at [97, 245] on button "Ball measure pourer" at bounding box center [91, 246] width 10 height 10
click at [270, 505] on icon at bounding box center [269, 502] width 8 height 6
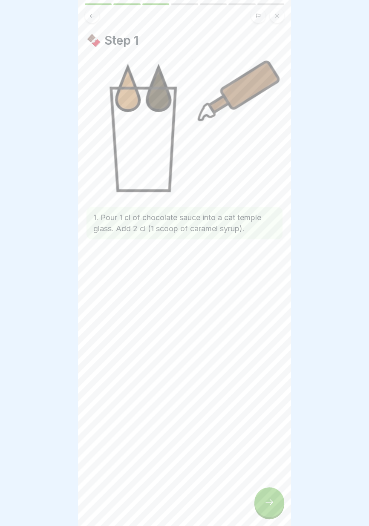
click at [270, 506] on icon at bounding box center [269, 502] width 10 height 10
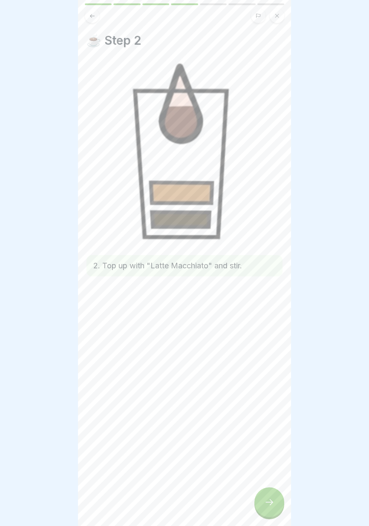
click at [269, 506] on icon at bounding box center [269, 502] width 10 height 10
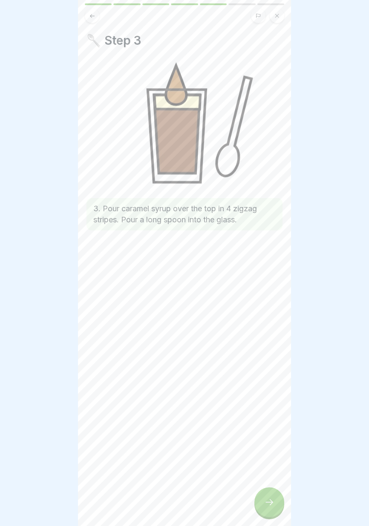
click at [268, 505] on icon at bounding box center [269, 502] width 10 height 10
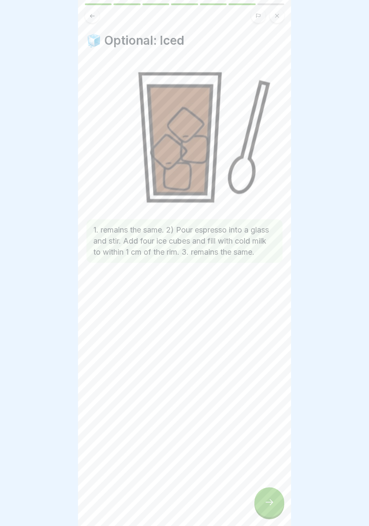
click at [268, 505] on icon at bounding box center [269, 502] width 10 height 10
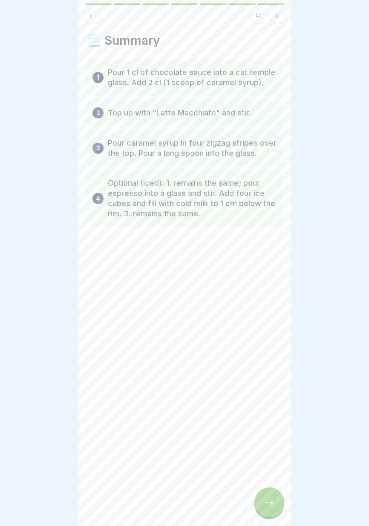
click at [268, 504] on icon at bounding box center [269, 502] width 10 height 10
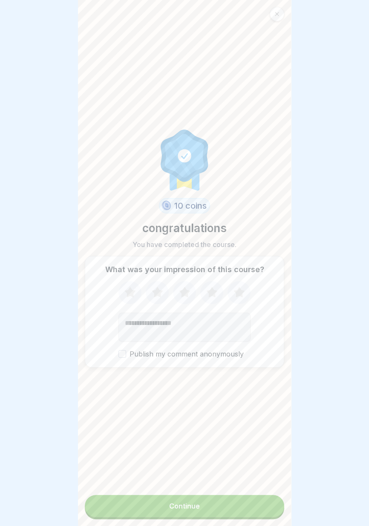
click at [252, 506] on button "Continue" at bounding box center [184, 506] width 199 height 22
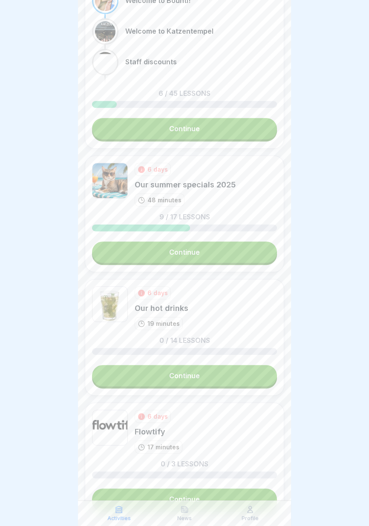
scroll to position [297, 0]
click at [239, 375] on link "Continue" at bounding box center [184, 375] width 185 height 21
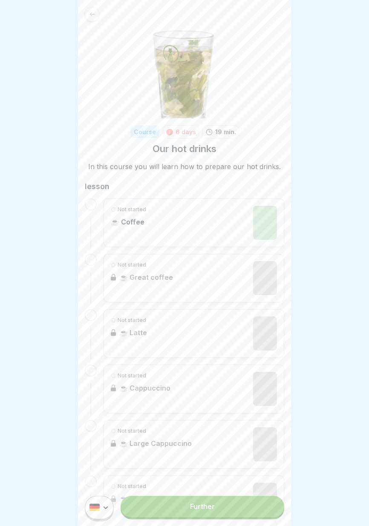
click at [253, 512] on link "Further" at bounding box center [203, 506] width 164 height 21
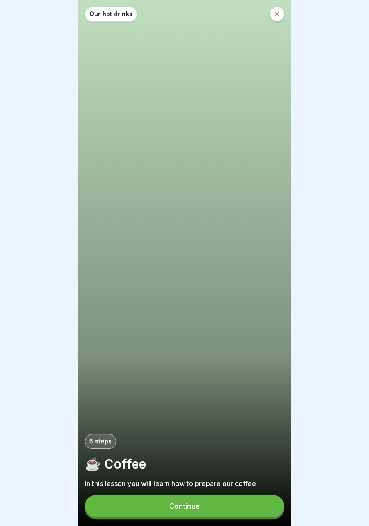
click at [225, 501] on button "Continue" at bounding box center [184, 506] width 199 height 22
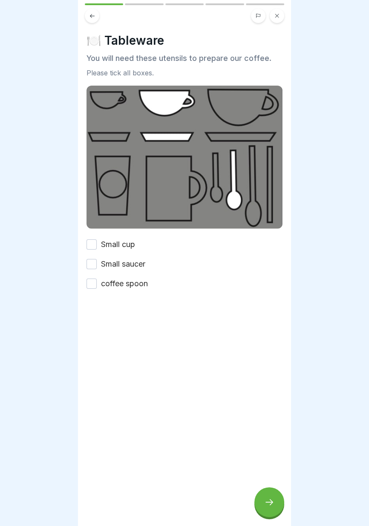
click at [124, 244] on font "Small cup" at bounding box center [118, 244] width 34 height 9
click at [97, 244] on button "Small cup" at bounding box center [91, 244] width 10 height 10
click at [126, 268] on font "Small saucer" at bounding box center [123, 263] width 44 height 9
click at [97, 268] on button "Small saucer" at bounding box center [91, 264] width 10 height 10
click at [127, 283] on font "coffee spoon" at bounding box center [124, 283] width 47 height 9
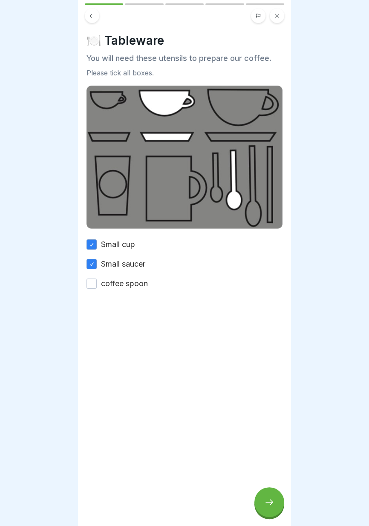
click at [97, 283] on button "coffee spoon" at bounding box center [91, 284] width 10 height 10
click at [268, 498] on icon at bounding box center [269, 502] width 10 height 10
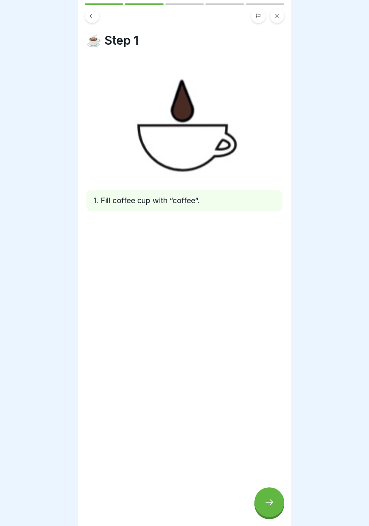
click at [267, 502] on icon at bounding box center [269, 502] width 8 height 6
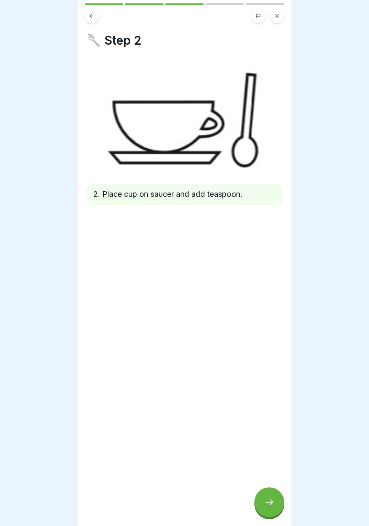
click at [270, 505] on icon at bounding box center [269, 502] width 8 height 6
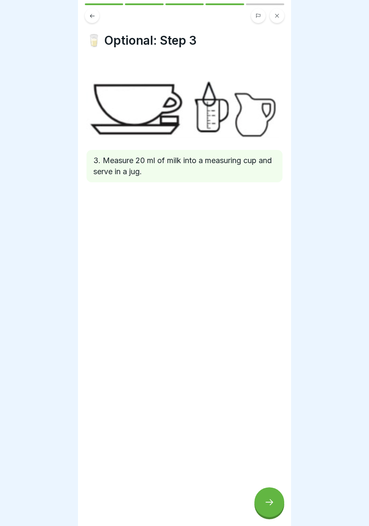
click at [269, 506] on icon at bounding box center [269, 502] width 10 height 10
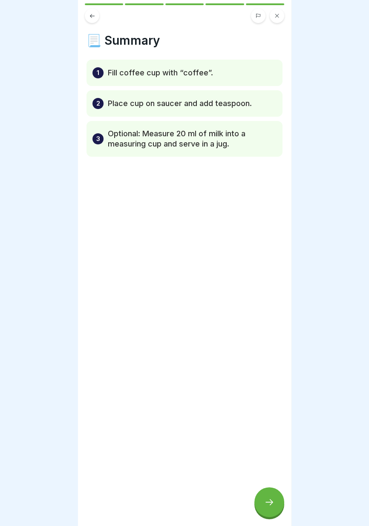
click at [271, 506] on icon at bounding box center [269, 502] width 10 height 10
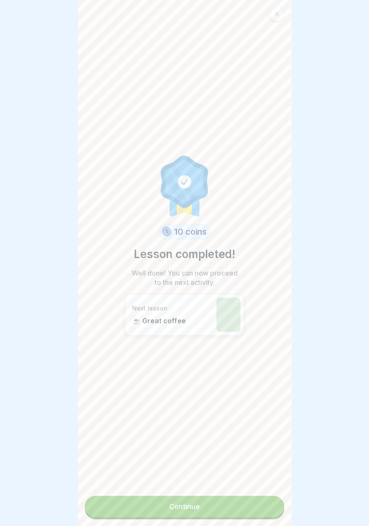
click at [250, 510] on link "Continue" at bounding box center [184, 506] width 199 height 21
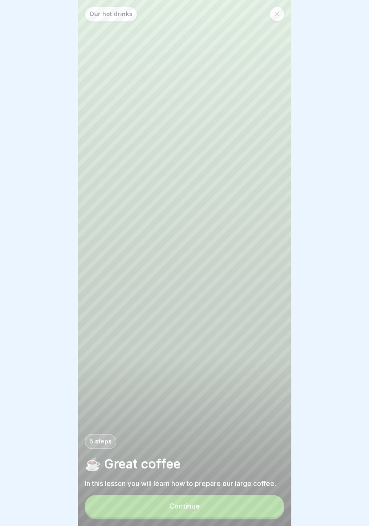
click at [250, 514] on button "Continue" at bounding box center [184, 506] width 199 height 22
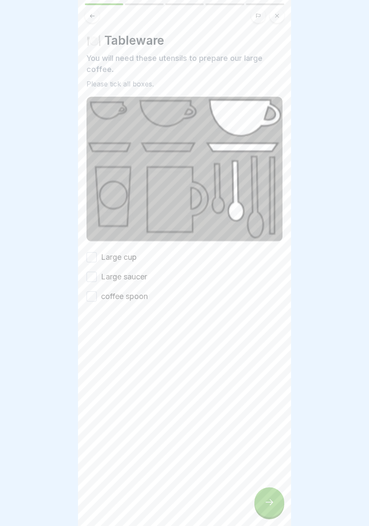
click at [131, 256] on font "Large cup" at bounding box center [119, 257] width 36 height 9
click at [97, 256] on button "Large cup" at bounding box center [91, 257] width 10 height 10
click at [132, 274] on font "Large saucer" at bounding box center [124, 276] width 46 height 9
click at [97, 274] on button "Large saucer" at bounding box center [91, 277] width 10 height 10
click at [132, 293] on font "coffee spoon" at bounding box center [124, 296] width 47 height 9
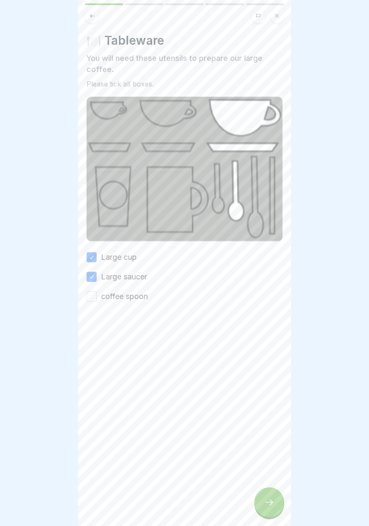
click at [97, 293] on button "coffee spoon" at bounding box center [91, 296] width 10 height 10
click at [272, 509] on div at bounding box center [269, 502] width 30 height 30
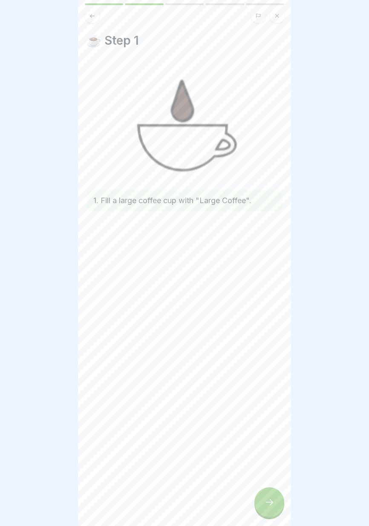
click at [269, 510] on div at bounding box center [269, 502] width 30 height 30
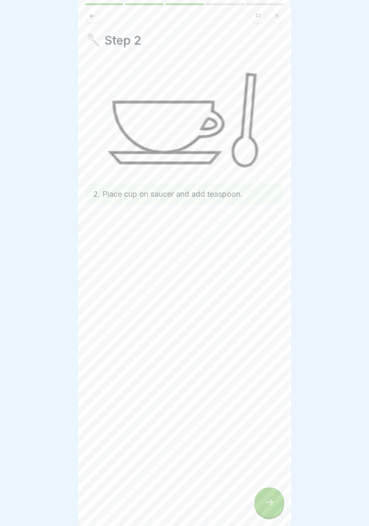
click at [266, 508] on div at bounding box center [269, 502] width 30 height 30
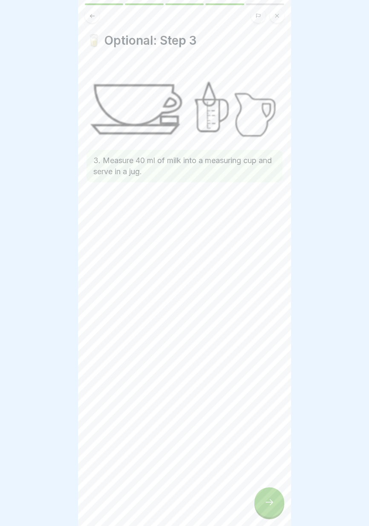
click at [268, 507] on icon at bounding box center [269, 502] width 10 height 10
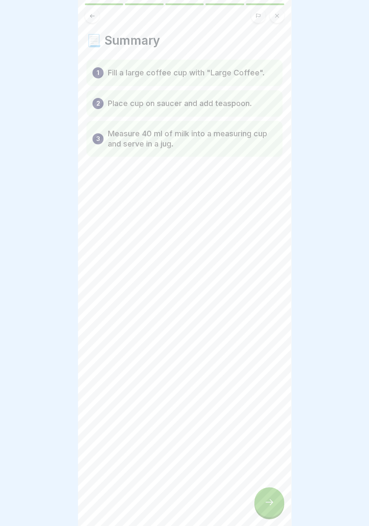
click at [269, 507] on icon at bounding box center [269, 502] width 10 height 10
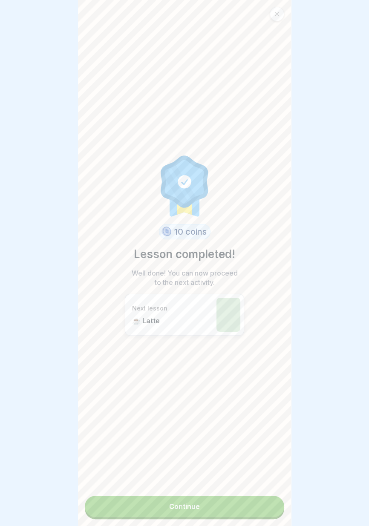
click at [244, 506] on link "Continue" at bounding box center [184, 506] width 199 height 21
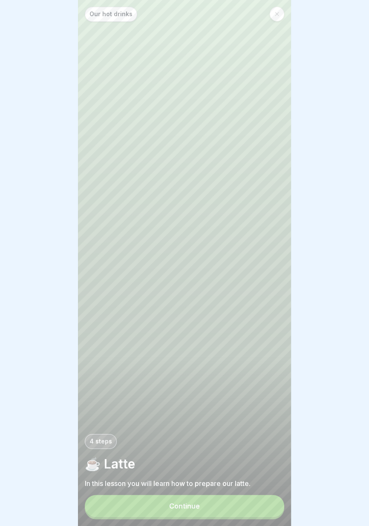
click at [246, 508] on button "Continue" at bounding box center [184, 506] width 199 height 22
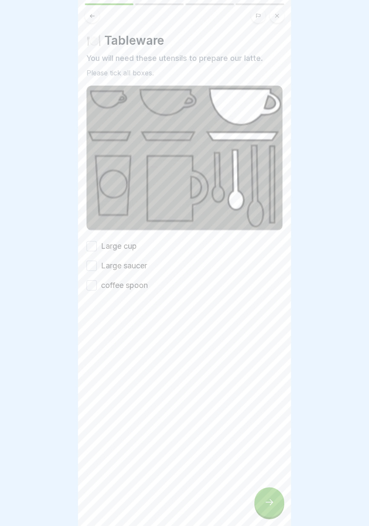
click at [140, 288] on font "coffee spoon" at bounding box center [124, 285] width 47 height 9
click at [97, 288] on button "coffee spoon" at bounding box center [91, 285] width 10 height 10
click at [136, 267] on font "Large saucer" at bounding box center [124, 265] width 46 height 9
click at [97, 267] on button "Large saucer" at bounding box center [91, 266] width 10 height 10
click at [127, 246] on font "Large cup" at bounding box center [119, 246] width 36 height 9
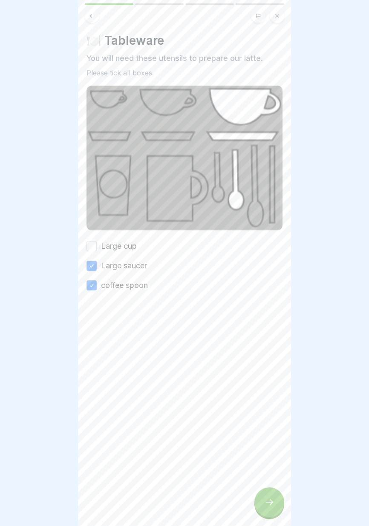
click at [97, 246] on button "Large cup" at bounding box center [91, 246] width 10 height 10
click at [271, 506] on icon at bounding box center [269, 502] width 10 height 10
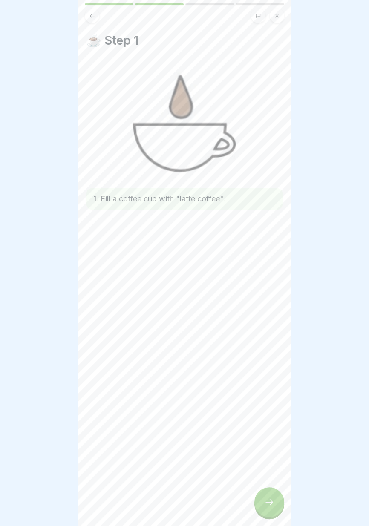
click at [269, 512] on div at bounding box center [269, 502] width 30 height 30
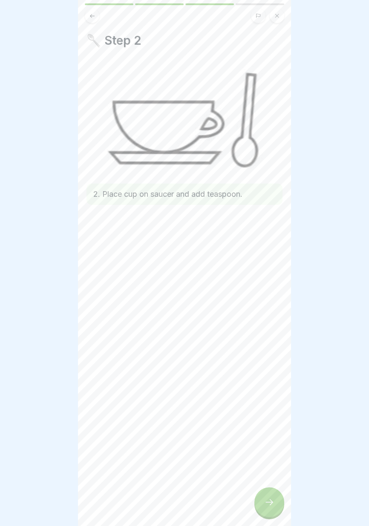
click at [268, 514] on div at bounding box center [269, 502] width 30 height 30
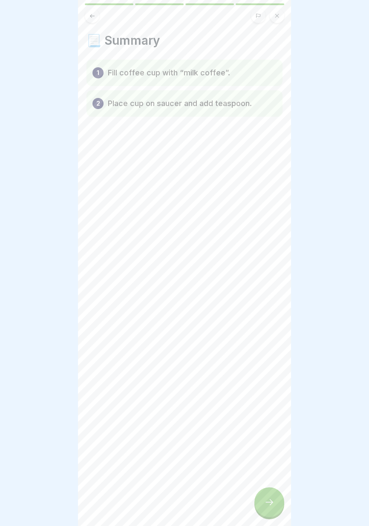
click at [268, 518] on div "📃 Summary 1 Fill coffee cup with “milk coffee”. 2 Place cup on saucer and add t…" at bounding box center [184, 263] width 213 height 526
click at [270, 510] on div at bounding box center [269, 502] width 30 height 30
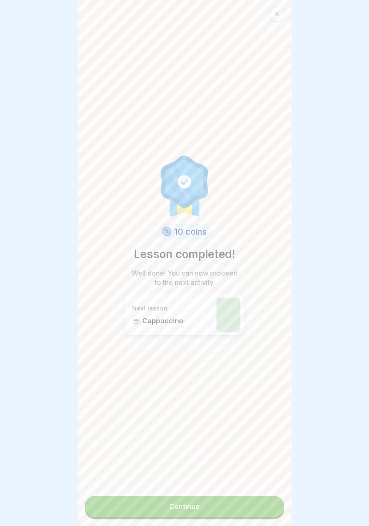
click at [244, 508] on link "Continue" at bounding box center [184, 506] width 199 height 21
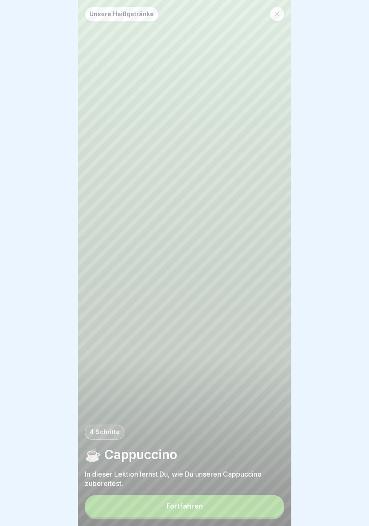
click at [239, 509] on button "Fortfahren" at bounding box center [184, 506] width 199 height 22
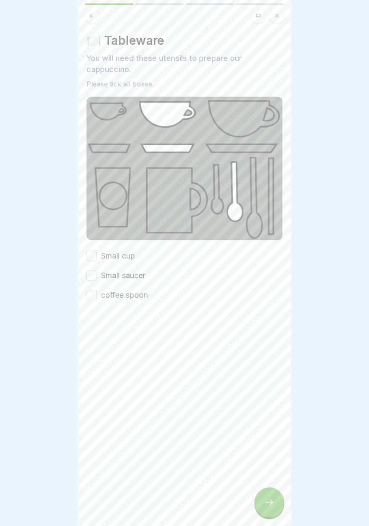
click at [123, 256] on font "Small cup" at bounding box center [118, 255] width 34 height 9
click at [97, 256] on button "Small cup" at bounding box center [91, 256] width 10 height 10
click at [130, 274] on font "Small saucer" at bounding box center [123, 275] width 44 height 9
click at [97, 274] on button "Small saucer" at bounding box center [91, 275] width 10 height 10
click at [131, 294] on font "coffee spoon" at bounding box center [124, 294] width 47 height 9
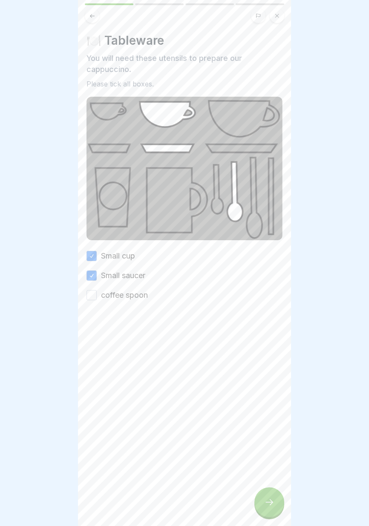
click at [97, 294] on button "coffee spoon" at bounding box center [91, 295] width 10 height 10
click at [268, 510] on div at bounding box center [269, 502] width 30 height 30
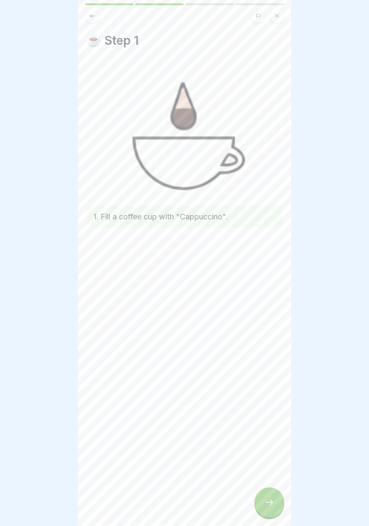
click at [270, 512] on div at bounding box center [269, 502] width 30 height 30
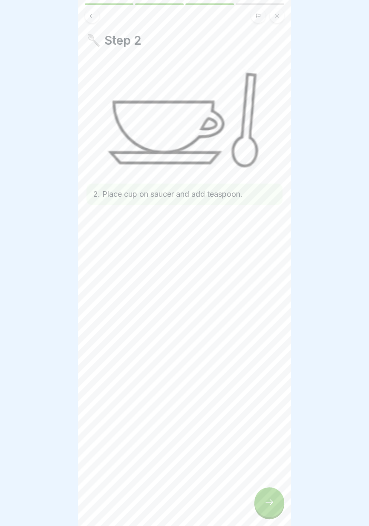
click at [269, 505] on icon at bounding box center [269, 502] width 10 height 10
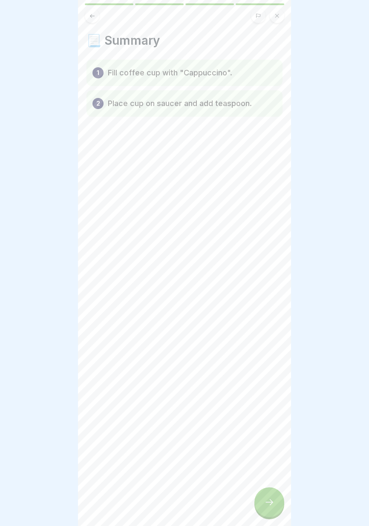
click at [266, 508] on div at bounding box center [269, 502] width 30 height 30
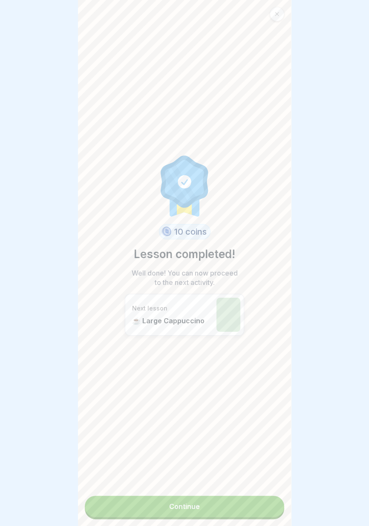
click at [242, 509] on link "Continue" at bounding box center [184, 506] width 199 height 21
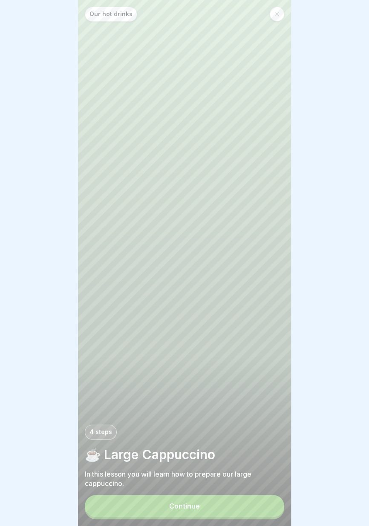
click at [245, 509] on button "Continue" at bounding box center [184, 506] width 199 height 22
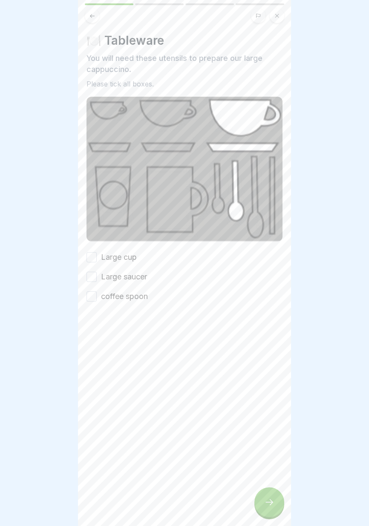
click at [127, 255] on font "Large cup" at bounding box center [119, 257] width 36 height 9
click at [97, 255] on button "Large cup" at bounding box center [91, 257] width 10 height 10
click at [132, 276] on font "Large saucer" at bounding box center [124, 276] width 46 height 9
click at [97, 276] on button "Large saucer" at bounding box center [91, 277] width 10 height 10
click at [131, 294] on font "coffee spoon" at bounding box center [124, 296] width 47 height 9
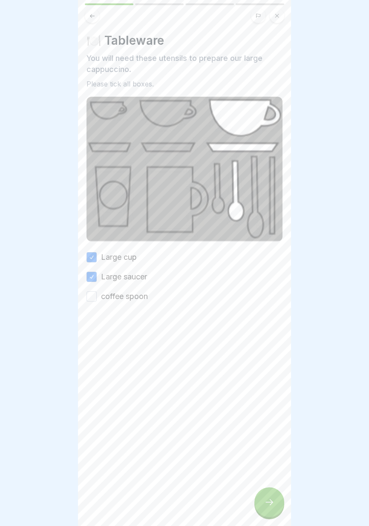
click at [97, 294] on button "coffee spoon" at bounding box center [91, 296] width 10 height 10
click at [265, 506] on icon at bounding box center [269, 502] width 10 height 10
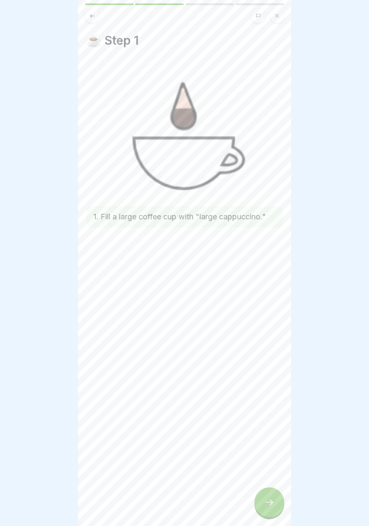
click at [267, 509] on div at bounding box center [269, 502] width 30 height 30
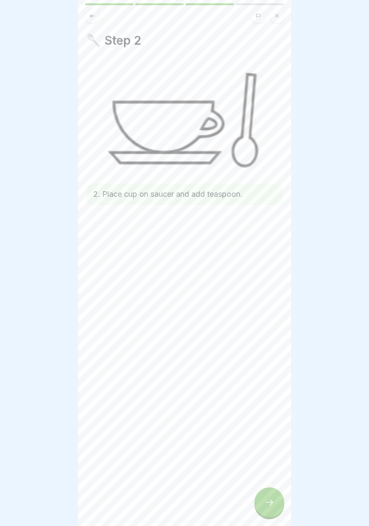
click at [267, 510] on div at bounding box center [269, 502] width 30 height 30
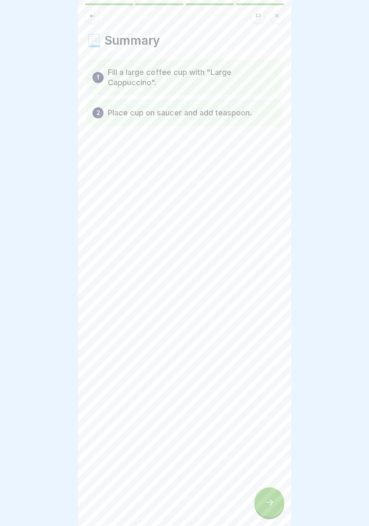
click at [265, 511] on div at bounding box center [269, 502] width 30 height 30
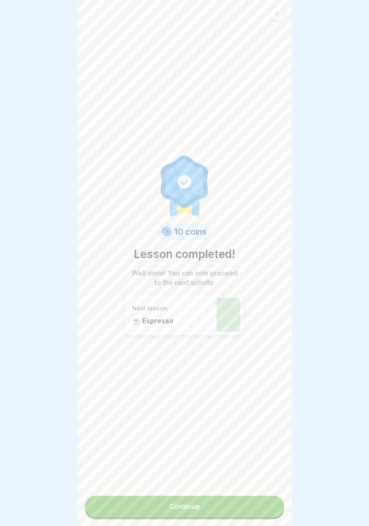
click at [247, 512] on link "Continue" at bounding box center [184, 506] width 199 height 21
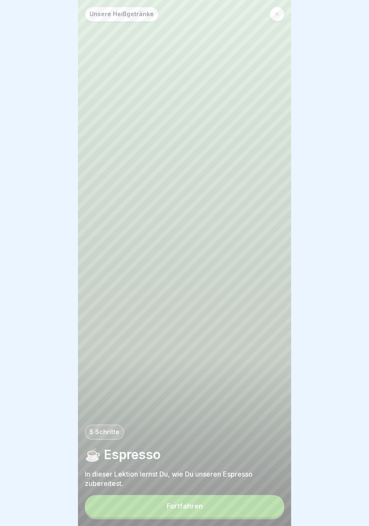
click at [253, 509] on button "Fortfahren" at bounding box center [184, 506] width 199 height 22
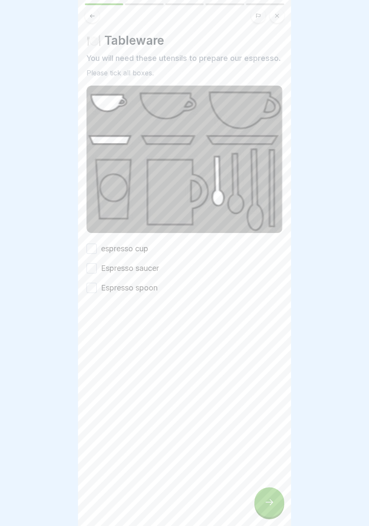
click at [141, 247] on font "espresso cup" at bounding box center [124, 248] width 47 height 9
click at [97, 247] on button "espresso cup" at bounding box center [91, 249] width 10 height 10
click at [148, 267] on font "Espresso saucer" at bounding box center [130, 268] width 58 height 9
click at [97, 267] on button "Espresso saucer" at bounding box center [91, 268] width 10 height 10
click at [144, 287] on font "Espresso spoon" at bounding box center [129, 287] width 57 height 9
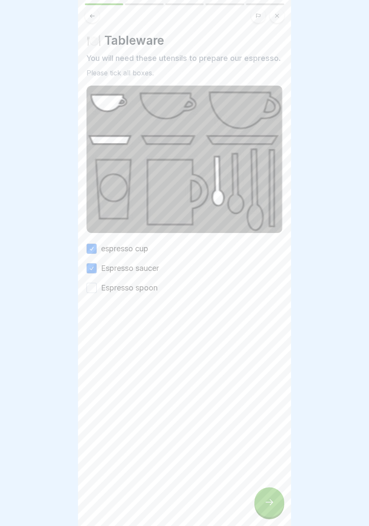
click at [97, 287] on button "Espresso spoon" at bounding box center [91, 288] width 10 height 10
click at [265, 509] on div at bounding box center [269, 502] width 30 height 30
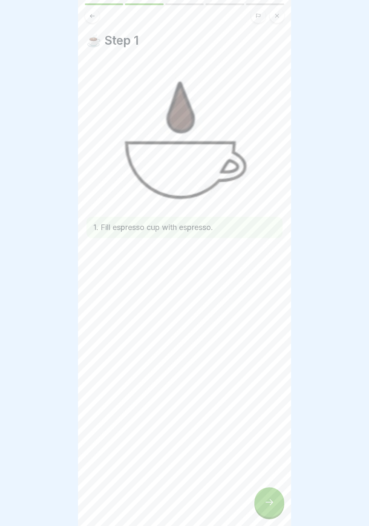
click at [269, 505] on icon at bounding box center [269, 502] width 10 height 10
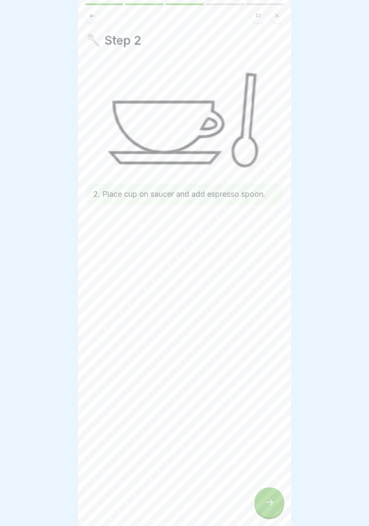
click at [268, 507] on icon at bounding box center [269, 502] width 10 height 10
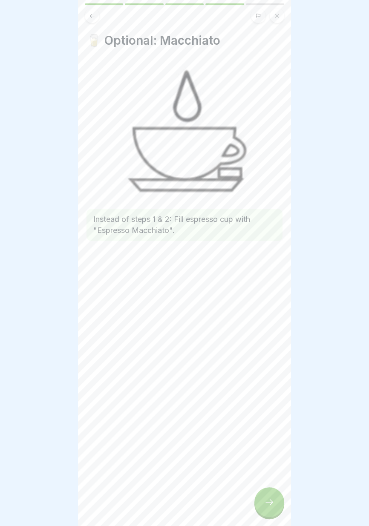
click at [267, 506] on icon at bounding box center [269, 502] width 10 height 10
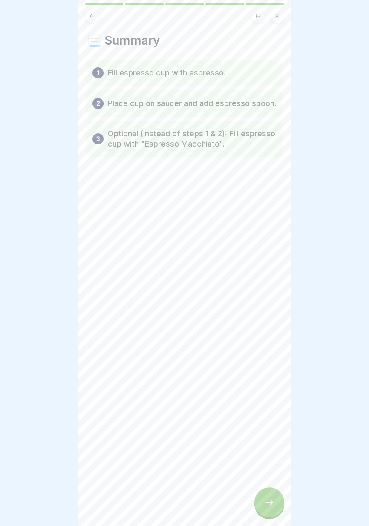
click at [267, 506] on icon at bounding box center [269, 502] width 10 height 10
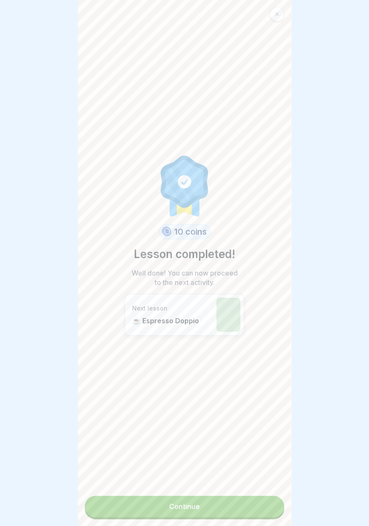
click at [244, 511] on link "Continue" at bounding box center [184, 506] width 199 height 21
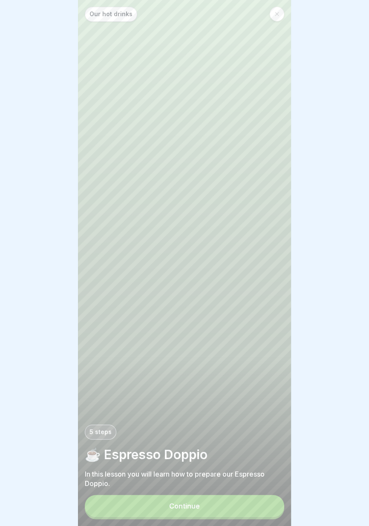
click at [246, 508] on button "Continue" at bounding box center [184, 506] width 199 height 22
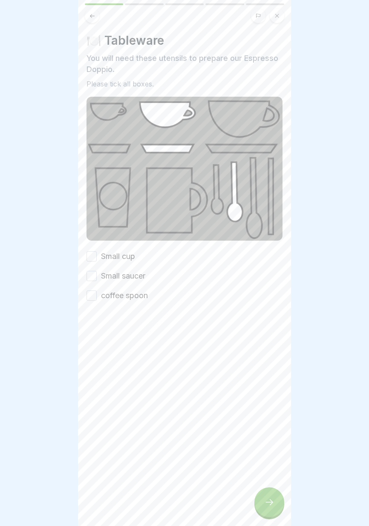
click at [126, 254] on font "Small cup" at bounding box center [118, 256] width 34 height 9
click at [97, 254] on button "Small cup" at bounding box center [91, 256] width 10 height 10
click at [129, 273] on font "Small saucer" at bounding box center [123, 275] width 44 height 9
click at [97, 273] on button "Small saucer" at bounding box center [91, 276] width 10 height 10
click at [131, 294] on font "coffee spoon" at bounding box center [124, 295] width 47 height 9
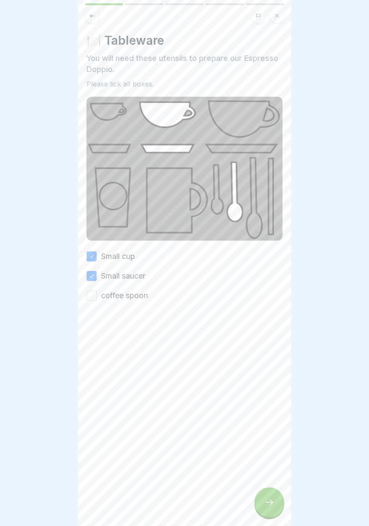
click at [97, 294] on button "coffee spoon" at bounding box center [91, 295] width 10 height 10
click at [270, 503] on icon at bounding box center [269, 502] width 8 height 6
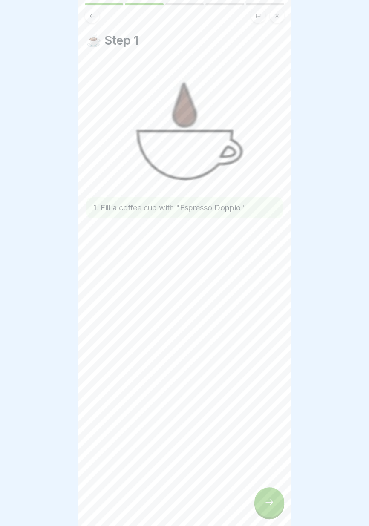
click at [265, 506] on icon at bounding box center [269, 502] width 10 height 10
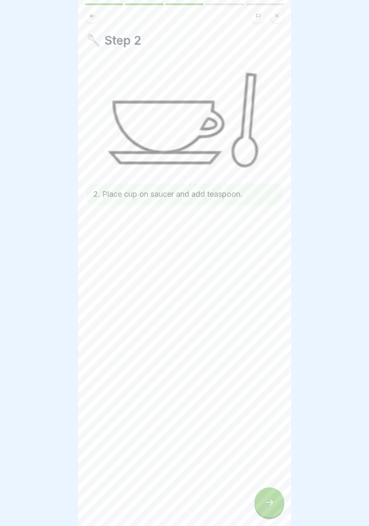
click at [265, 504] on icon at bounding box center [269, 502] width 10 height 10
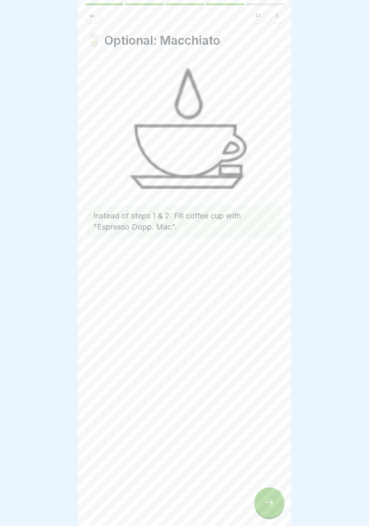
click at [263, 504] on div at bounding box center [269, 502] width 30 height 30
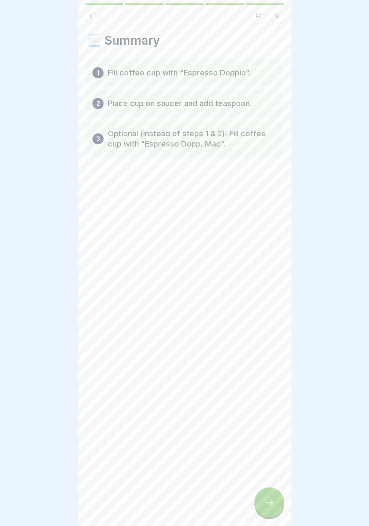
click at [264, 505] on div at bounding box center [269, 502] width 30 height 30
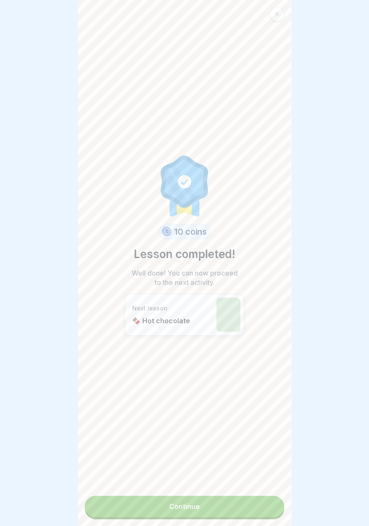
click at [248, 510] on link "Continue" at bounding box center [184, 506] width 199 height 21
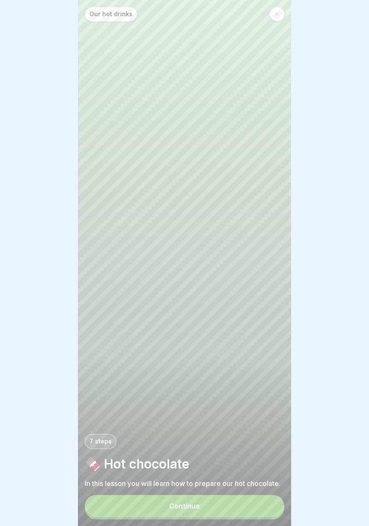
click at [245, 505] on button "Continue" at bounding box center [184, 506] width 199 height 22
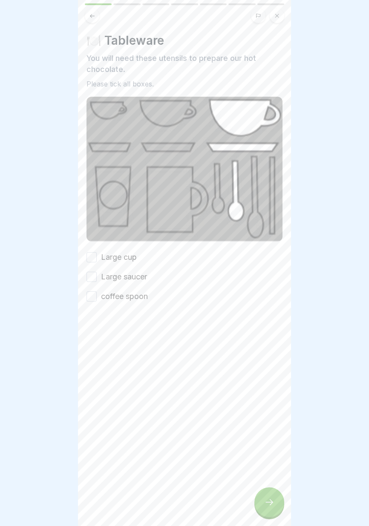
click at [131, 256] on font "Large cup" at bounding box center [119, 257] width 36 height 9
click at [97, 256] on button "Large cup" at bounding box center [91, 257] width 10 height 10
click at [136, 275] on font "Large saucer" at bounding box center [124, 276] width 46 height 9
click at [97, 275] on button "Large saucer" at bounding box center [91, 277] width 10 height 10
click at [135, 296] on font "coffee spoon" at bounding box center [124, 296] width 47 height 9
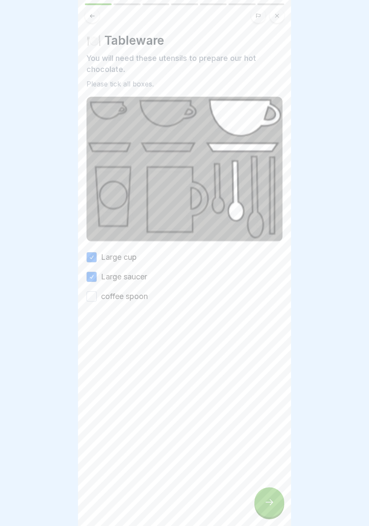
click at [97, 296] on button "coffee spoon" at bounding box center [91, 296] width 10 height 10
click at [265, 509] on div at bounding box center [269, 502] width 30 height 30
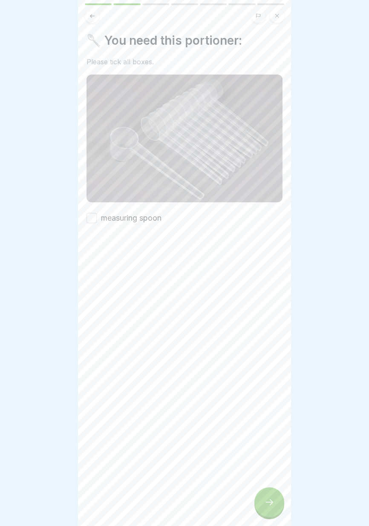
click at [151, 216] on font "measuring spoon" at bounding box center [131, 217] width 60 height 9
click at [97, 216] on button "measuring spoon" at bounding box center [91, 218] width 10 height 10
click at [269, 510] on div at bounding box center [269, 502] width 30 height 30
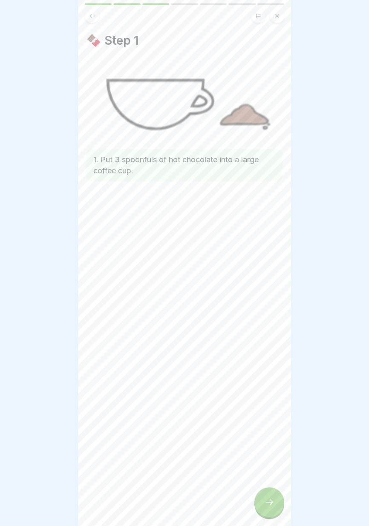
click at [271, 507] on icon at bounding box center [269, 502] width 10 height 10
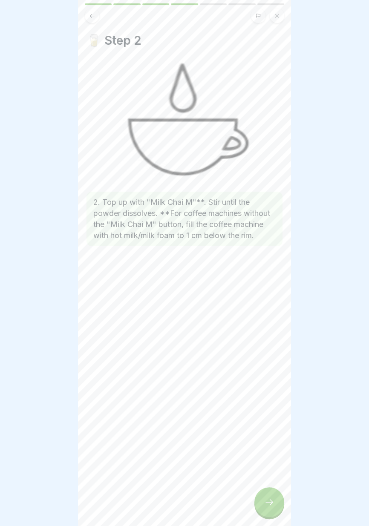
click at [267, 509] on div at bounding box center [269, 502] width 30 height 30
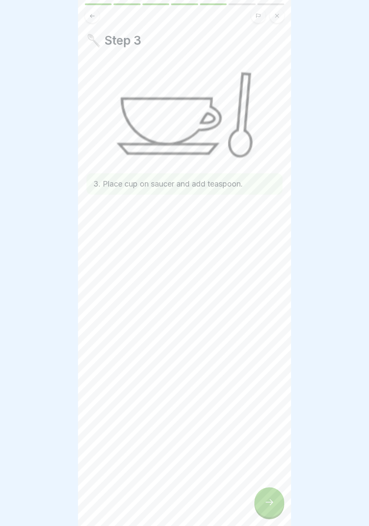
click at [272, 505] on icon at bounding box center [269, 502] width 10 height 10
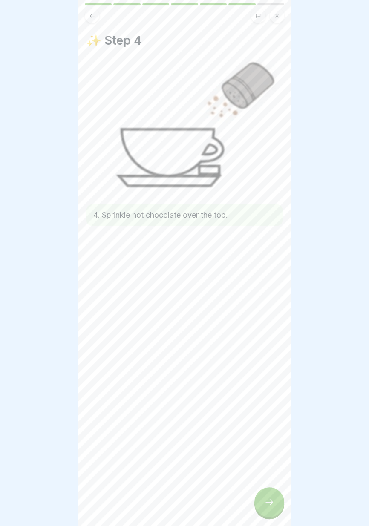
click at [270, 507] on div at bounding box center [269, 502] width 30 height 30
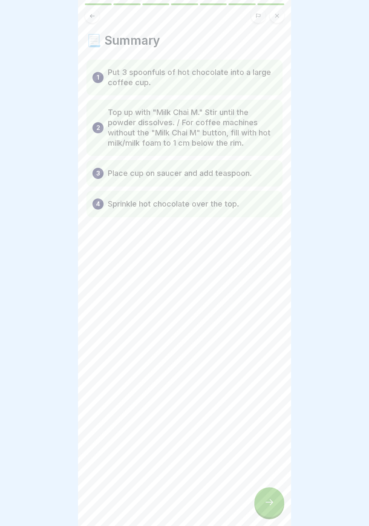
click at [272, 512] on div at bounding box center [269, 502] width 30 height 30
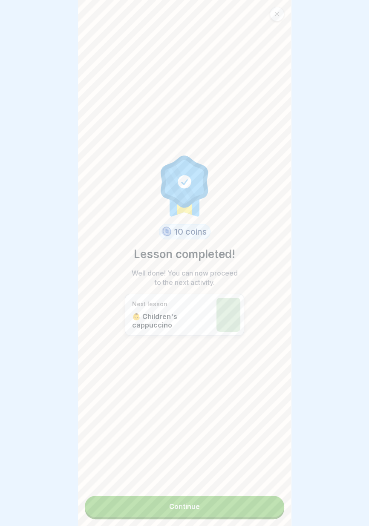
click at [243, 512] on link "Continue" at bounding box center [184, 506] width 199 height 21
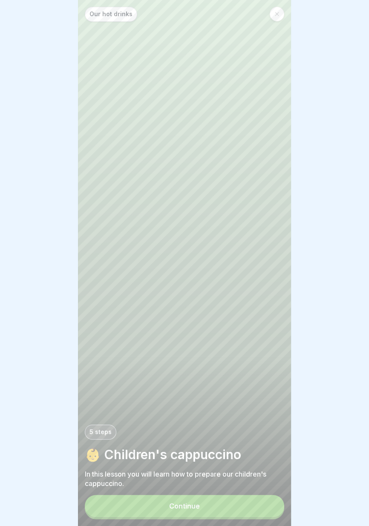
click at [245, 507] on button "Continue" at bounding box center [184, 506] width 199 height 22
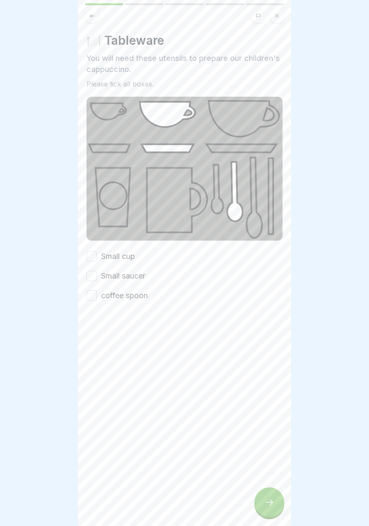
click at [140, 298] on font "coffee spoon" at bounding box center [124, 295] width 47 height 9
click at [97, 298] on button "coffee spoon" at bounding box center [91, 295] width 10 height 10
click at [140, 276] on font "Small saucer" at bounding box center [123, 275] width 44 height 9
click at [97, 276] on button "Small saucer" at bounding box center [91, 276] width 10 height 10
click at [126, 257] on font "Small cup" at bounding box center [118, 256] width 34 height 9
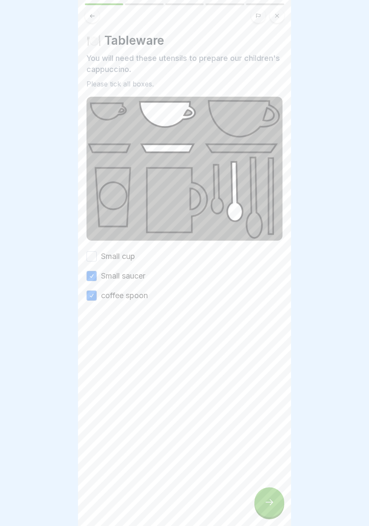
click at [97, 257] on button "Small cup" at bounding box center [91, 256] width 10 height 10
click at [271, 506] on icon at bounding box center [269, 502] width 10 height 10
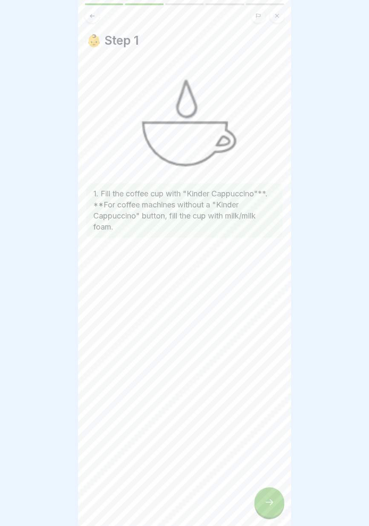
click at [267, 508] on div at bounding box center [269, 502] width 30 height 30
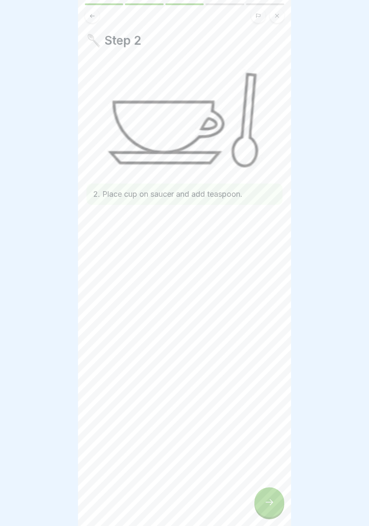
click at [267, 509] on div at bounding box center [269, 502] width 30 height 30
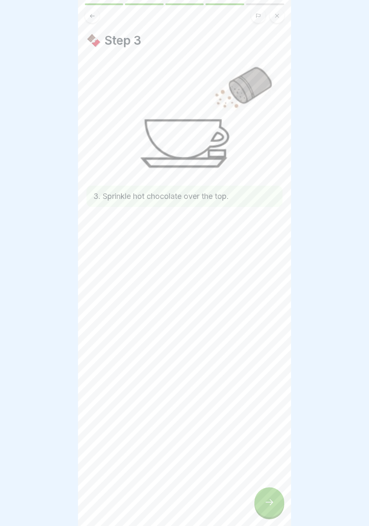
click at [266, 508] on div at bounding box center [269, 502] width 30 height 30
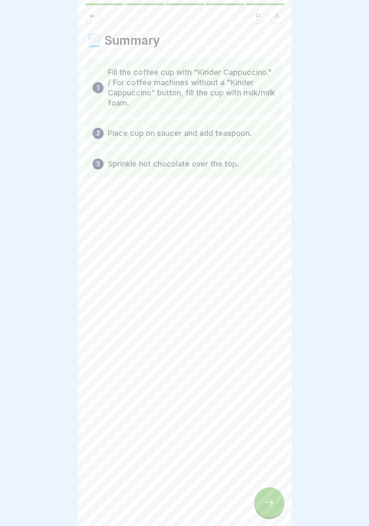
click at [267, 507] on icon at bounding box center [269, 502] width 10 height 10
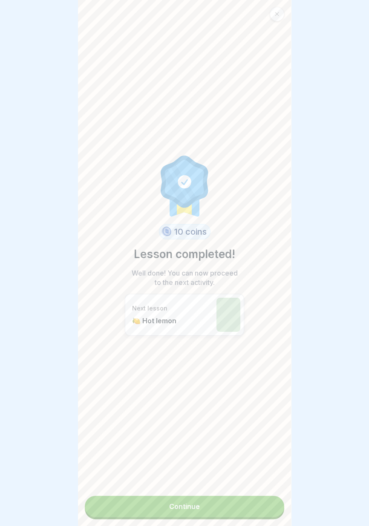
click at [233, 517] on link "Continue" at bounding box center [184, 506] width 199 height 21
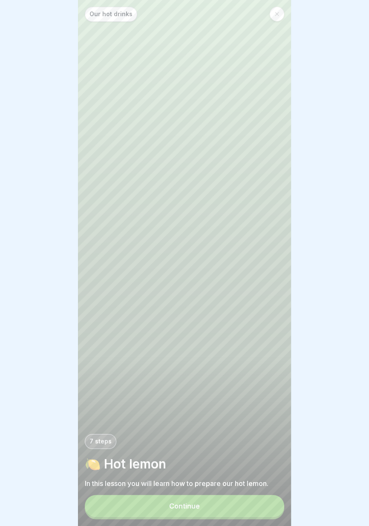
click at [230, 514] on button "Continue" at bounding box center [184, 506] width 199 height 22
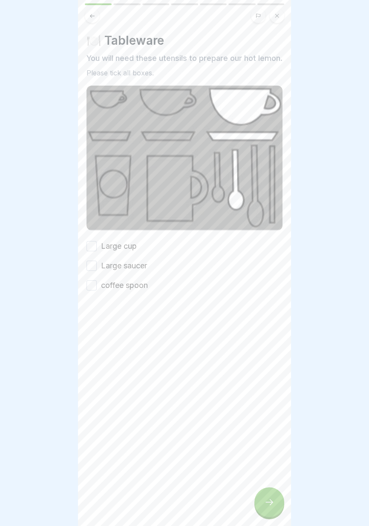
click at [126, 250] on font "Large cup" at bounding box center [119, 246] width 36 height 9
click at [97, 251] on button "Large cup" at bounding box center [91, 246] width 10 height 10
click at [132, 270] on font "Large saucer" at bounding box center [124, 265] width 46 height 9
click at [97, 271] on button "Large saucer" at bounding box center [91, 266] width 10 height 10
click at [132, 290] on font "coffee spoon" at bounding box center [124, 285] width 47 height 9
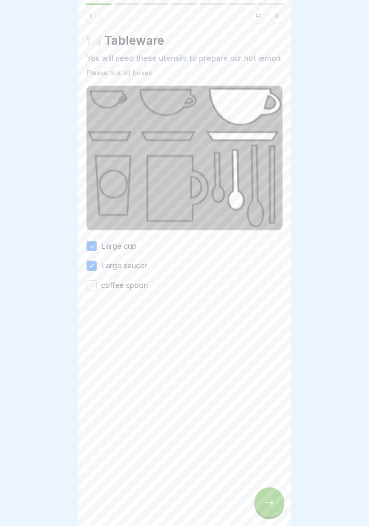
click at [97, 290] on button "coffee spoon" at bounding box center [91, 285] width 10 height 10
click at [277, 509] on div at bounding box center [269, 502] width 30 height 30
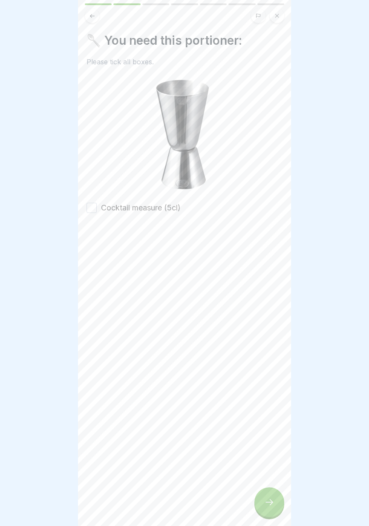
click at [171, 207] on font "Cocktail measure (5cl)" at bounding box center [141, 207] width 80 height 9
click at [97, 207] on button "Cocktail measure (5cl)" at bounding box center [91, 208] width 10 height 10
click at [270, 516] on div at bounding box center [269, 502] width 30 height 30
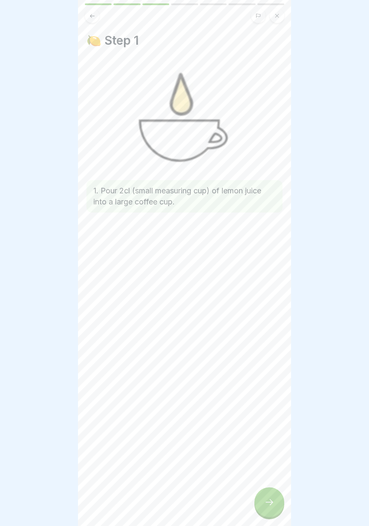
click at [268, 511] on div at bounding box center [269, 502] width 30 height 30
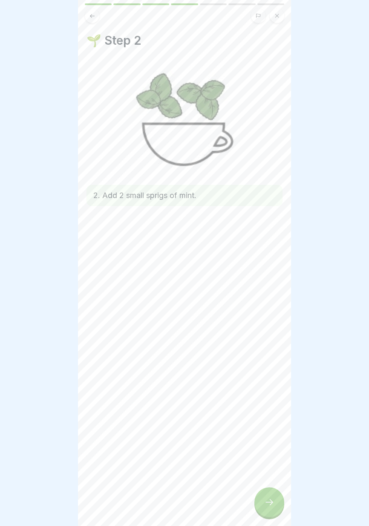
click at [270, 509] on div at bounding box center [269, 502] width 30 height 30
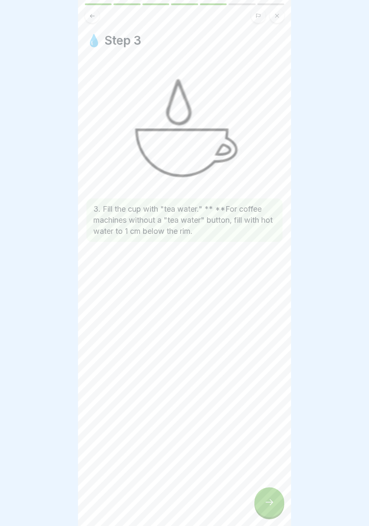
click at [270, 510] on div at bounding box center [269, 502] width 30 height 30
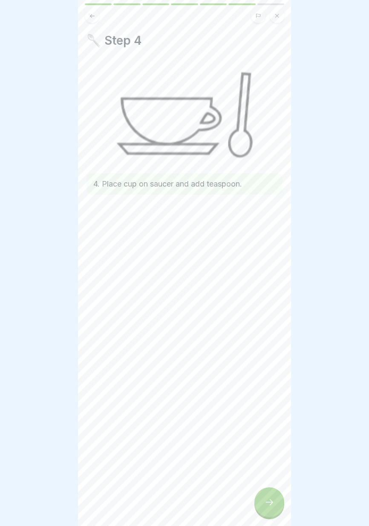
click at [272, 509] on div at bounding box center [269, 502] width 30 height 30
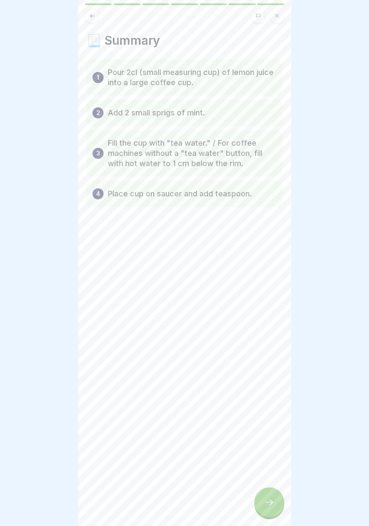
click at [272, 509] on div at bounding box center [269, 502] width 30 height 30
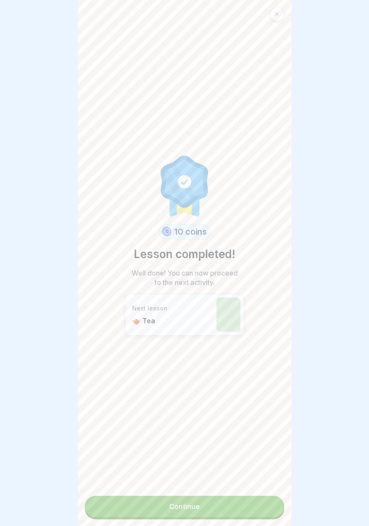
click at [237, 514] on link "Continue" at bounding box center [184, 506] width 199 height 21
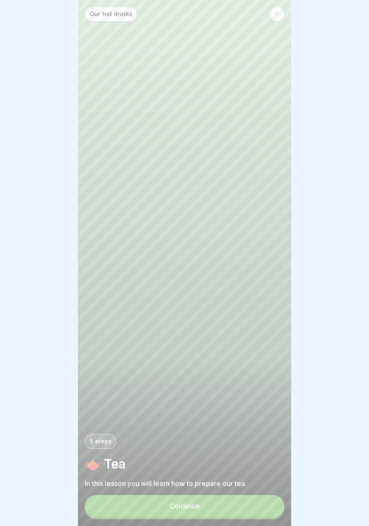
click at [241, 513] on button "Continue" at bounding box center [184, 506] width 199 height 22
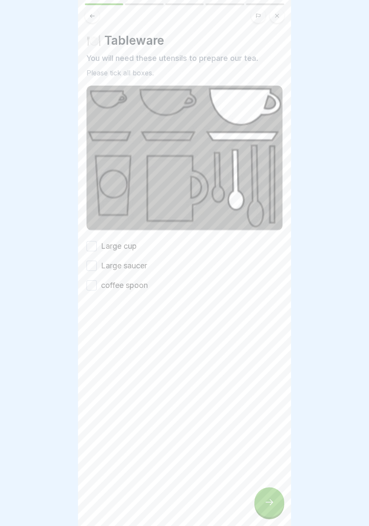
click at [134, 249] on font "Large cup" at bounding box center [119, 246] width 36 height 9
click at [97, 249] on button "Large cup" at bounding box center [91, 246] width 10 height 10
click at [134, 268] on font "Large saucer" at bounding box center [124, 265] width 46 height 9
click at [97, 268] on button "Large saucer" at bounding box center [91, 266] width 10 height 10
click at [139, 285] on font "coffee spoon" at bounding box center [124, 285] width 47 height 9
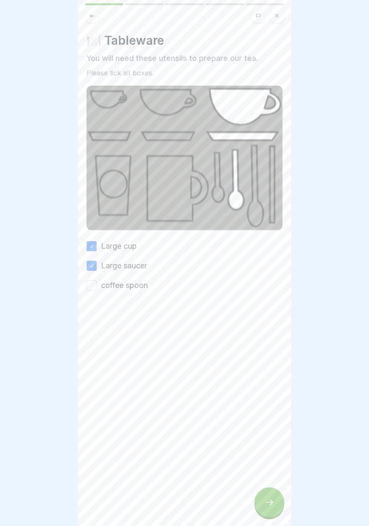
click at [97, 285] on button "coffee spoon" at bounding box center [91, 285] width 10 height 10
click at [267, 507] on icon at bounding box center [269, 502] width 10 height 10
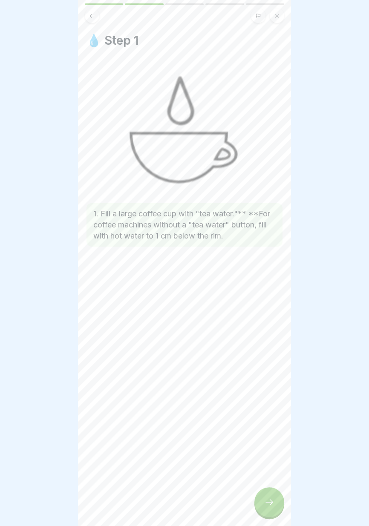
click at [268, 502] on icon at bounding box center [269, 502] width 8 height 6
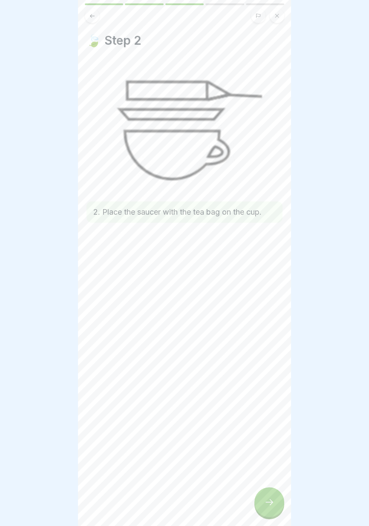
click at [267, 503] on icon at bounding box center [269, 502] width 10 height 10
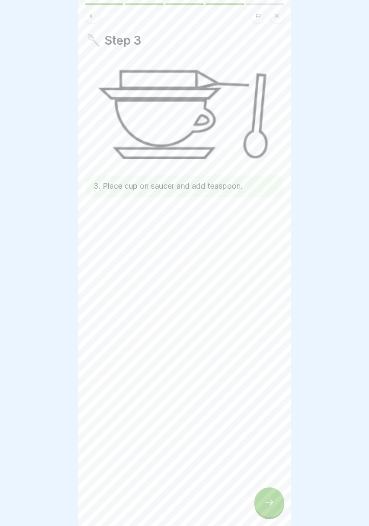
click at [267, 504] on icon at bounding box center [269, 502] width 10 height 10
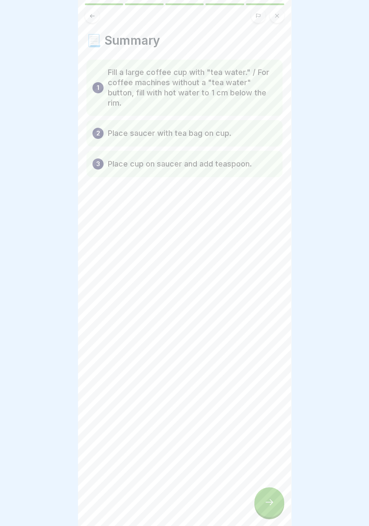
click at [264, 505] on icon at bounding box center [269, 502] width 10 height 10
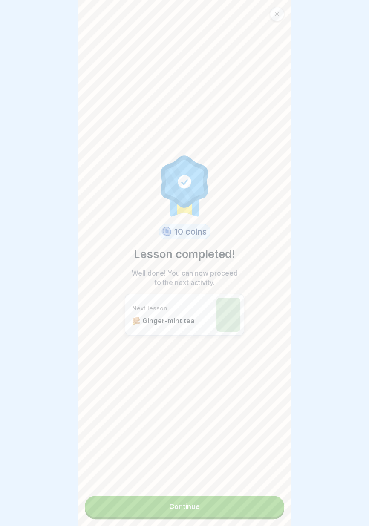
click at [247, 512] on link "Continue" at bounding box center [184, 506] width 199 height 21
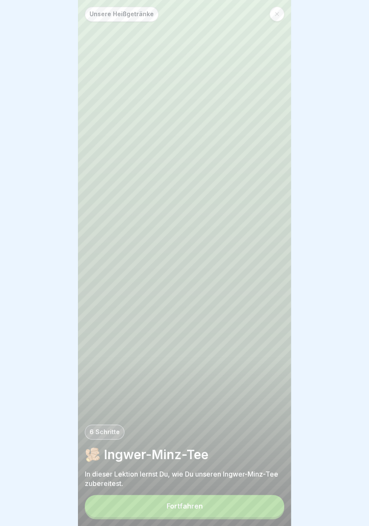
click at [243, 508] on button "Fortfahren" at bounding box center [184, 506] width 199 height 22
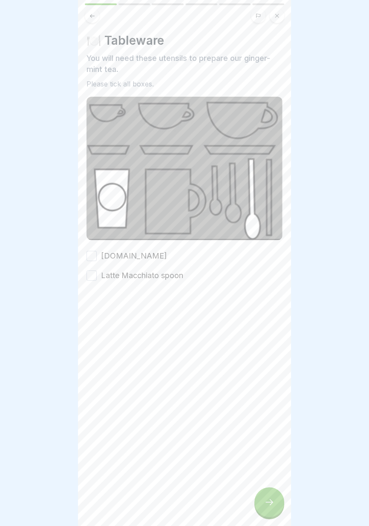
click at [144, 256] on font "cattemple.glass" at bounding box center [134, 255] width 66 height 9
click at [97, 256] on button "cattemple.glass" at bounding box center [91, 256] width 10 height 10
click at [144, 275] on font "Latte Macchiato spoon" at bounding box center [142, 275] width 82 height 9
click at [97, 275] on button "Latte Macchiato spoon" at bounding box center [91, 275] width 10 height 10
click at [270, 516] on div at bounding box center [269, 502] width 30 height 30
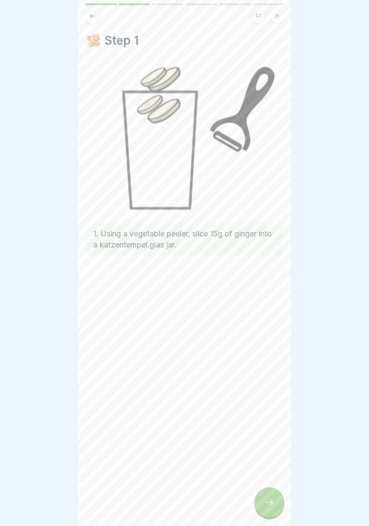
click at [274, 508] on div at bounding box center [269, 502] width 30 height 30
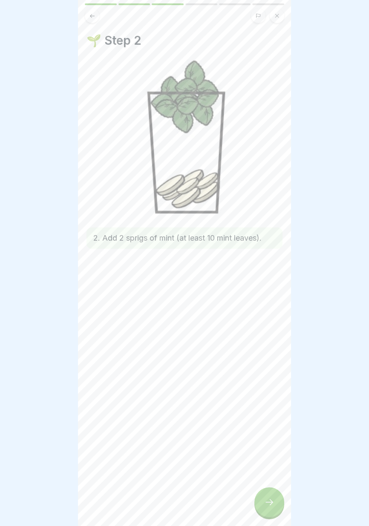
click at [270, 510] on div at bounding box center [269, 502] width 30 height 30
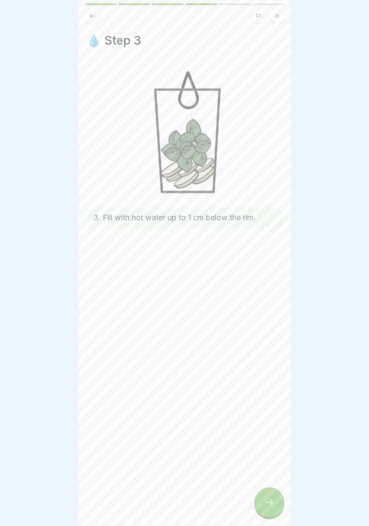
click at [264, 504] on icon at bounding box center [269, 502] width 10 height 10
click at [263, 506] on div at bounding box center [269, 502] width 30 height 30
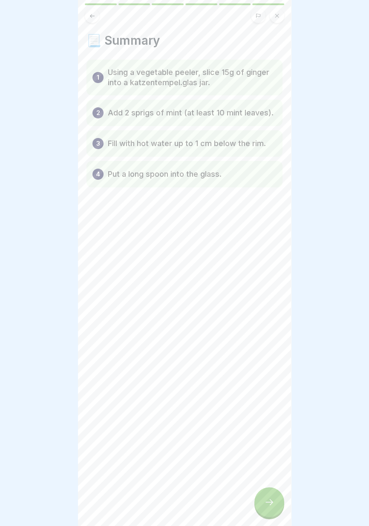
click at [267, 510] on div at bounding box center [269, 502] width 30 height 30
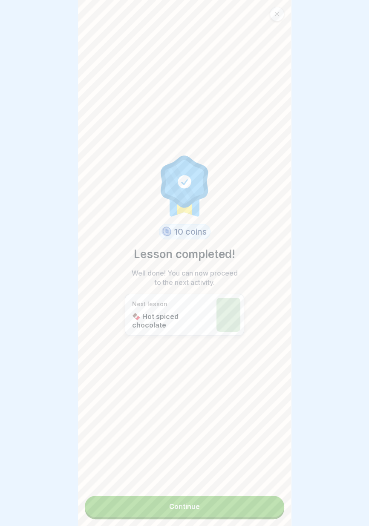
click at [237, 512] on link "Continue" at bounding box center [184, 506] width 199 height 21
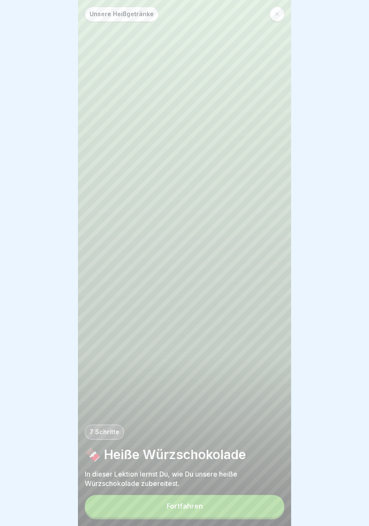
click at [237, 511] on button "Fortfahren" at bounding box center [184, 506] width 199 height 22
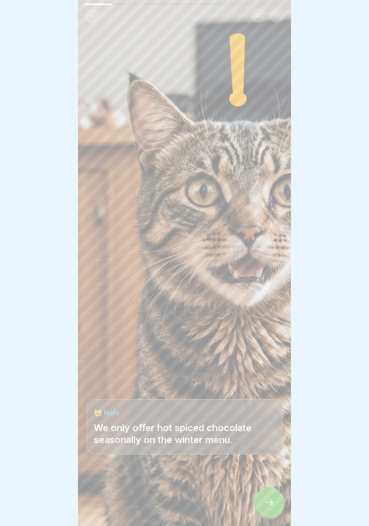
click at [267, 505] on icon at bounding box center [269, 502] width 10 height 10
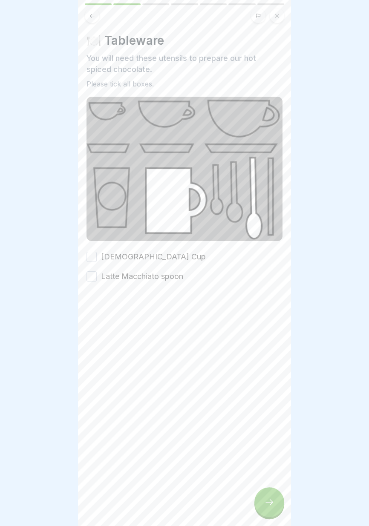
click at [136, 253] on font "Temple Cup" at bounding box center [153, 256] width 105 height 9
click at [97, 253] on button "Temple Cup" at bounding box center [91, 257] width 10 height 10
click at [138, 275] on font "Latte Macchiato spoon" at bounding box center [142, 276] width 82 height 9
click at [97, 275] on button "Latte Macchiato spoon" at bounding box center [91, 276] width 10 height 10
click at [274, 515] on div at bounding box center [269, 502] width 30 height 30
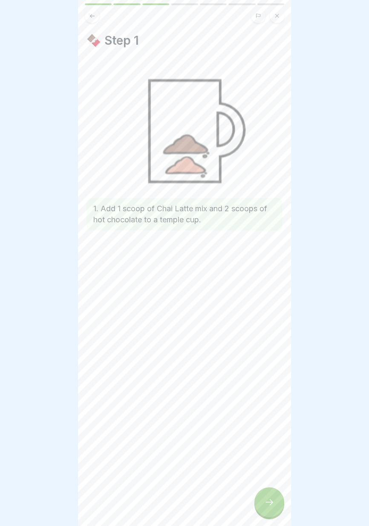
click at [260, 511] on div at bounding box center [269, 502] width 30 height 30
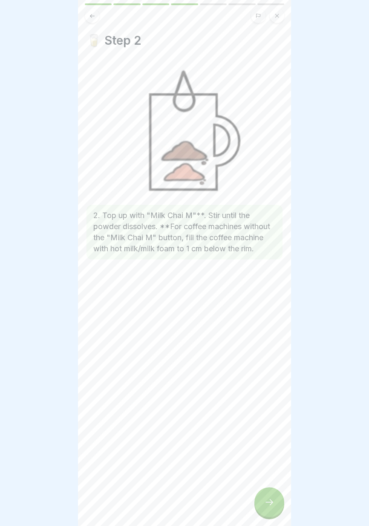
click at [262, 507] on div at bounding box center [269, 502] width 30 height 30
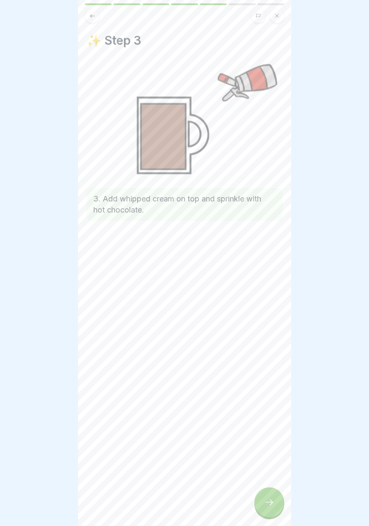
click at [262, 508] on div at bounding box center [269, 502] width 30 height 30
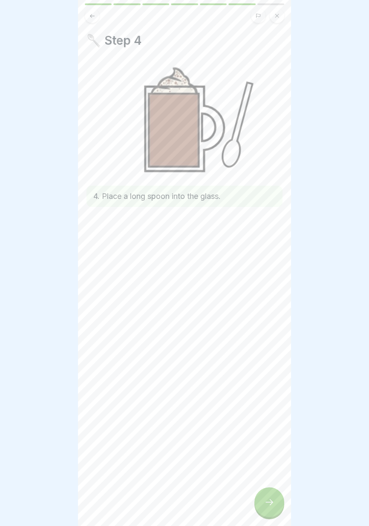
click at [262, 507] on div at bounding box center [269, 502] width 30 height 30
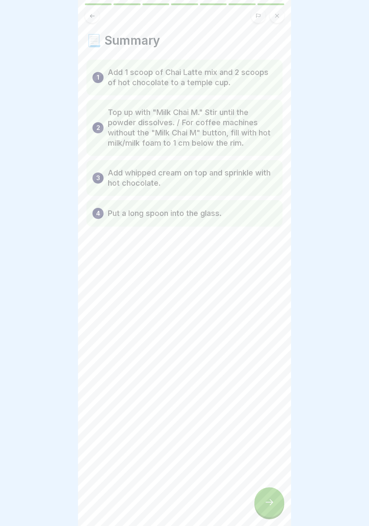
click at [263, 506] on div at bounding box center [269, 502] width 30 height 30
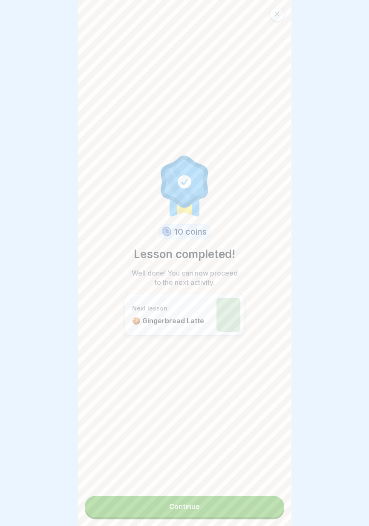
click at [238, 521] on div "10 coins Lesson completed! Well done! You can now proceed to the next activity.…" at bounding box center [184, 263] width 213 height 526
click at [239, 511] on link "Continue" at bounding box center [184, 506] width 199 height 21
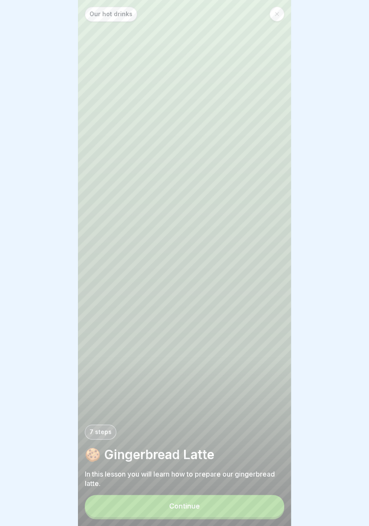
click at [216, 507] on button "Continue" at bounding box center [184, 506] width 199 height 22
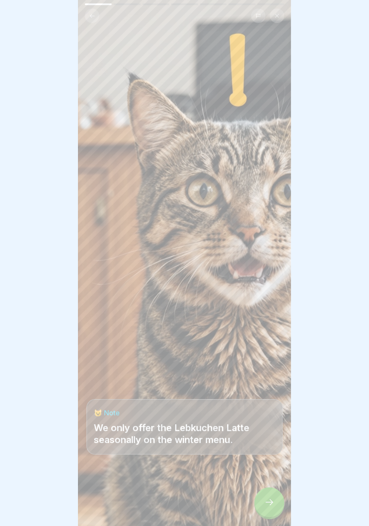
click at [265, 505] on icon at bounding box center [269, 502] width 10 height 10
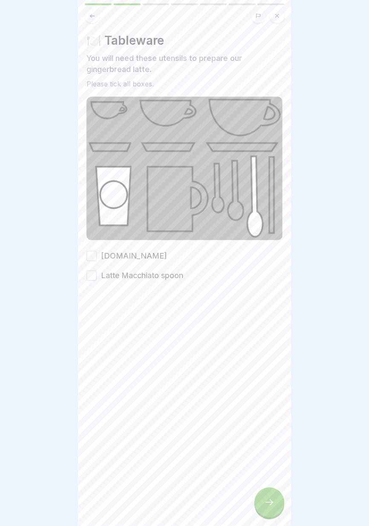
click at [152, 250] on label "cattemple.glass" at bounding box center [134, 255] width 66 height 11
click at [97, 251] on button "cattemple.glass" at bounding box center [91, 256] width 10 height 10
click at [149, 274] on font "Latte Macchiato spoon" at bounding box center [142, 275] width 82 height 9
click at [97, 274] on button "Latte Macchiato spoon" at bounding box center [91, 275] width 10 height 10
click at [269, 511] on div at bounding box center [269, 502] width 30 height 30
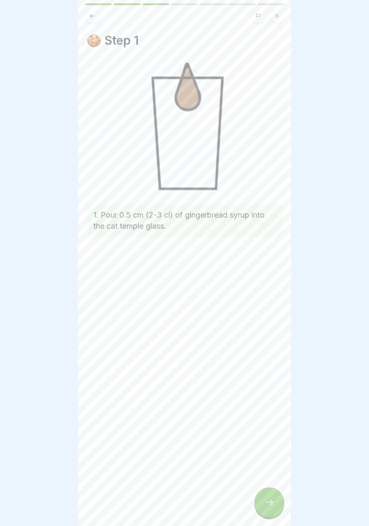
click at [270, 510] on div at bounding box center [269, 502] width 30 height 30
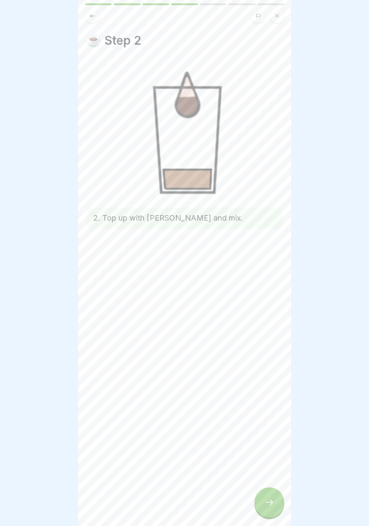
click at [267, 509] on div at bounding box center [269, 502] width 30 height 30
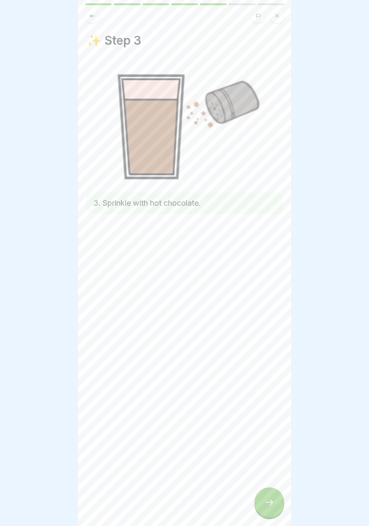
click at [264, 509] on div at bounding box center [269, 502] width 30 height 30
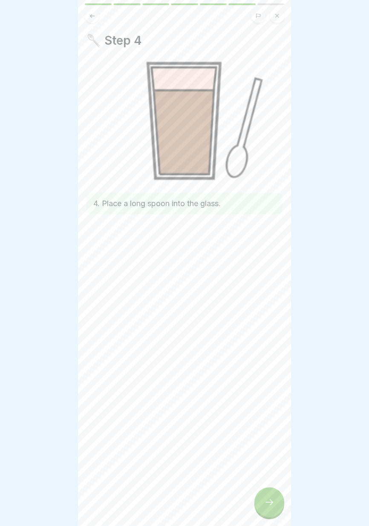
click at [261, 511] on div at bounding box center [269, 502] width 30 height 30
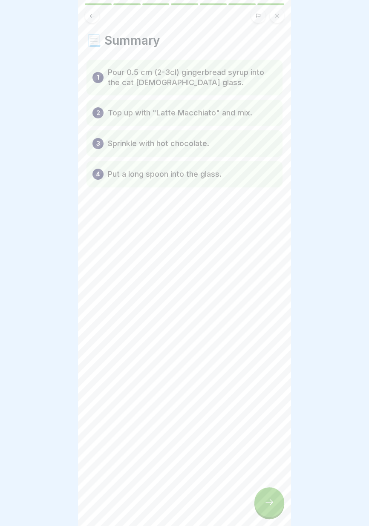
click at [261, 510] on div at bounding box center [269, 502] width 30 height 30
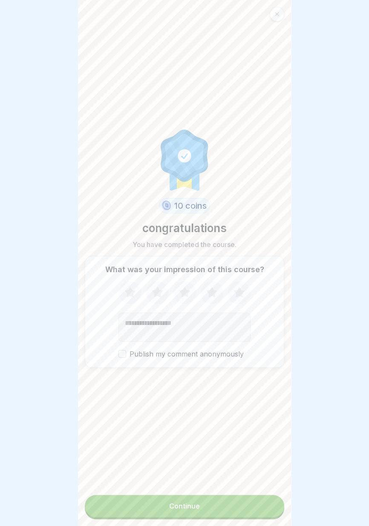
click at [196, 511] on button "Continue" at bounding box center [184, 506] width 199 height 22
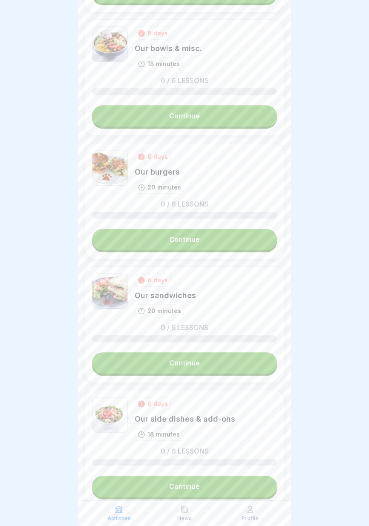
click at [245, 442] on div "6 days Our side dishes & add-ons 18 minutes 0 / 6 lessons Continue" at bounding box center [184, 448] width 199 height 117
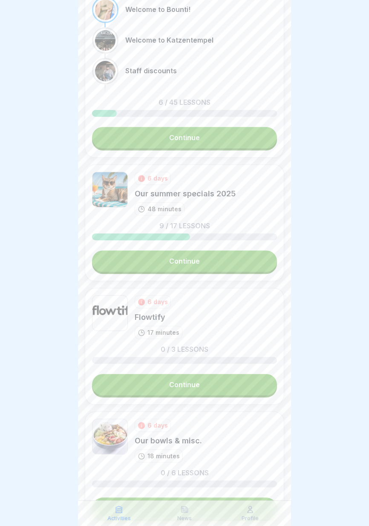
scroll to position [288, 0]
click at [211, 390] on link "Continue" at bounding box center [184, 384] width 185 height 21
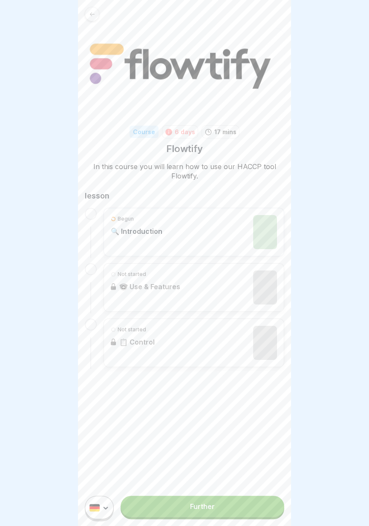
click at [234, 513] on link "Further" at bounding box center [203, 506] width 164 height 21
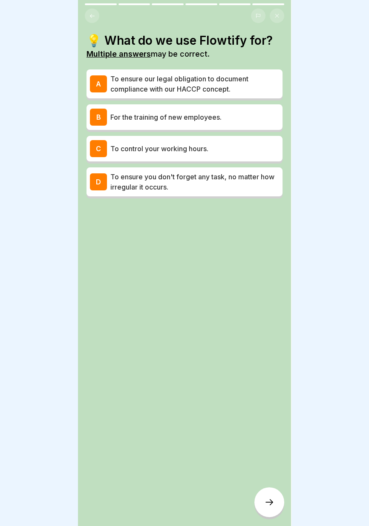
click at [251, 82] on p "To ensure our legal obligation to document compliance with our HACCP concept." at bounding box center [194, 84] width 169 height 20
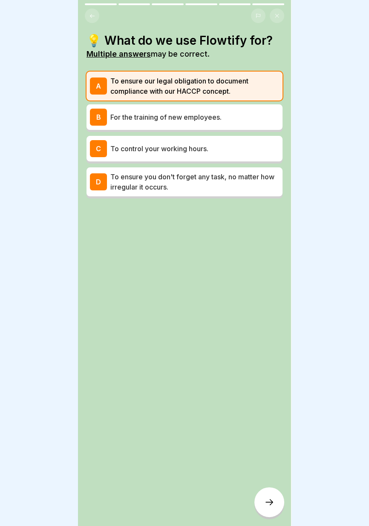
click at [245, 117] on p "For the training of new employees." at bounding box center [194, 117] width 169 height 10
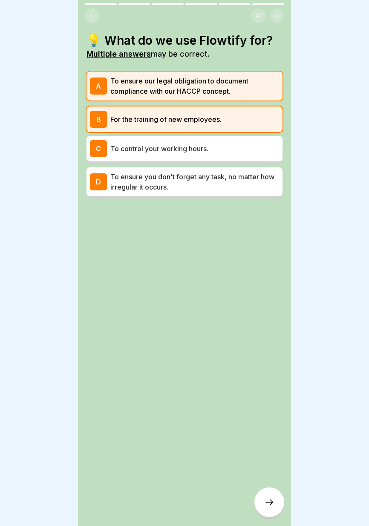
click at [274, 506] on icon at bounding box center [269, 502] width 10 height 10
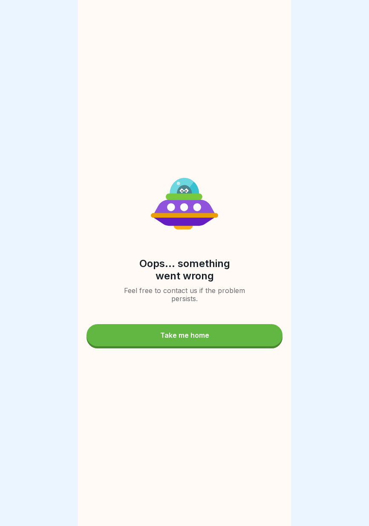
click at [244, 334] on button "Take me home" at bounding box center [184, 335] width 196 height 22
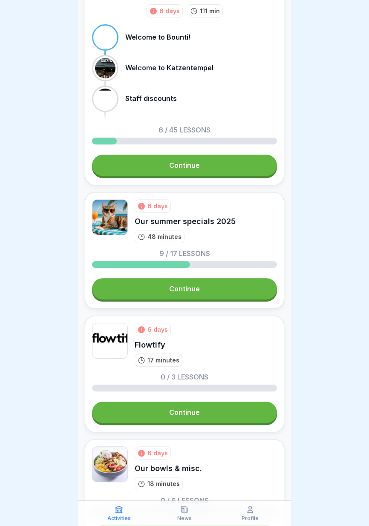
scroll to position [267, 0]
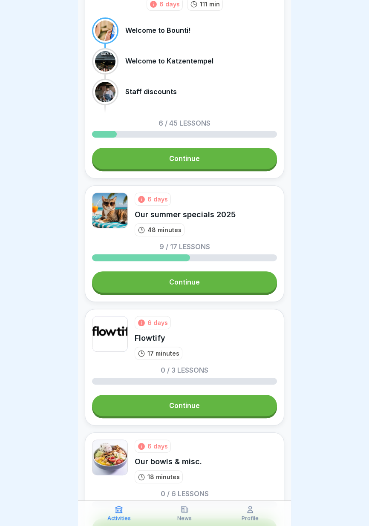
click at [232, 412] on link "Continue" at bounding box center [184, 405] width 185 height 21
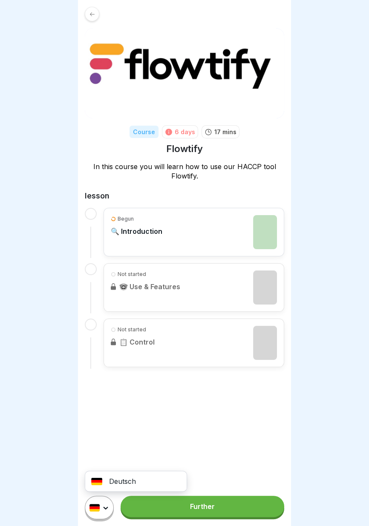
click at [102, 506] on html "Course 6 days 17 mins Flowtify In this course you will learn how to use our HAC…" at bounding box center [184, 263] width 369 height 526
click at [206, 511] on link "Further" at bounding box center [203, 506] width 164 height 21
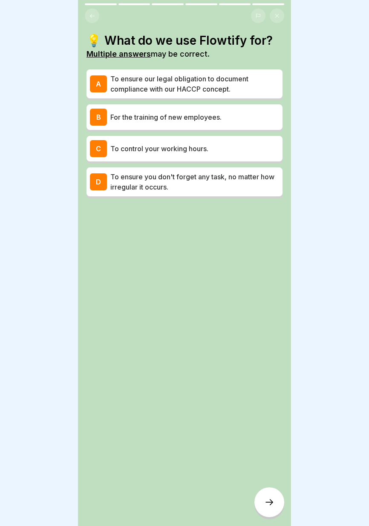
click at [247, 175] on font "To ensure you don't forget any task, no matter how irregular it occurs." at bounding box center [192, 182] width 164 height 19
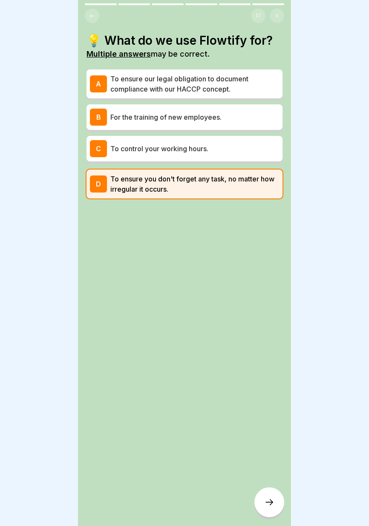
click at [267, 501] on icon at bounding box center [269, 502] width 10 height 10
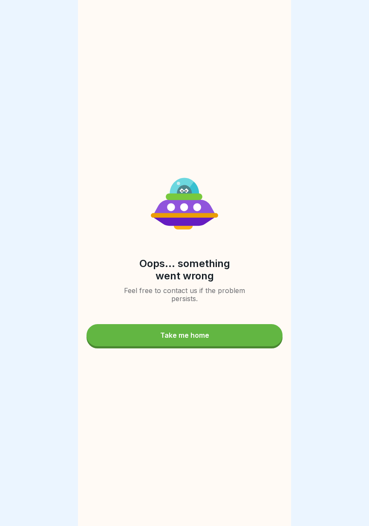
click at [244, 329] on button "Take me home" at bounding box center [184, 335] width 196 height 22
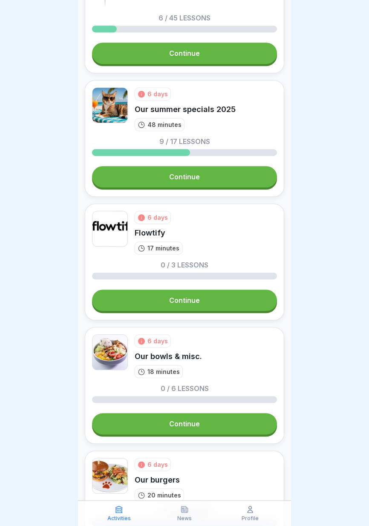
scroll to position [379, 0]
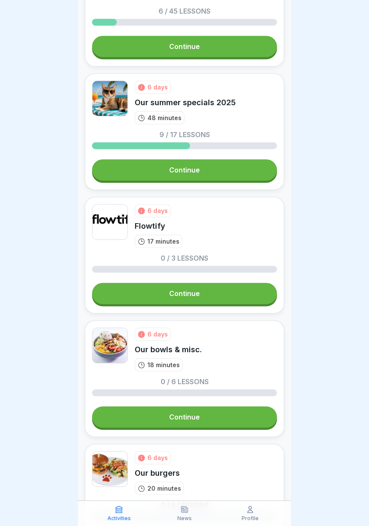
click at [231, 419] on link "Continue" at bounding box center [184, 416] width 185 height 21
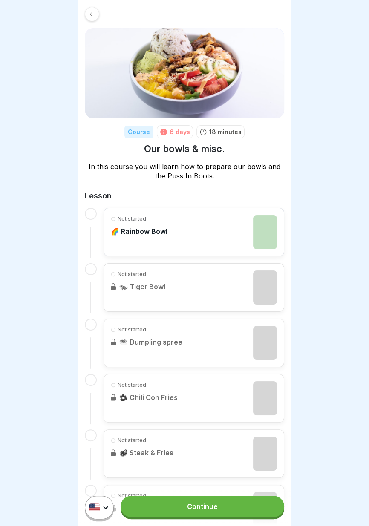
click at [241, 512] on link "Continue" at bounding box center [203, 506] width 164 height 21
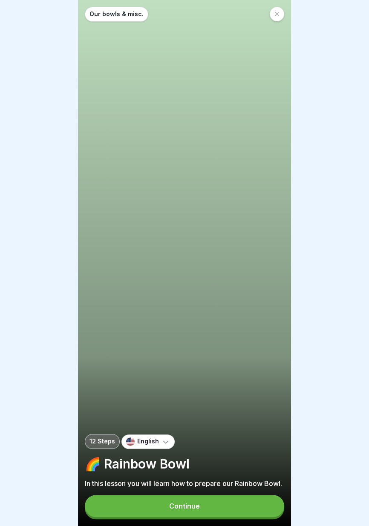
click at [216, 497] on button "Continue" at bounding box center [184, 506] width 199 height 22
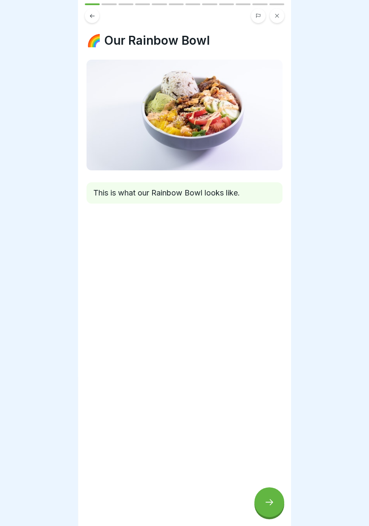
click at [268, 505] on icon at bounding box center [269, 502] width 10 height 10
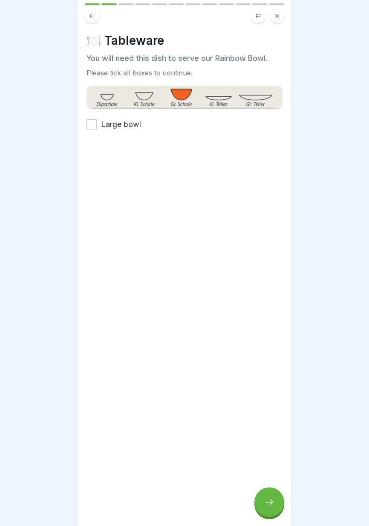
click at [137, 126] on font "Large bowl" at bounding box center [121, 124] width 40 height 9
click at [97, 126] on button "Large bowl" at bounding box center [91, 124] width 10 height 10
click at [278, 503] on div at bounding box center [269, 502] width 30 height 30
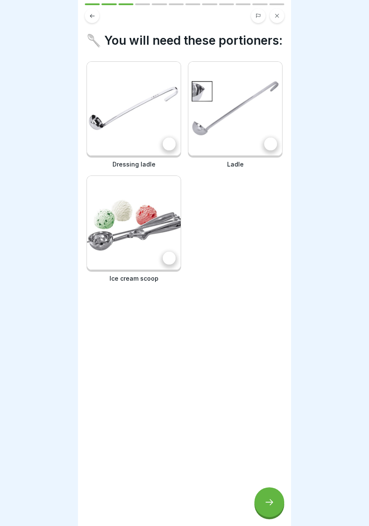
click at [168, 148] on div at bounding box center [169, 144] width 13 height 13
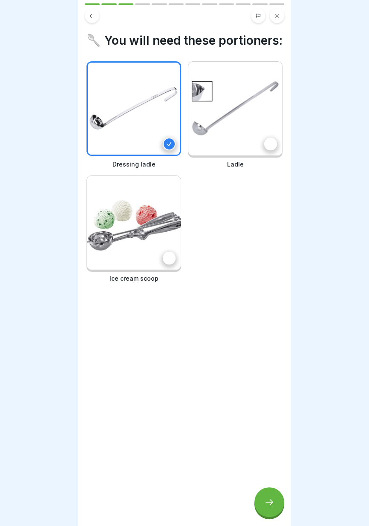
click at [271, 144] on div at bounding box center [270, 144] width 13 height 13
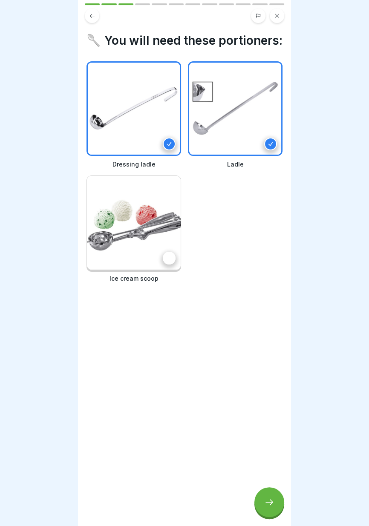
click at [167, 259] on div at bounding box center [169, 258] width 13 height 13
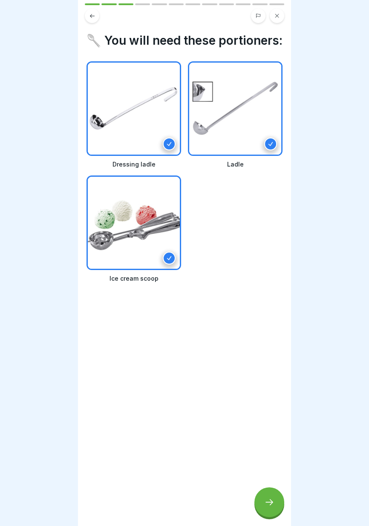
click at [268, 506] on icon at bounding box center [269, 502] width 10 height 10
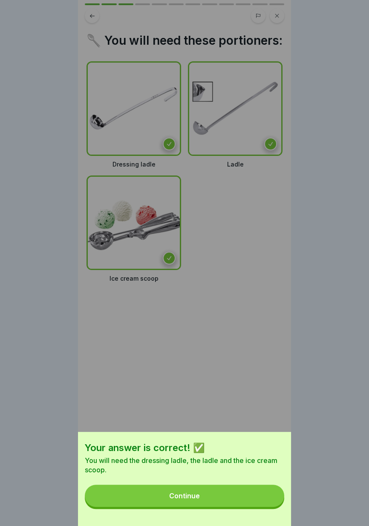
click at [236, 506] on button "Continue" at bounding box center [184, 496] width 199 height 22
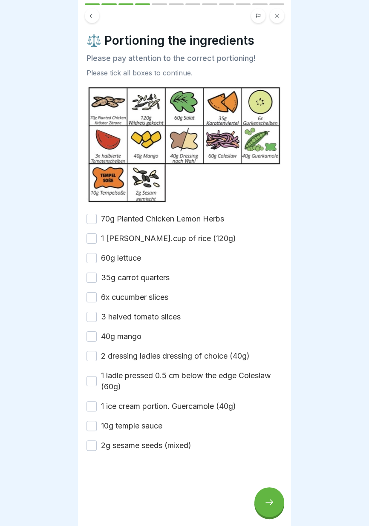
click at [204, 218] on font "70g Planted Chicken Lemon Herbs" at bounding box center [162, 218] width 123 height 9
click at [97, 218] on button "70g Planted Chicken Lemon Herbs" at bounding box center [91, 219] width 10 height 10
click at [176, 240] on font "1 capp.cup of rice (120g)" at bounding box center [168, 238] width 135 height 9
click at [97, 240] on button "1 capp.cup of rice (120g)" at bounding box center [91, 238] width 10 height 10
click at [132, 260] on font "60g lettuce" at bounding box center [121, 257] width 40 height 9
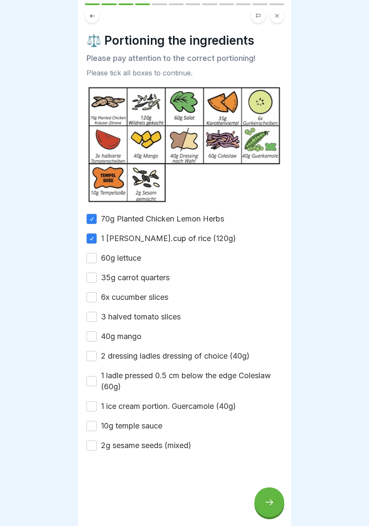
click at [97, 260] on button "60g lettuce" at bounding box center [91, 258] width 10 height 10
click at [146, 278] on font "35g carrot quarters" at bounding box center [135, 277] width 69 height 9
click at [97, 278] on button "35g carrot quarters" at bounding box center [91, 278] width 10 height 10
click at [152, 295] on font "6x cucumber slices" at bounding box center [134, 297] width 67 height 9
click at [97, 295] on button "6x cucumber slices" at bounding box center [91, 297] width 10 height 10
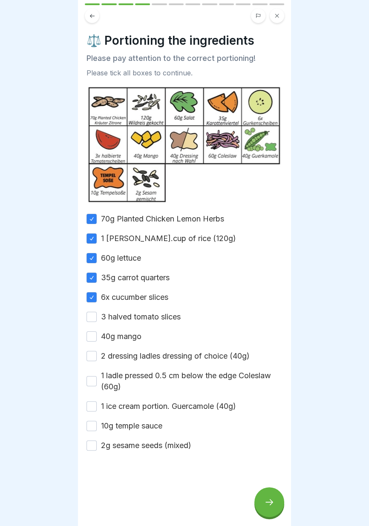
click at [157, 314] on font "3 halved tomato slices" at bounding box center [141, 316] width 80 height 9
click at [97, 314] on button "3 halved tomato slices" at bounding box center [91, 317] width 10 height 10
click at [132, 334] on font "40g mango" at bounding box center [121, 336] width 40 height 9
click at [97, 334] on button "40g mango" at bounding box center [91, 336] width 10 height 10
click at [150, 358] on font "2 dressing ladles dressing of choice (40g)" at bounding box center [175, 355] width 149 height 9
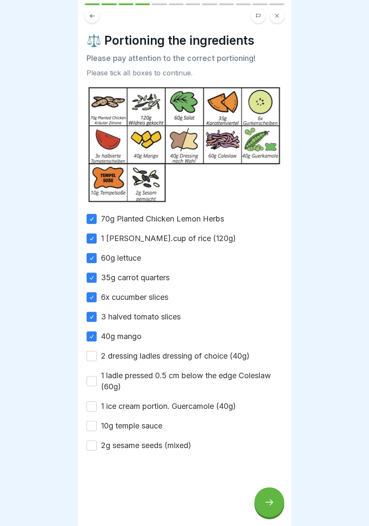
click at [97, 358] on button "2 dressing ladles dressing of choice (40g)" at bounding box center [91, 356] width 10 height 10
click at [162, 370] on label "1 ladle pressed 0.5 cm below the edge Coleslaw (60g)" at bounding box center [191, 381] width 181 height 22
click at [97, 376] on button "1 ladle pressed 0.5 cm below the edge Coleslaw (60g)" at bounding box center [91, 381] width 10 height 10
click at [164, 399] on div "70g Planted Chicken Lemon Herbs 1 capp.cup of rice (120g) 60g lettuce 35g carro…" at bounding box center [184, 332] width 196 height 238
click at [158, 422] on font "10g temple sauce" at bounding box center [131, 425] width 61 height 9
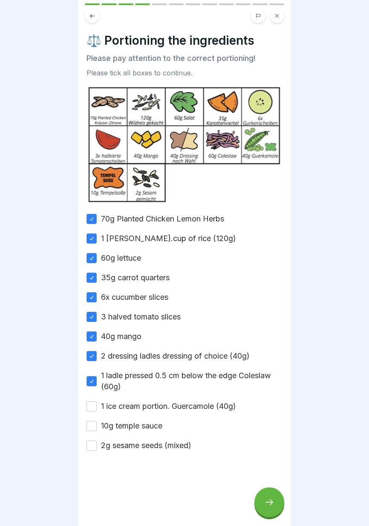
click at [97, 422] on button "10g temple sauce" at bounding box center [91, 426] width 10 height 10
click at [168, 445] on font "2g sesame seeds (mixed)" at bounding box center [146, 445] width 90 height 9
click at [97, 445] on button "2g sesame seeds (mixed)" at bounding box center [91, 445] width 10 height 10
click at [174, 404] on font "1 ice cream portion. Guercamole (40g)" at bounding box center [168, 406] width 135 height 9
click at [97, 404] on button "1 ice cream portion. Guercamole (40g)" at bounding box center [91, 406] width 10 height 10
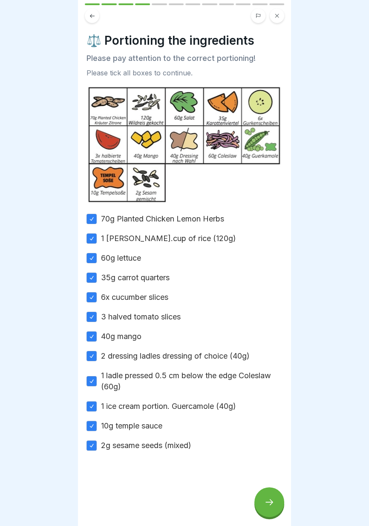
click at [267, 508] on div at bounding box center [269, 502] width 30 height 30
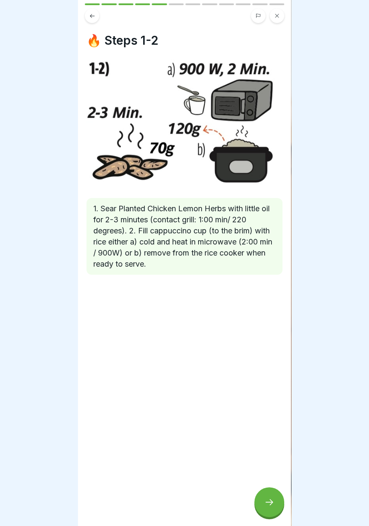
click at [263, 510] on div at bounding box center [269, 502] width 30 height 30
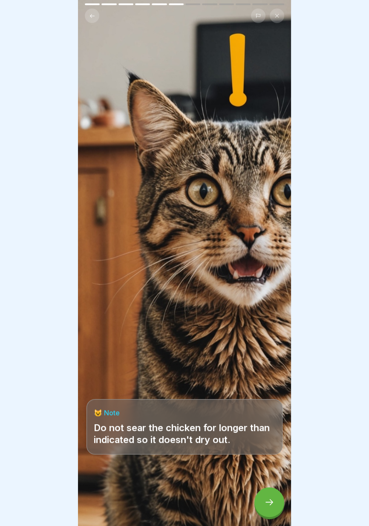
click at [263, 510] on div at bounding box center [269, 502] width 30 height 30
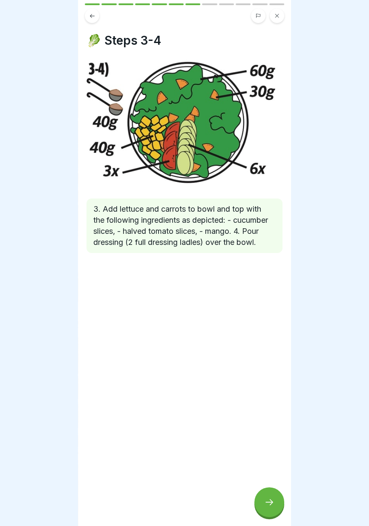
click at [265, 509] on div at bounding box center [269, 502] width 30 height 30
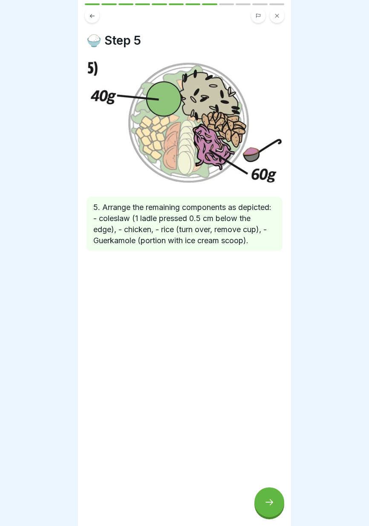
click at [267, 511] on div at bounding box center [269, 502] width 30 height 30
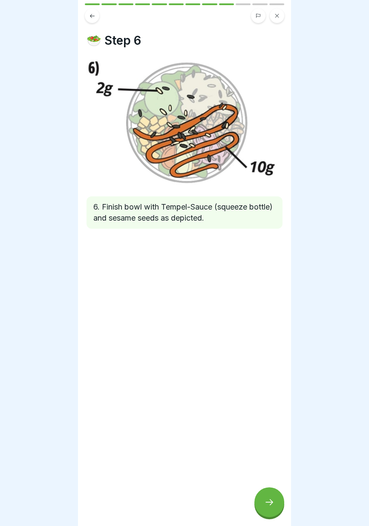
click at [267, 511] on div at bounding box center [269, 502] width 30 height 30
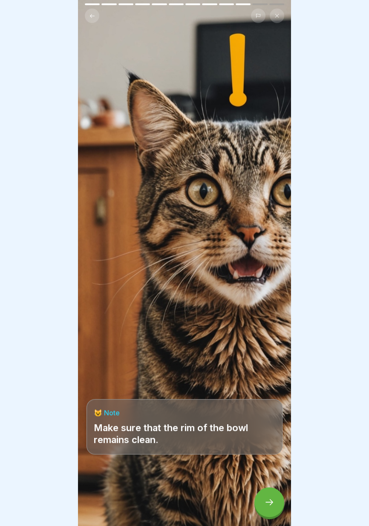
click at [266, 512] on div at bounding box center [269, 502] width 30 height 30
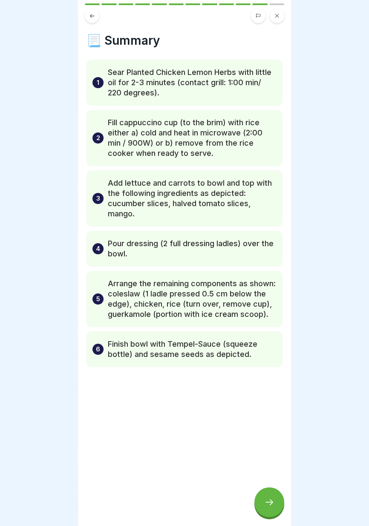
click at [262, 508] on div at bounding box center [269, 502] width 30 height 30
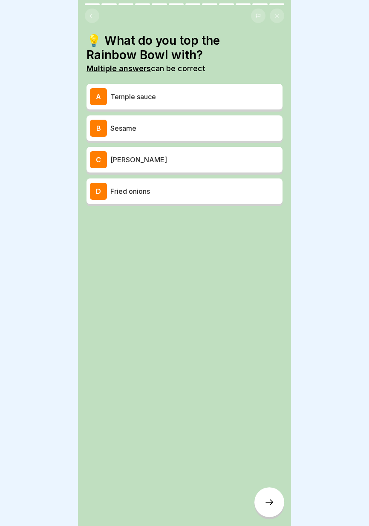
click at [228, 161] on p "Miso mayo" at bounding box center [194, 160] width 169 height 10
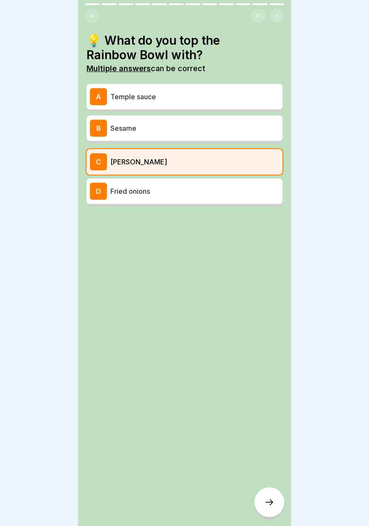
click at [233, 133] on p "Sesame" at bounding box center [194, 128] width 169 height 10
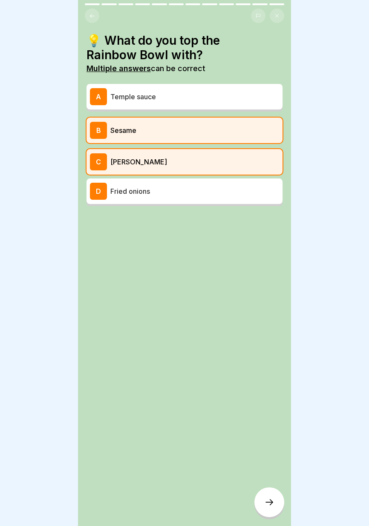
click at [272, 505] on icon at bounding box center [269, 502] width 10 height 10
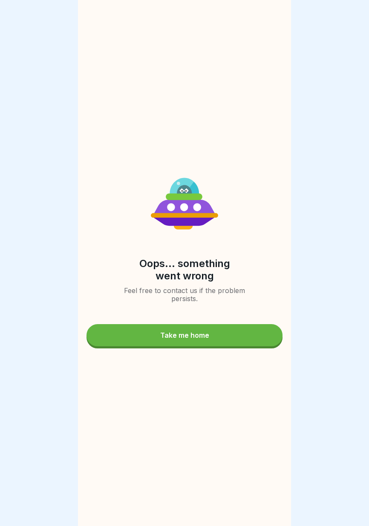
click at [246, 334] on button "Take me home" at bounding box center [184, 335] width 196 height 22
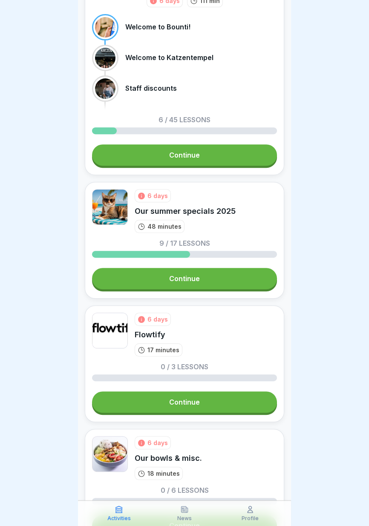
scroll to position [271, 0]
